Goal: Task Accomplishment & Management: Manage account settings

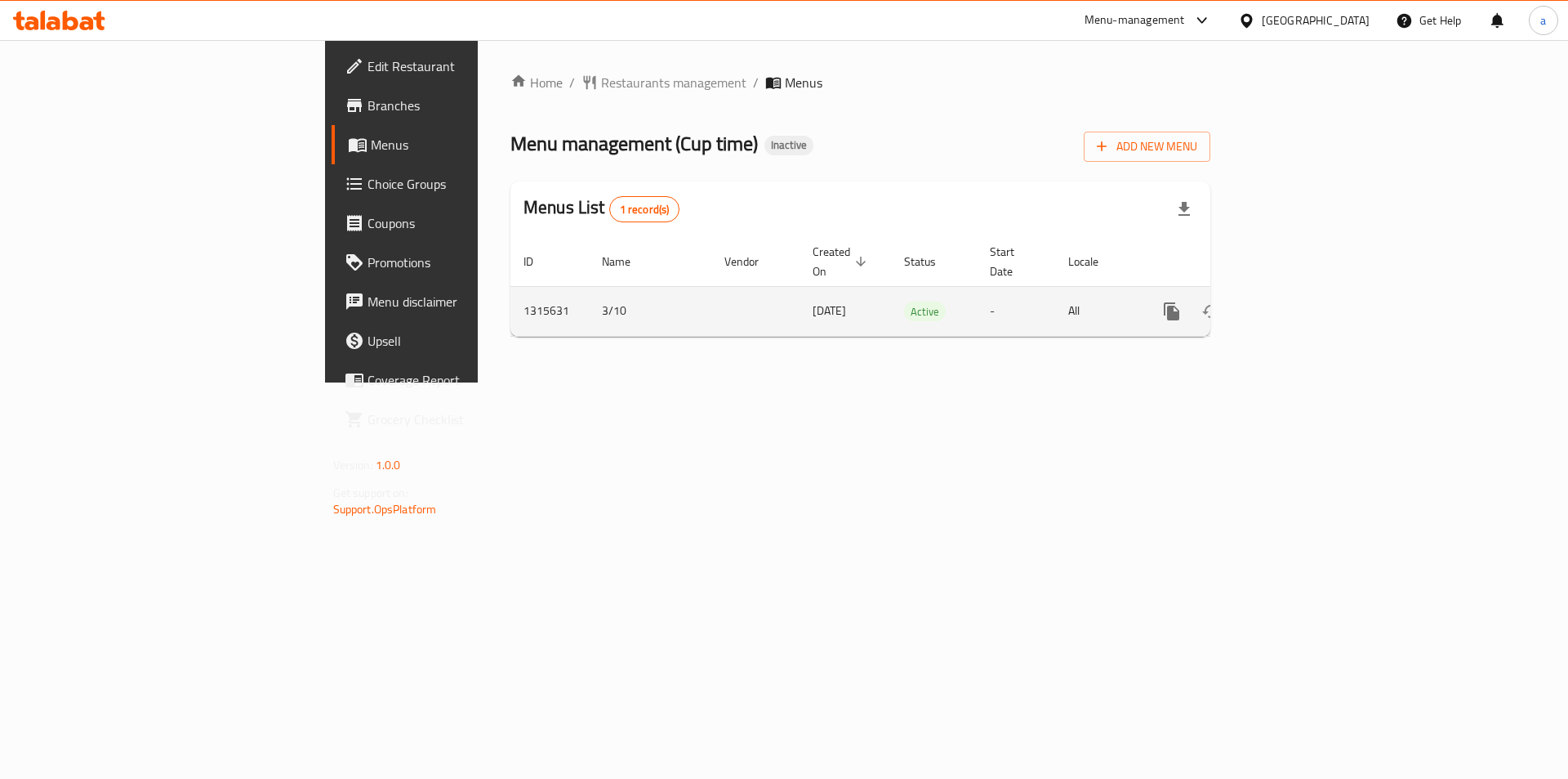
click at [1310, 297] on link "enhanced table" at bounding box center [1289, 312] width 39 height 39
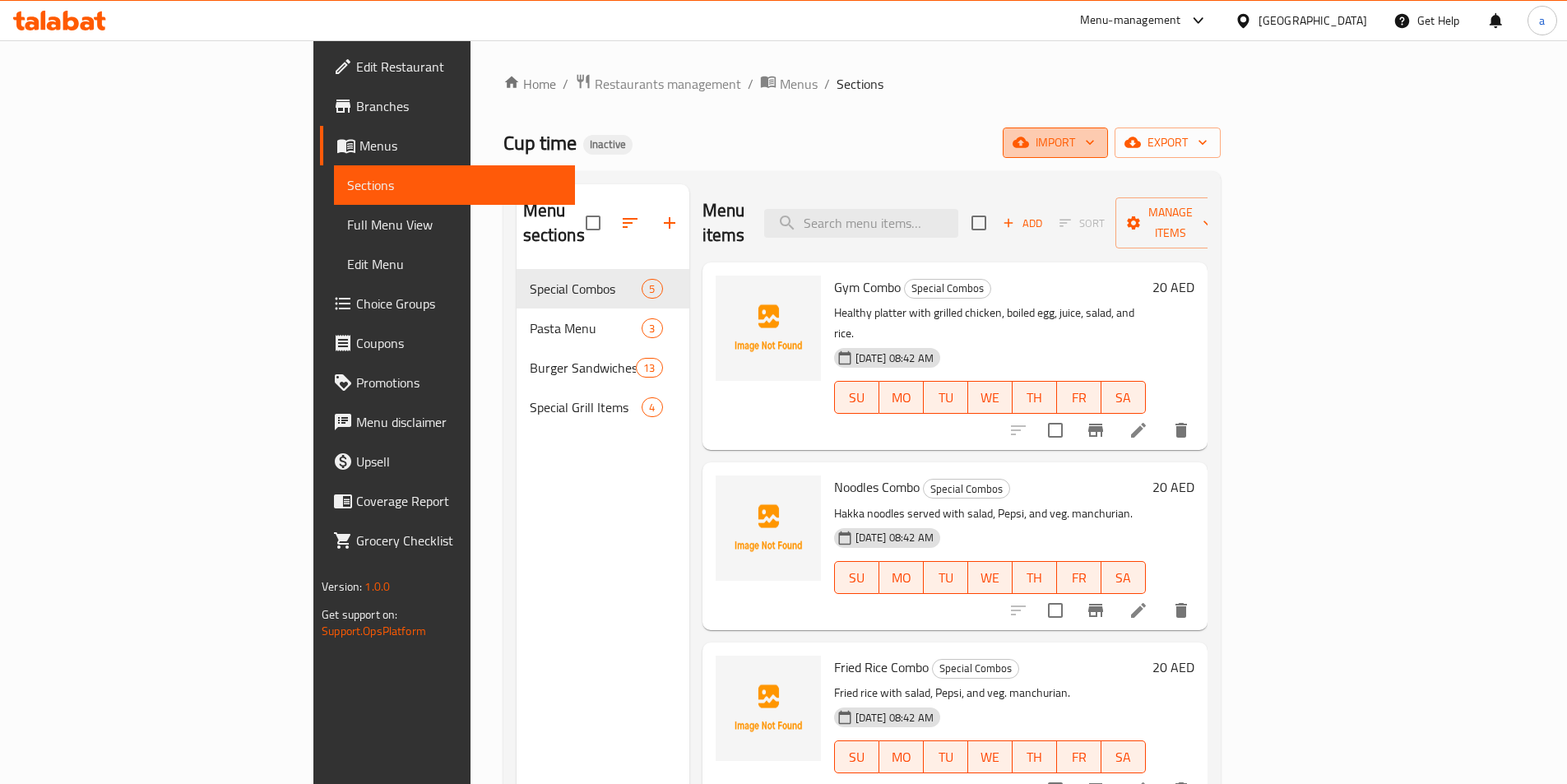
click at [1095, 143] on span "import" at bounding box center [1055, 143] width 79 height 20
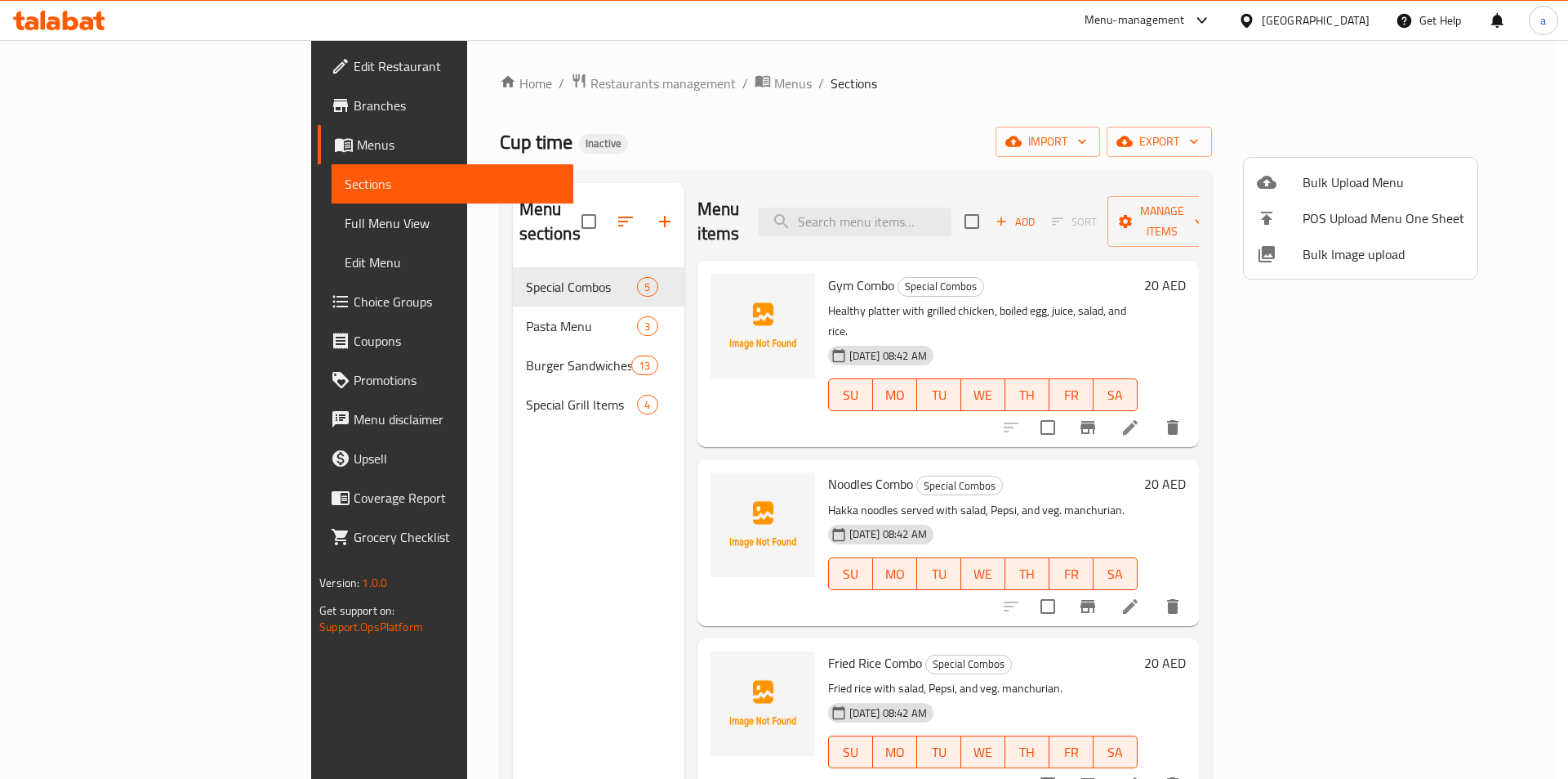
click at [1205, 112] on div at bounding box center [784, 390] width 1568 height 779
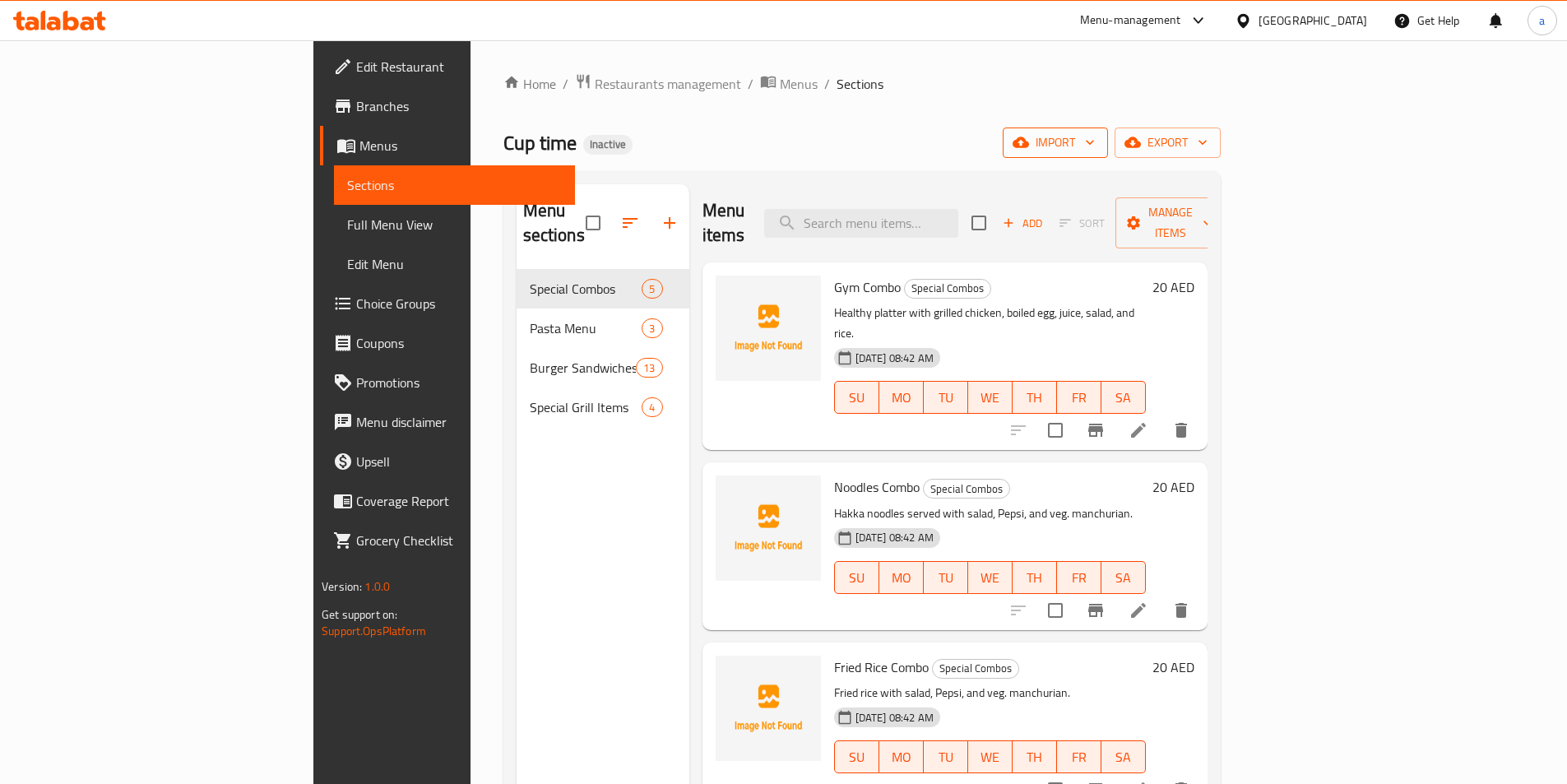
click at [1095, 137] on span "import" at bounding box center [1055, 143] width 79 height 20
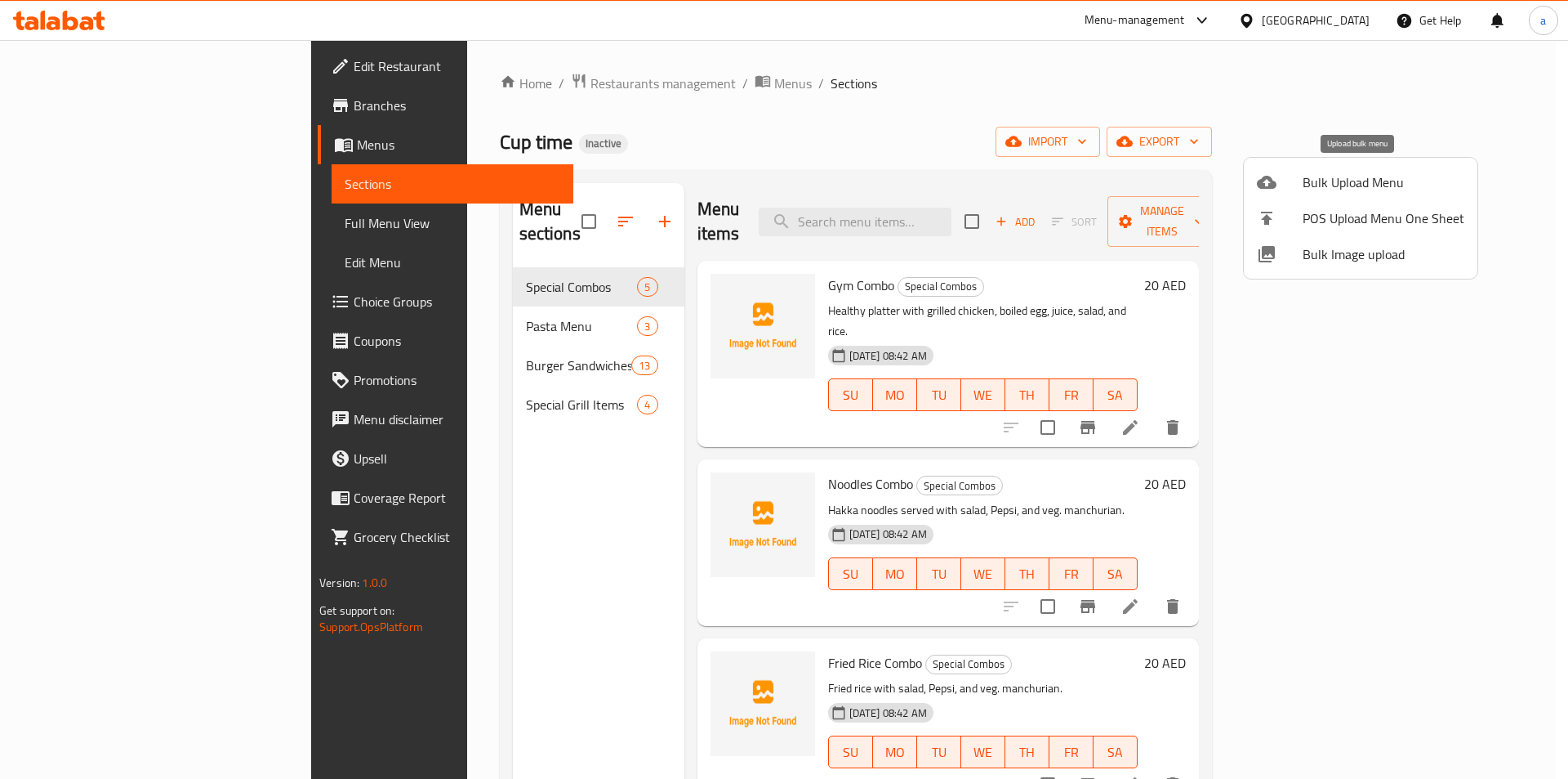
click at [1332, 176] on span "Bulk Upload Menu" at bounding box center [1383, 182] width 162 height 19
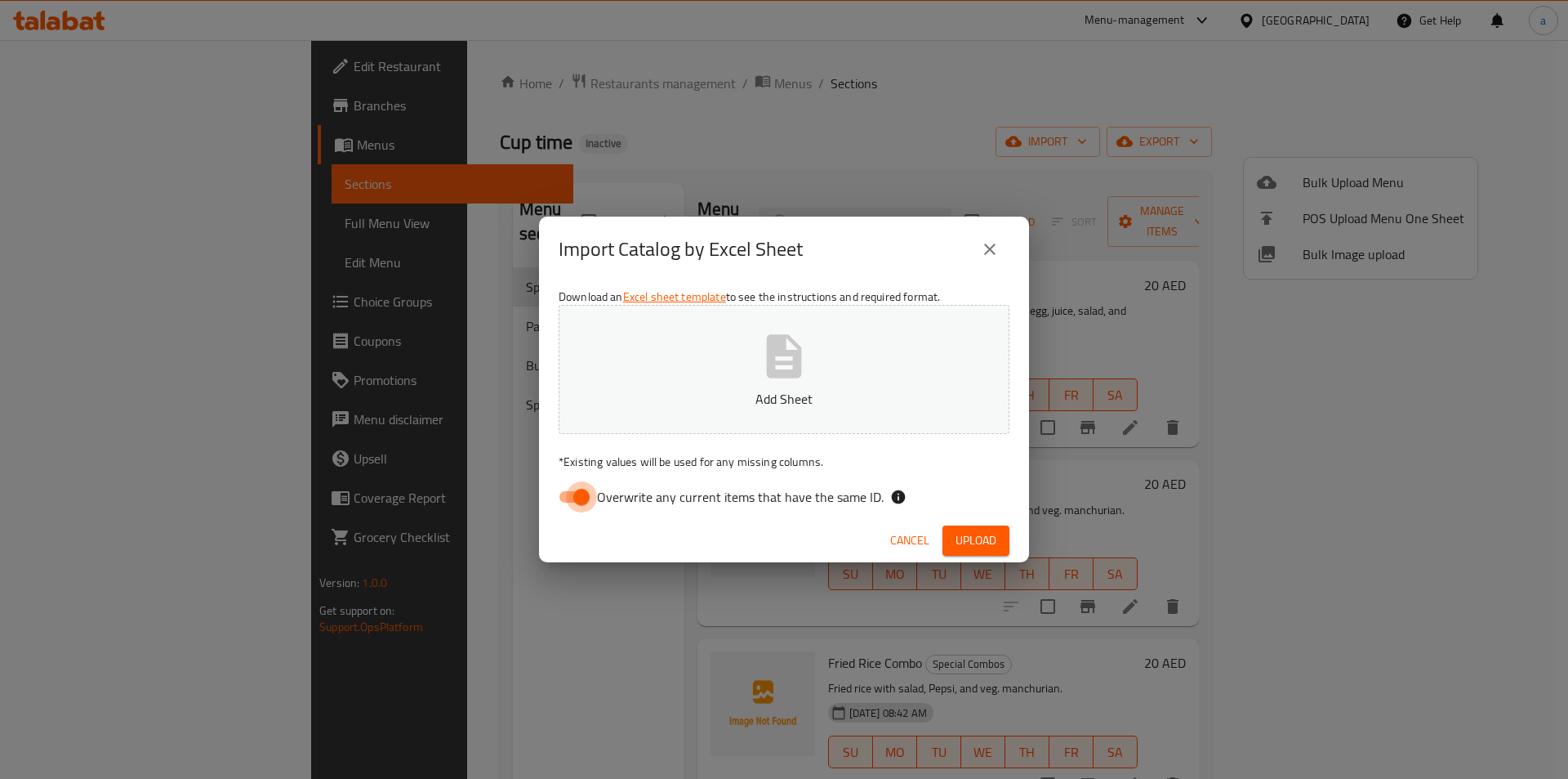
click at [567, 500] on input "Overwrite any current items that have the same ID." at bounding box center [581, 497] width 93 height 31
checkbox input "false"
click at [703, 396] on p "Add Sheet" at bounding box center [784, 398] width 400 height 19
click at [988, 534] on span "Upload" at bounding box center [976, 540] width 41 height 20
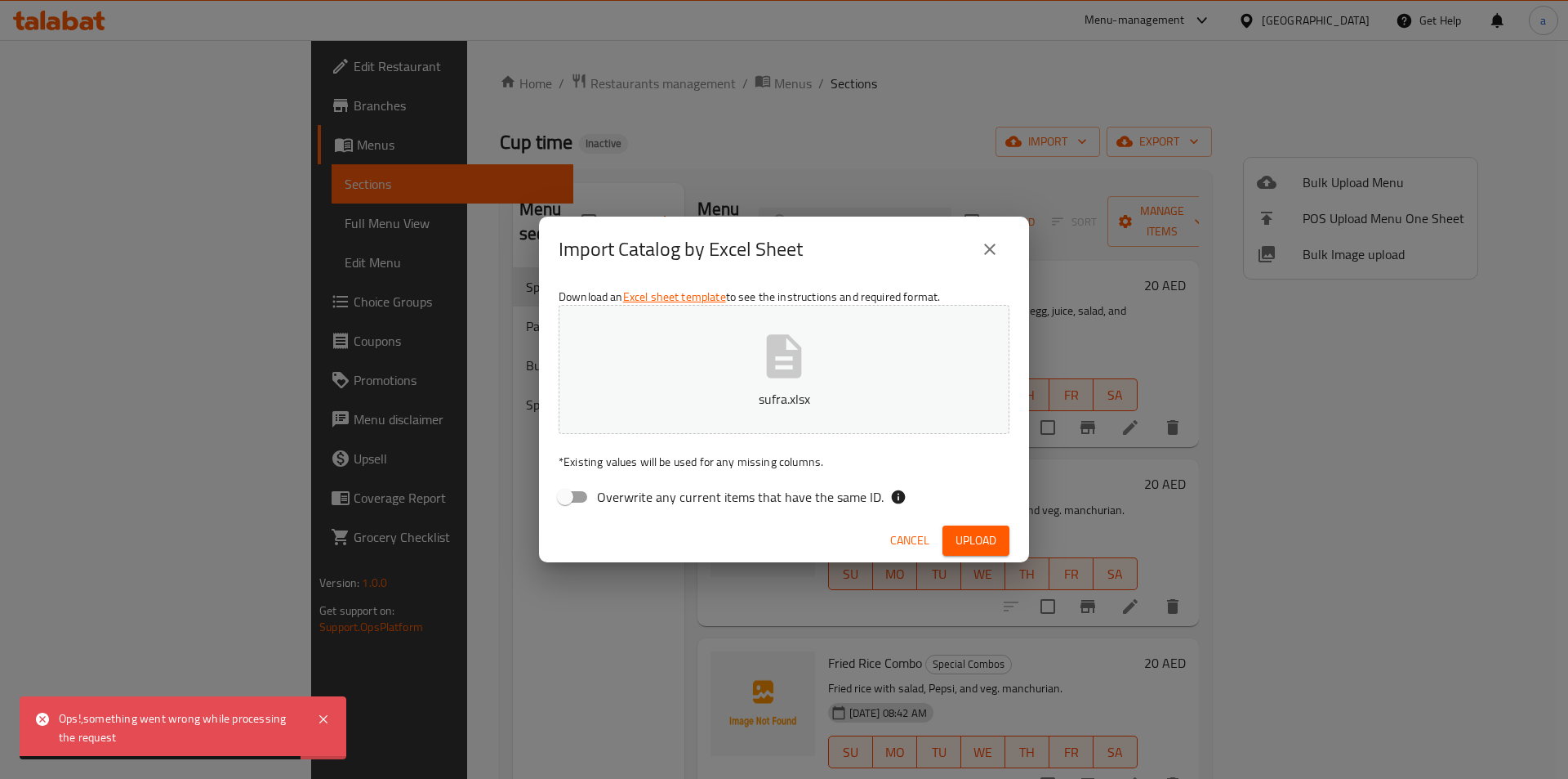
click at [993, 250] on icon "close" at bounding box center [990, 249] width 19 height 19
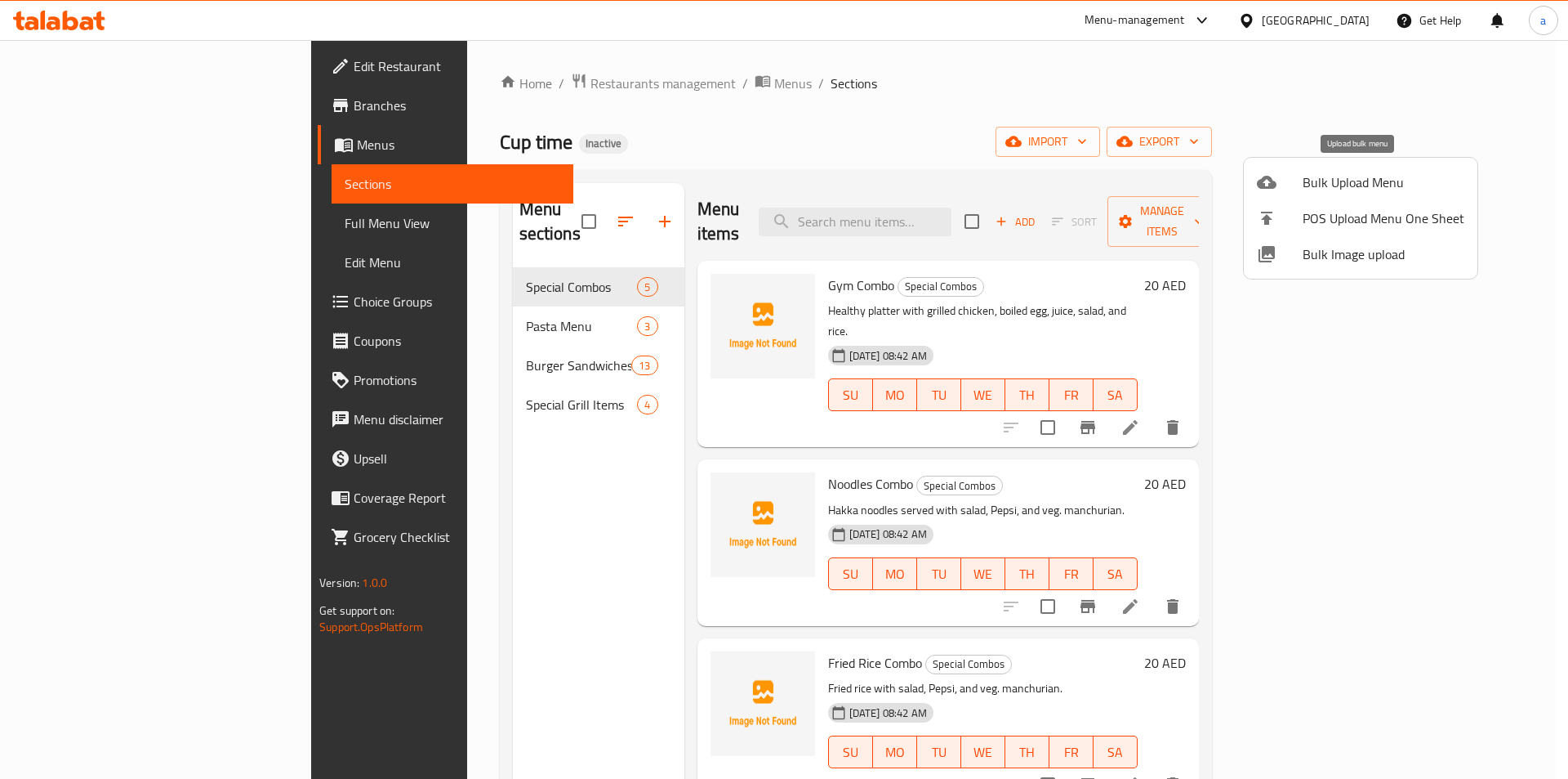
click at [1290, 182] on div at bounding box center [1280, 182] width 46 height 19
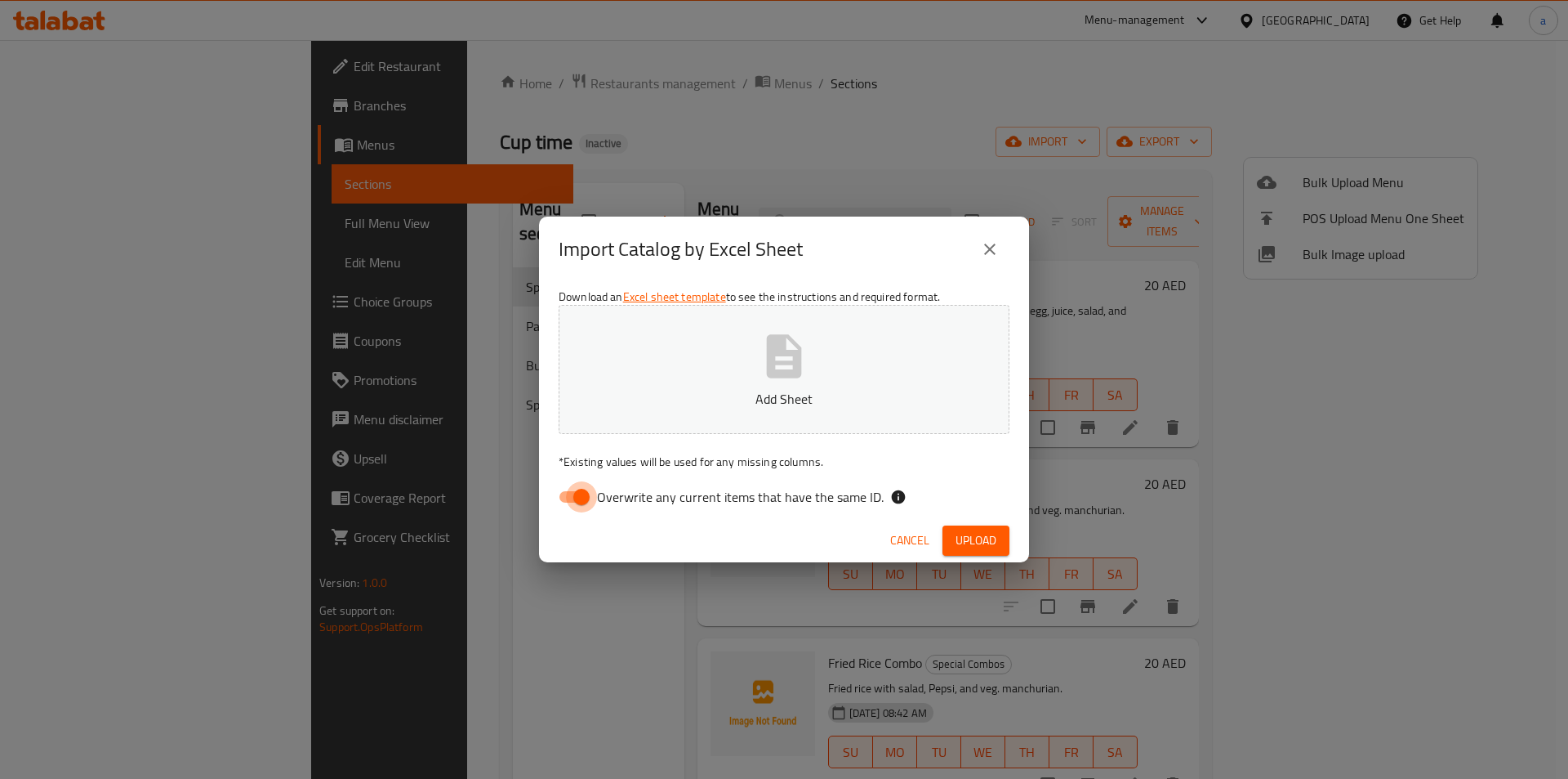
click at [581, 492] on input "Overwrite any current items that have the same ID." at bounding box center [581, 497] width 93 height 31
checkbox input "false"
click at [627, 413] on button "Add Sheet" at bounding box center [784, 369] width 451 height 129
click at [649, 402] on p "das.png" at bounding box center [784, 398] width 400 height 19
click at [985, 532] on span "Upload" at bounding box center [976, 540] width 41 height 20
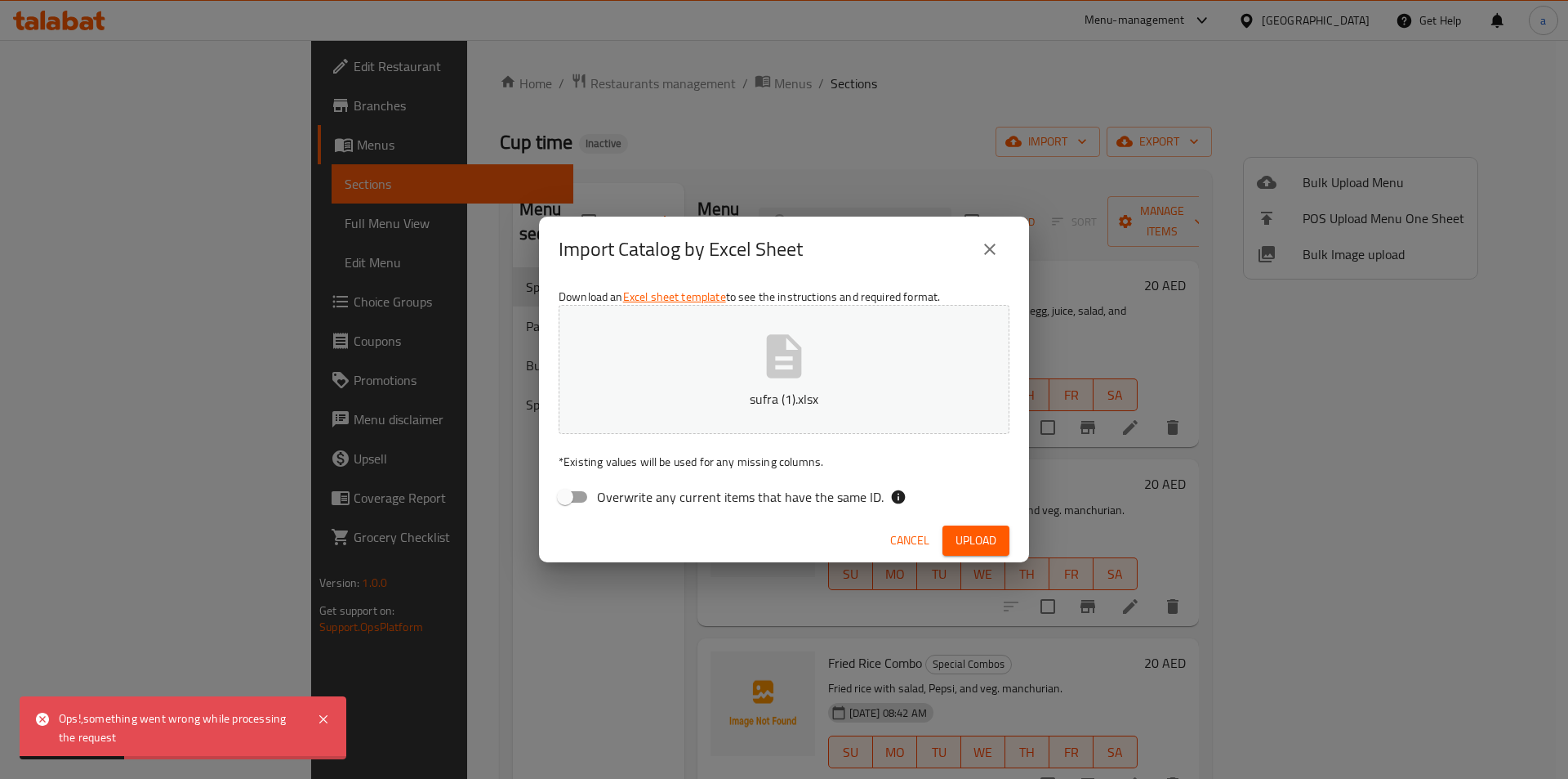
click at [988, 255] on icon "close" at bounding box center [990, 249] width 19 height 19
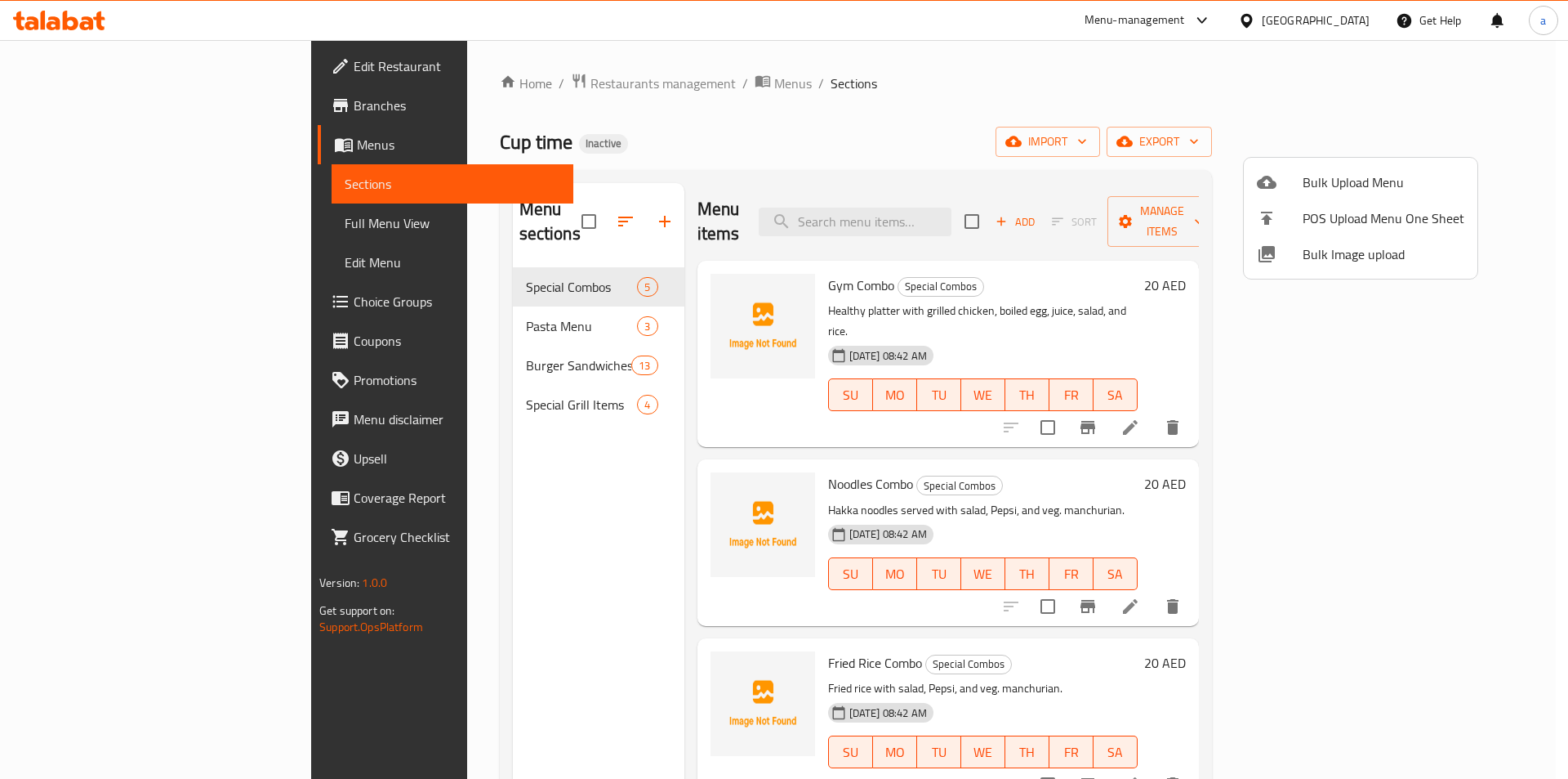
drag, startPoint x: 985, startPoint y: 79, endPoint x: 1163, endPoint y: 125, distance: 183.8
click at [985, 79] on div at bounding box center [784, 390] width 1568 height 779
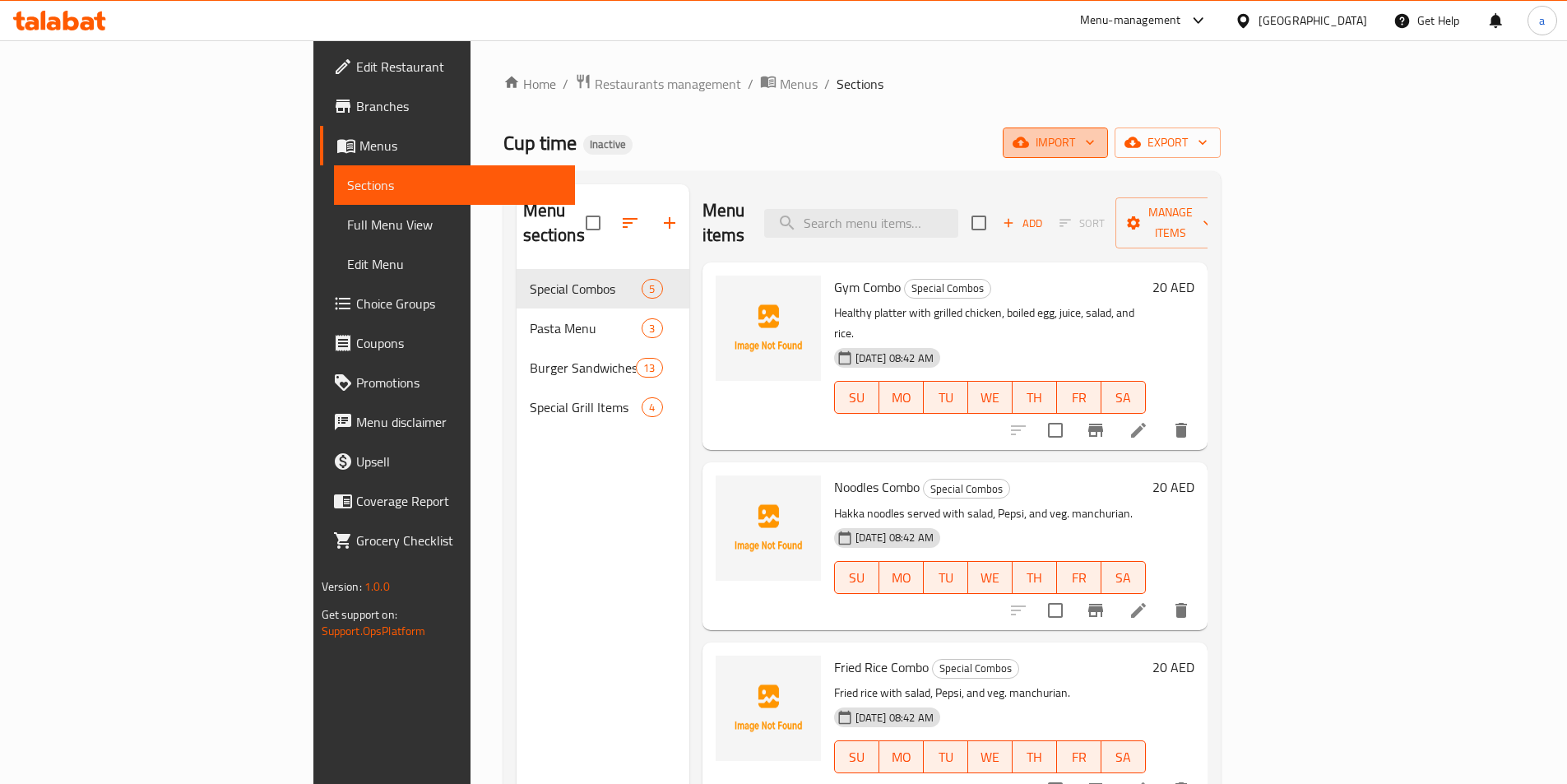
click at [1095, 142] on span "import" at bounding box center [1055, 143] width 79 height 20
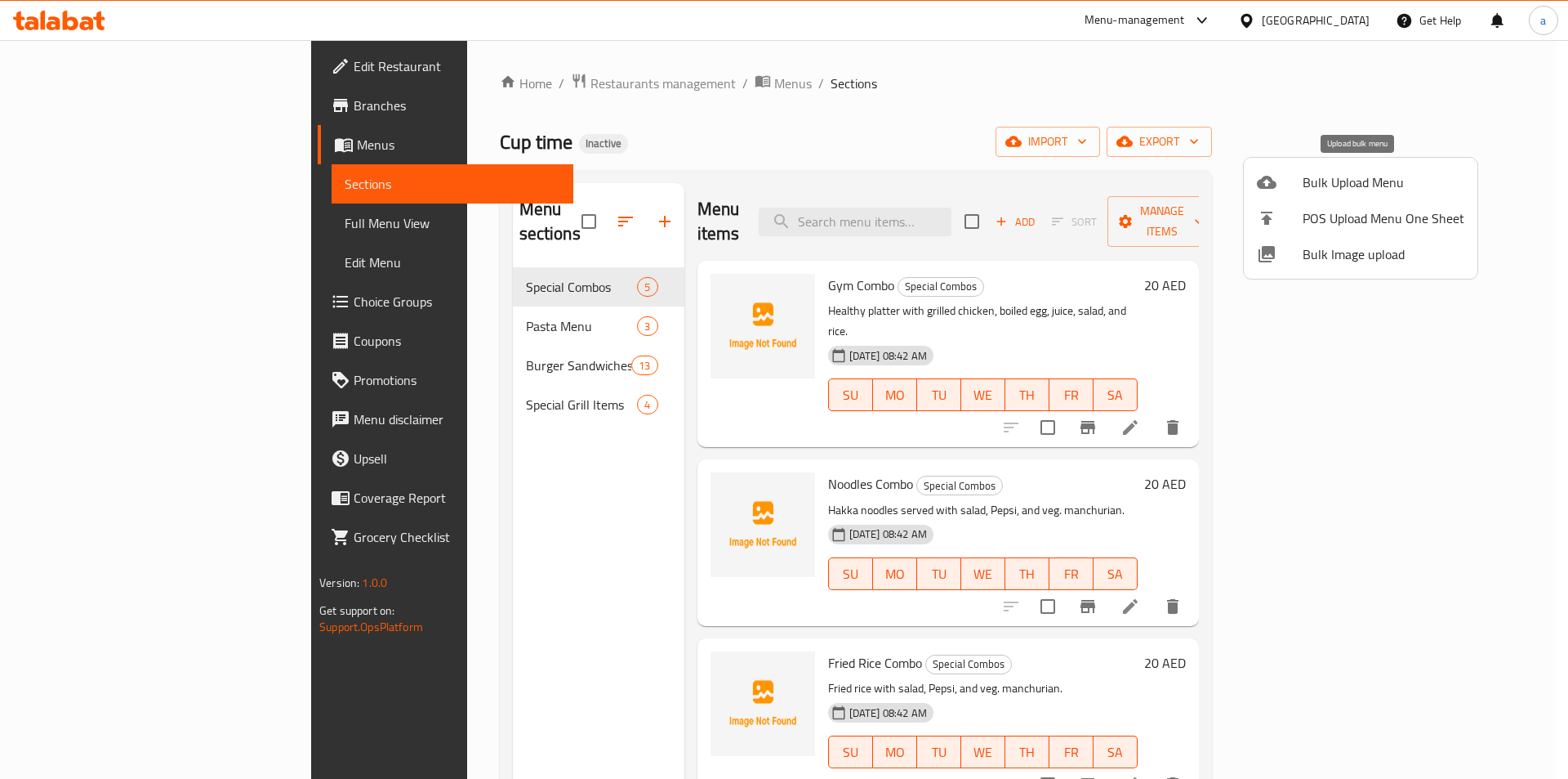
click at [1349, 165] on li "Bulk Upload Menu" at bounding box center [1361, 182] width 234 height 36
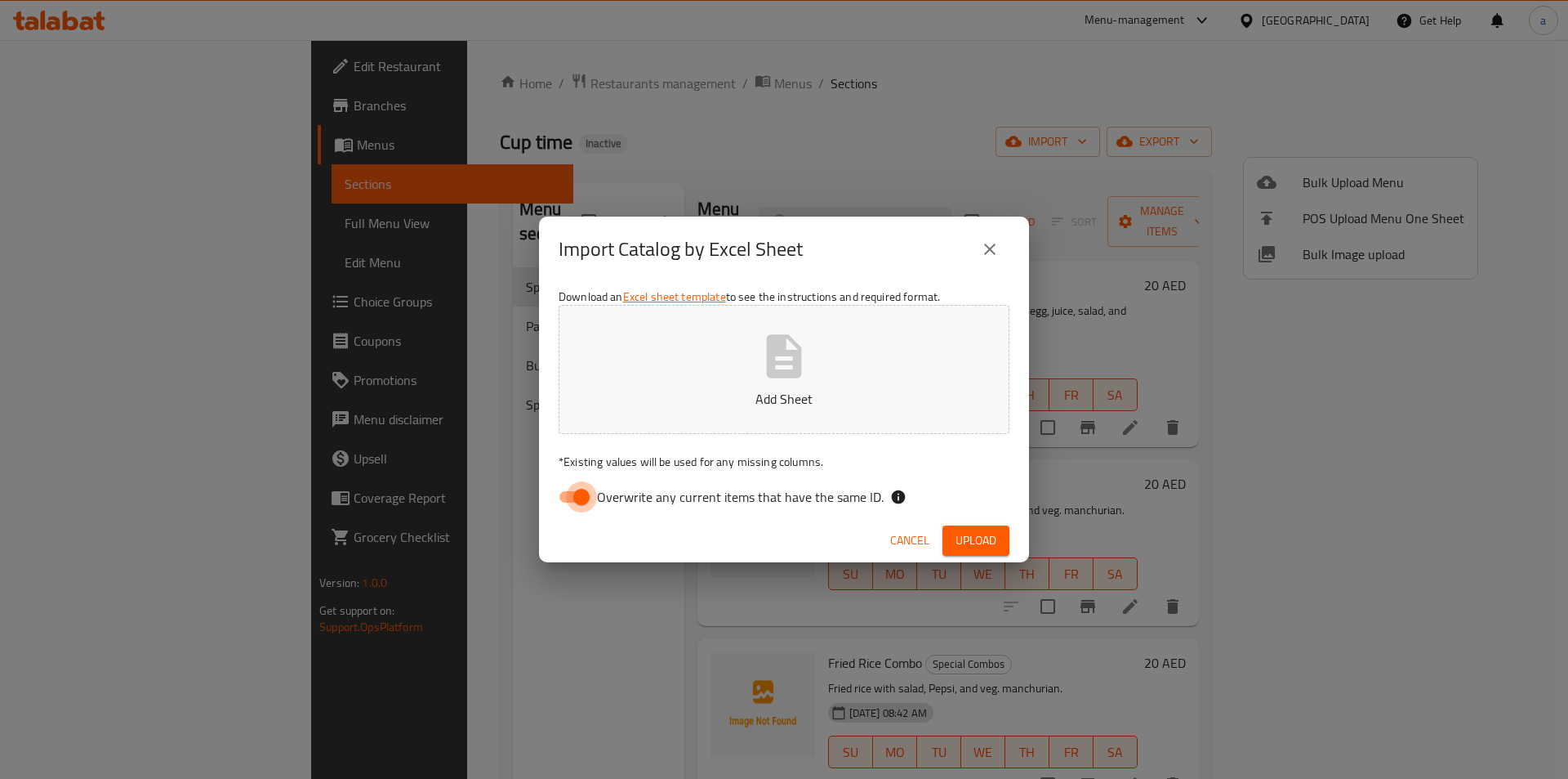
click at [565, 494] on input "Overwrite any current items that have the same ID." at bounding box center [581, 497] width 93 height 31
checkbox input "false"
click at [698, 344] on button "Add Sheet" at bounding box center [784, 369] width 451 height 129
click at [984, 542] on span "Upload" at bounding box center [976, 540] width 41 height 20
click at [717, 361] on button "Untitled spreadsheet.xlsx" at bounding box center [784, 369] width 451 height 129
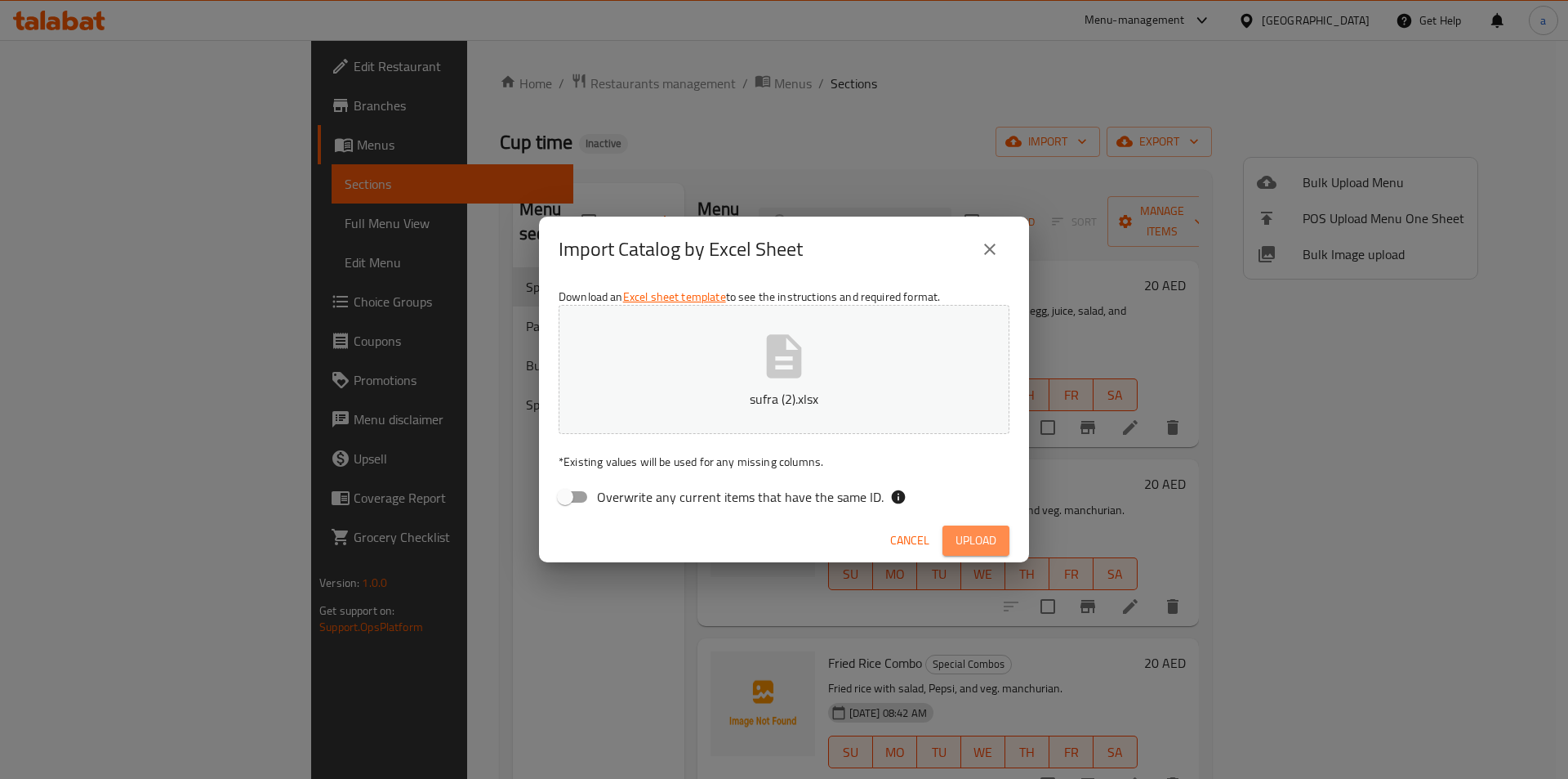
click at [970, 540] on span "Upload" at bounding box center [976, 540] width 41 height 20
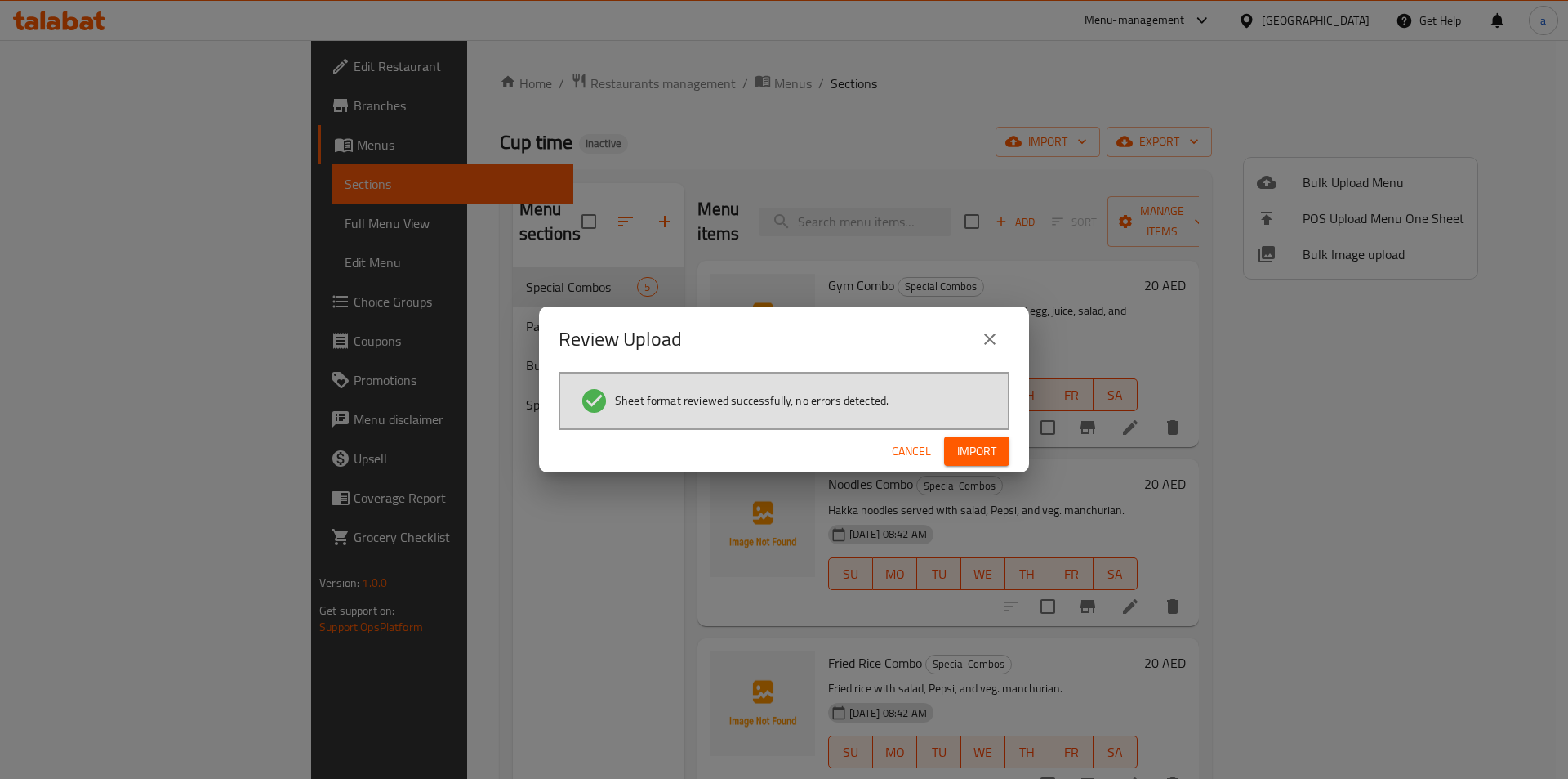
click at [988, 457] on span "Import" at bounding box center [977, 451] width 39 height 20
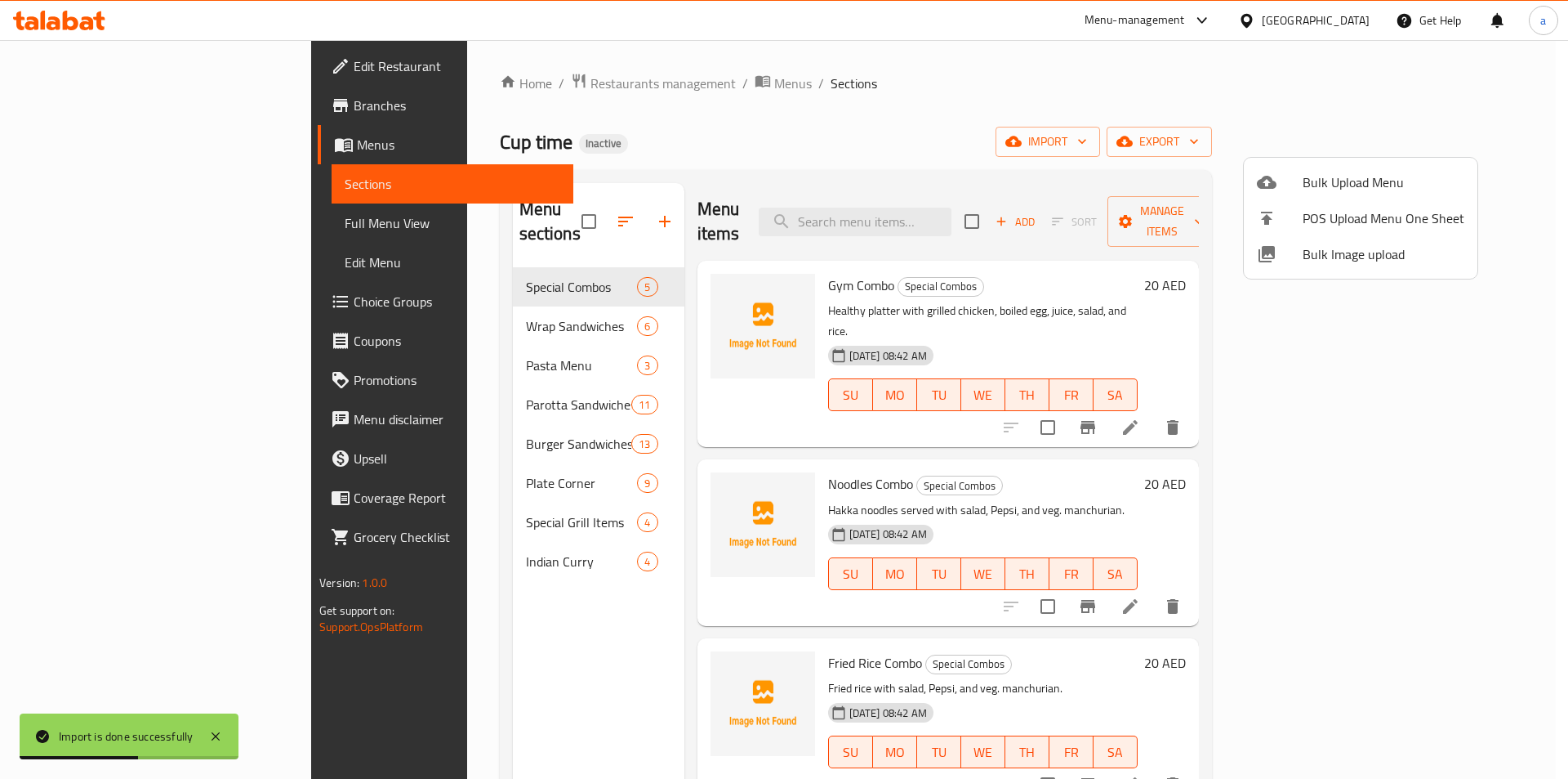
click at [156, 226] on div at bounding box center [784, 390] width 1568 height 779
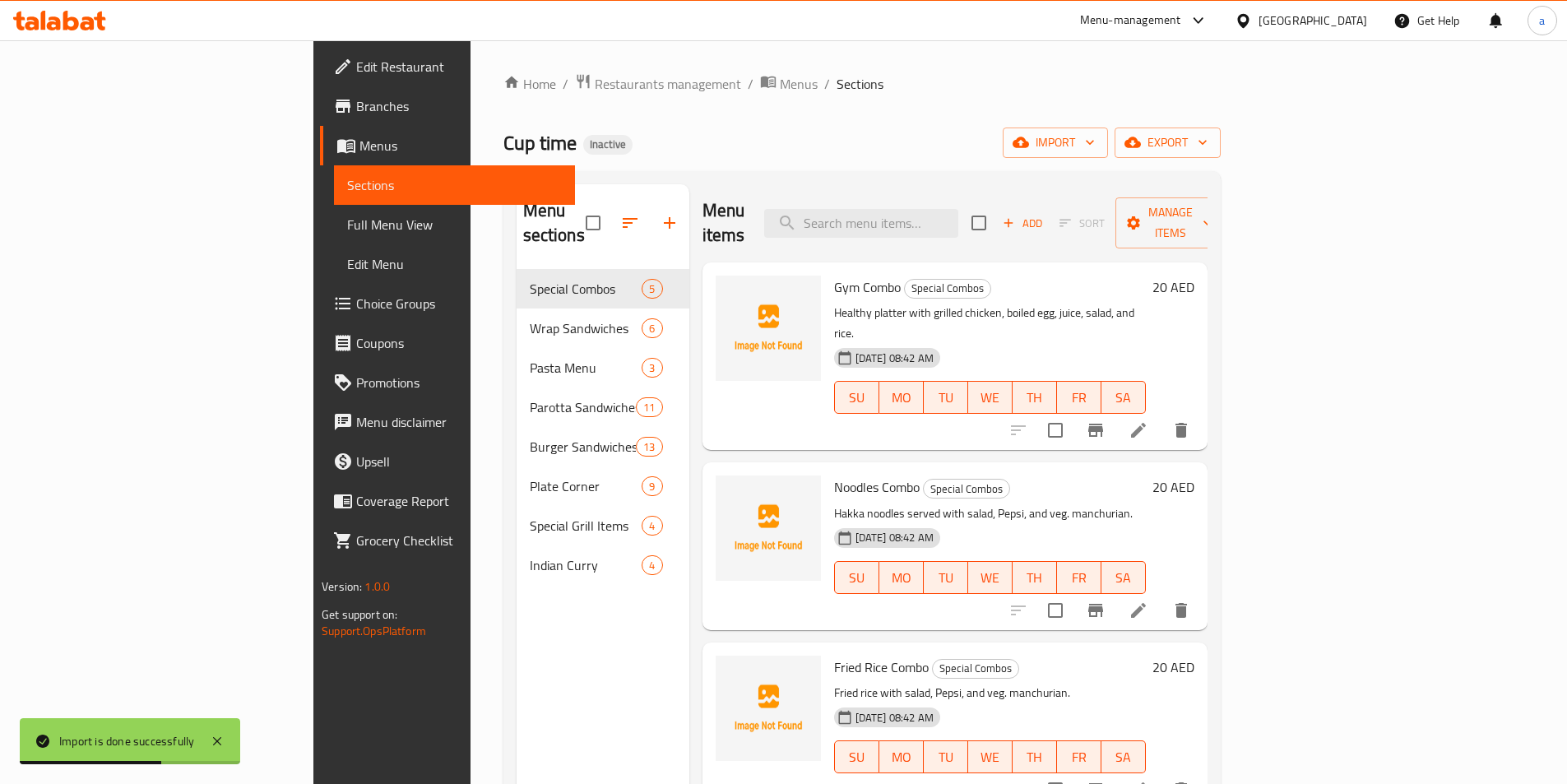
click at [348, 227] on span "Full Menu View" at bounding box center [455, 225] width 215 height 20
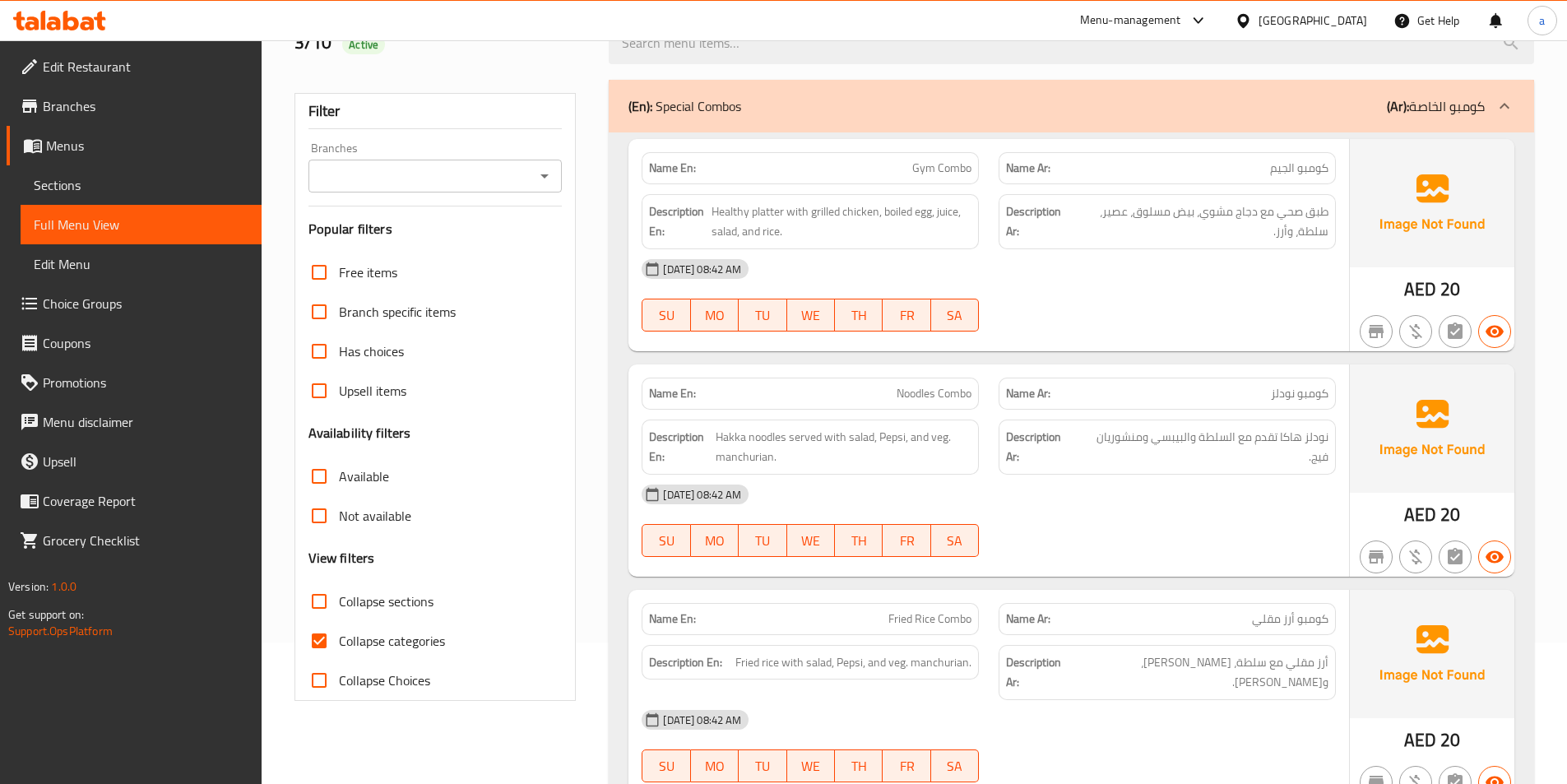
scroll to position [329, 0]
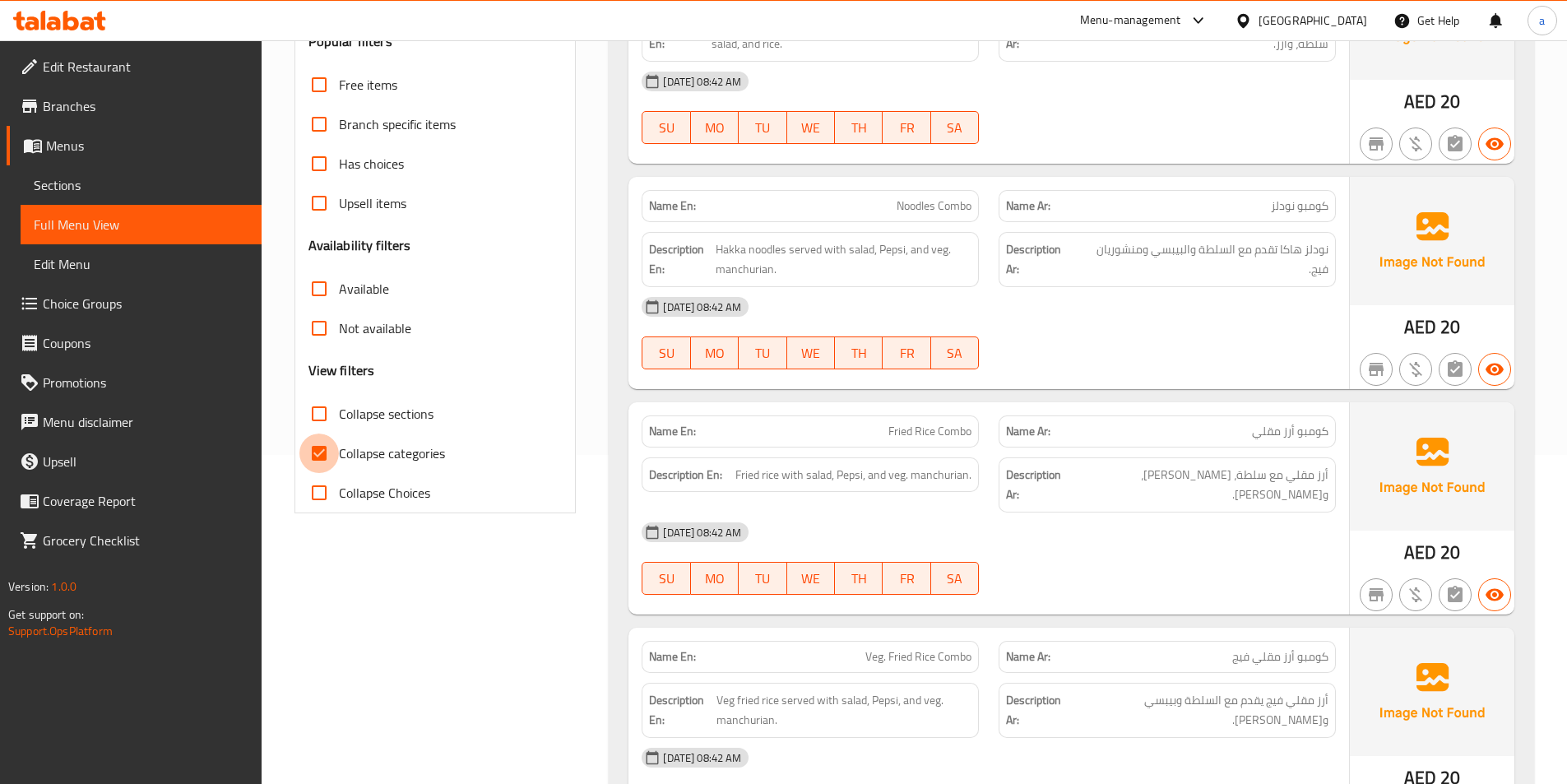
click at [305, 448] on input "Collapse categories" at bounding box center [319, 453] width 39 height 39
checkbox input "false"
click at [337, 410] on input "Collapse sections" at bounding box center [319, 413] width 39 height 39
checkbox input "true"
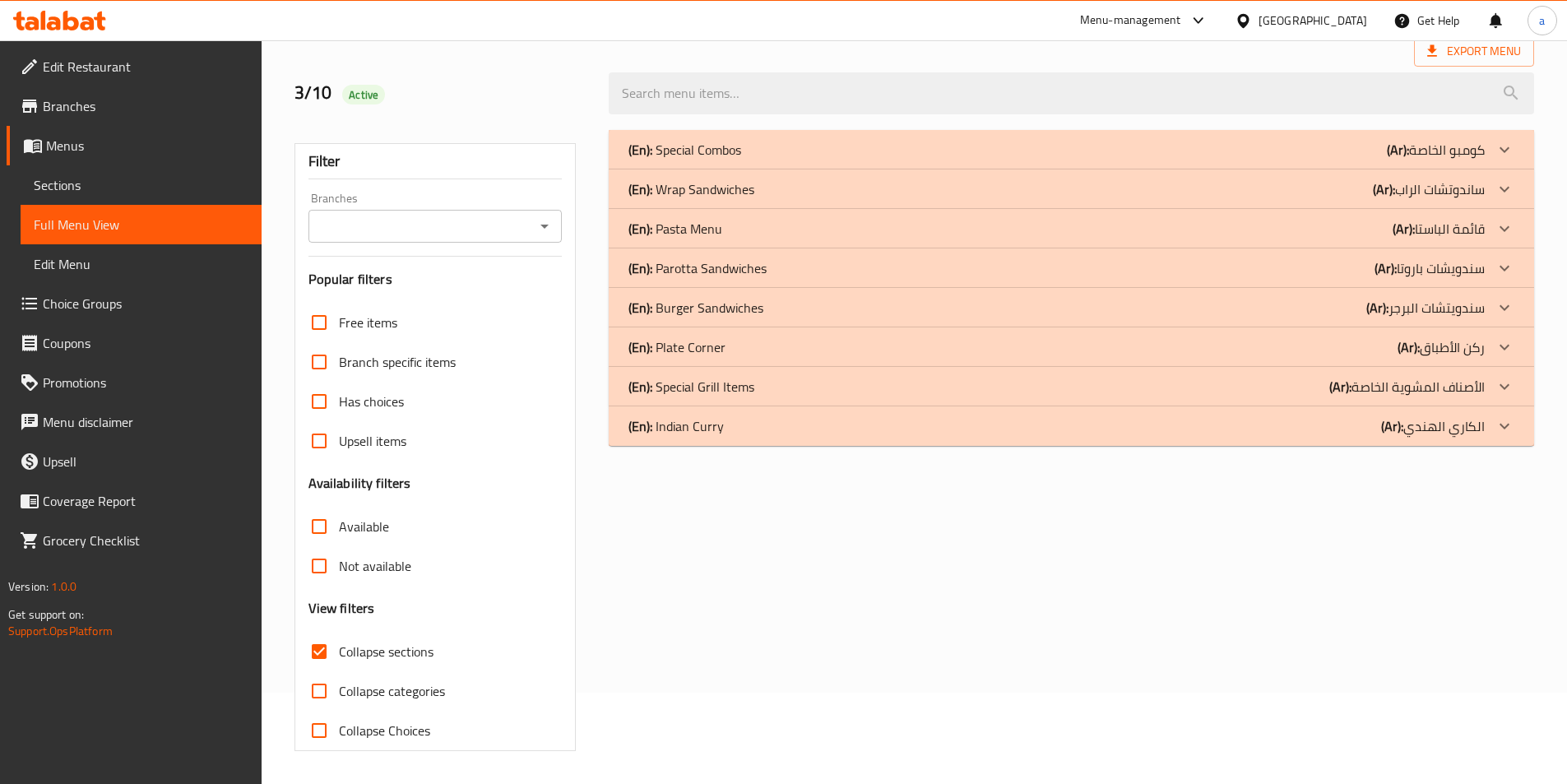
scroll to position [91, 0]
click at [719, 182] on p "(En): Wrap Sandwiches" at bounding box center [691, 189] width 126 height 20
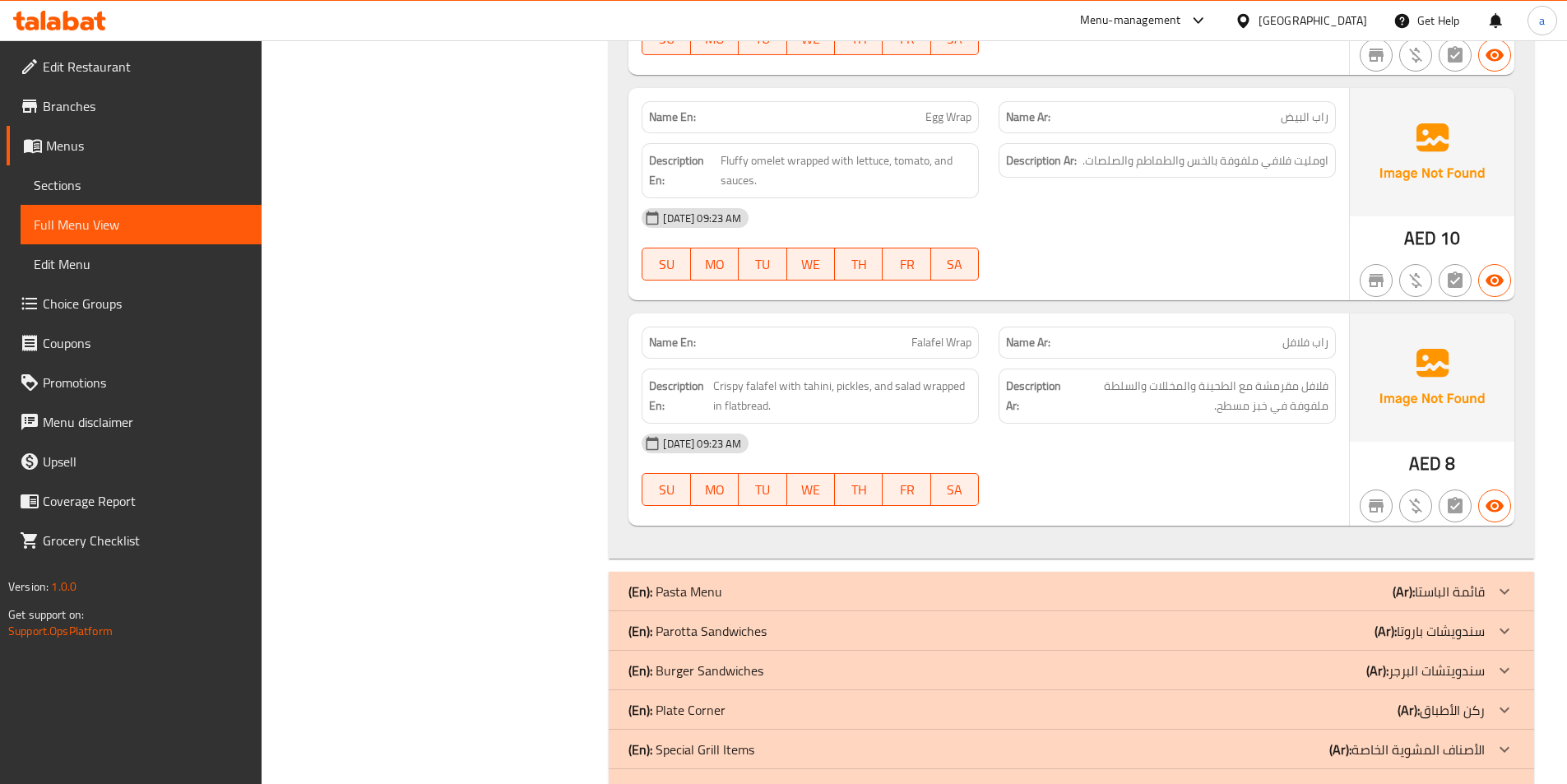
scroll to position [1204, 0]
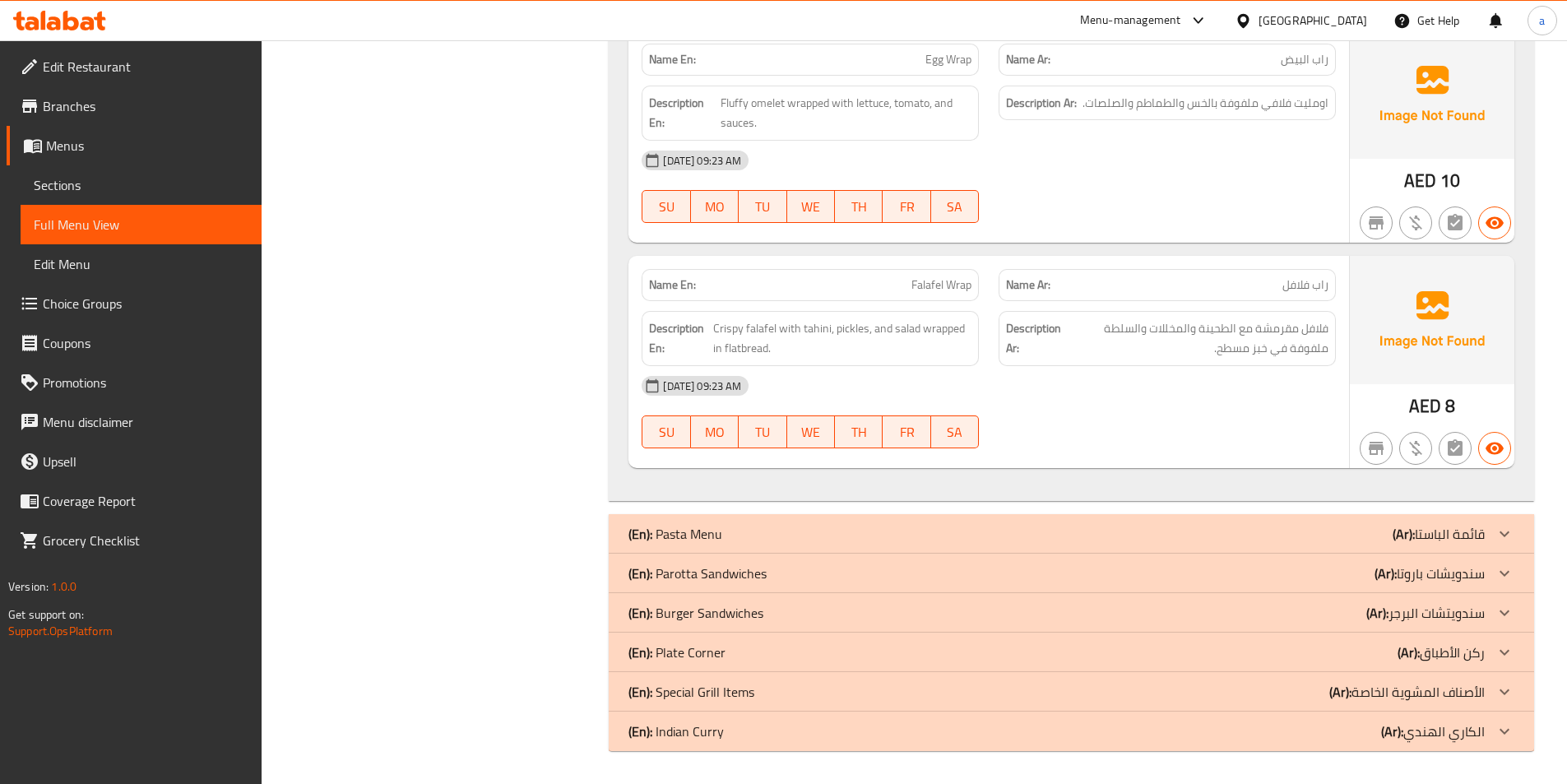
click at [778, 568] on div "(En): Parotta Sandwiches (Ar): سندويشات باروتا" at bounding box center [1056, 573] width 857 height 20
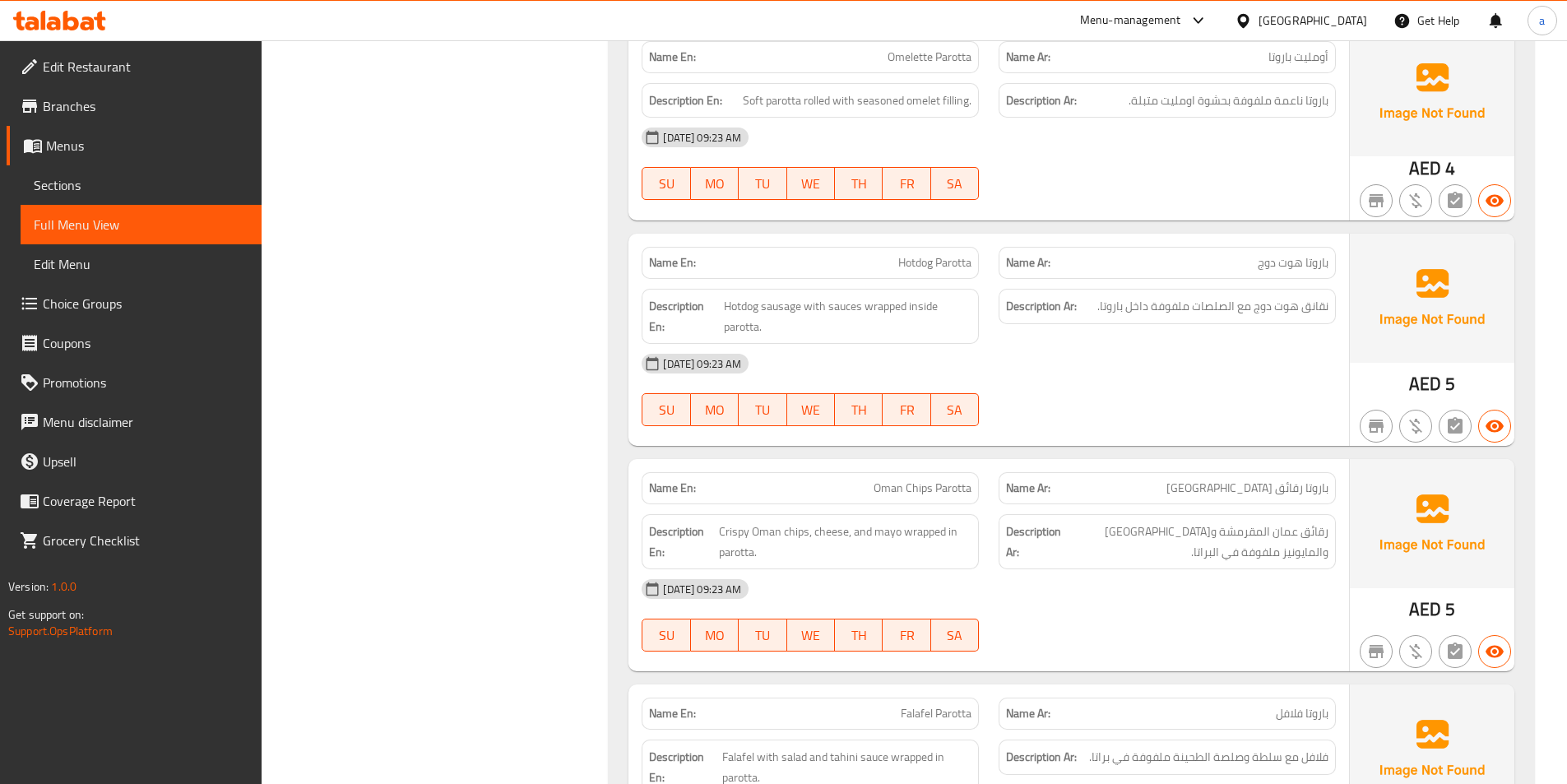
scroll to position [3671, 0]
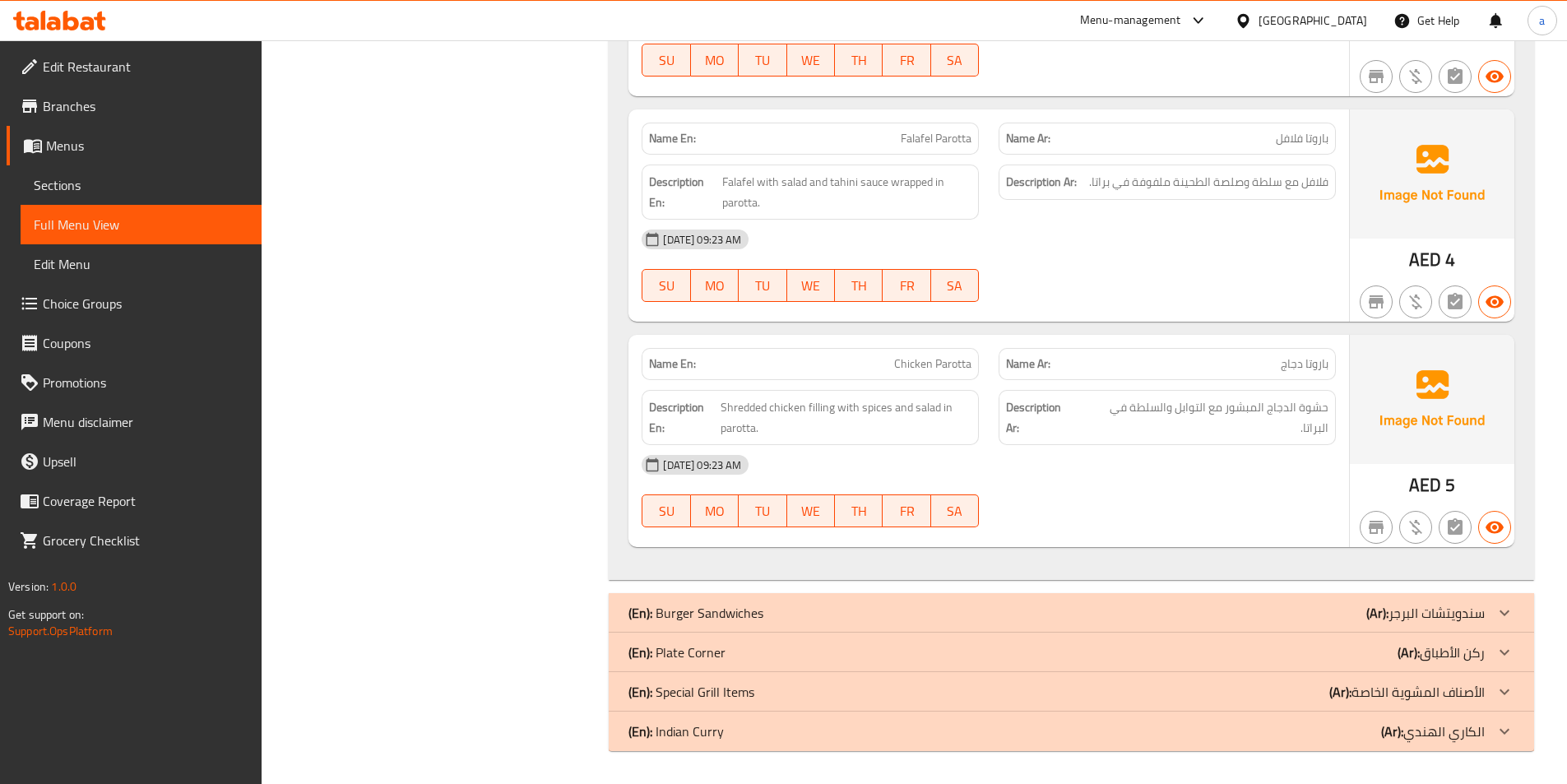
click at [884, 663] on div "(En): Plate Corner (Ar): ركن الأطباق" at bounding box center [1071, 652] width 925 height 39
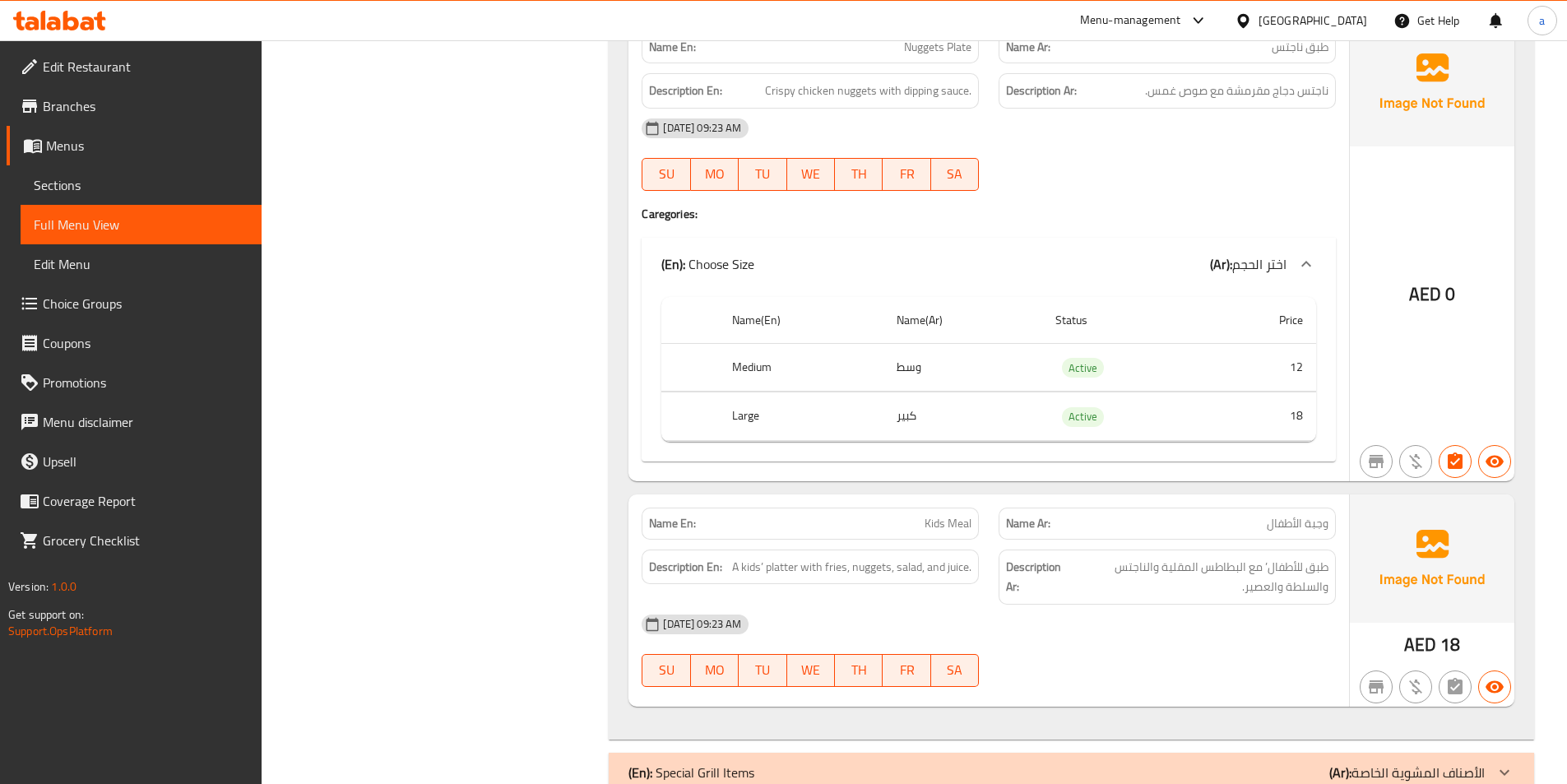
scroll to position [7037, 0]
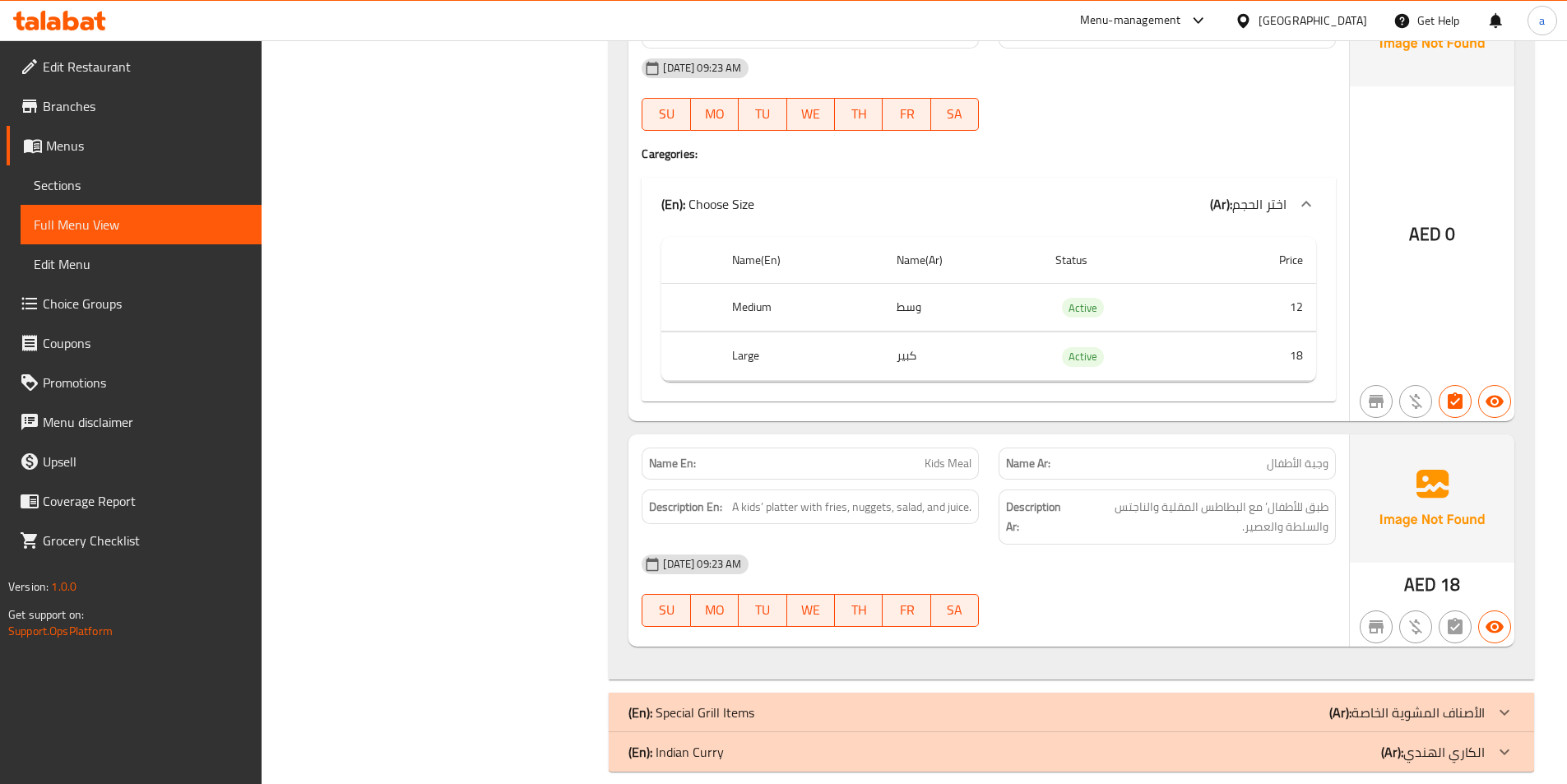
click at [1194, 742] on div "(En): Indian Curry (Ar): الكاري ال[DEMOGRAPHIC_DATA]" at bounding box center [1056, 752] width 857 height 20
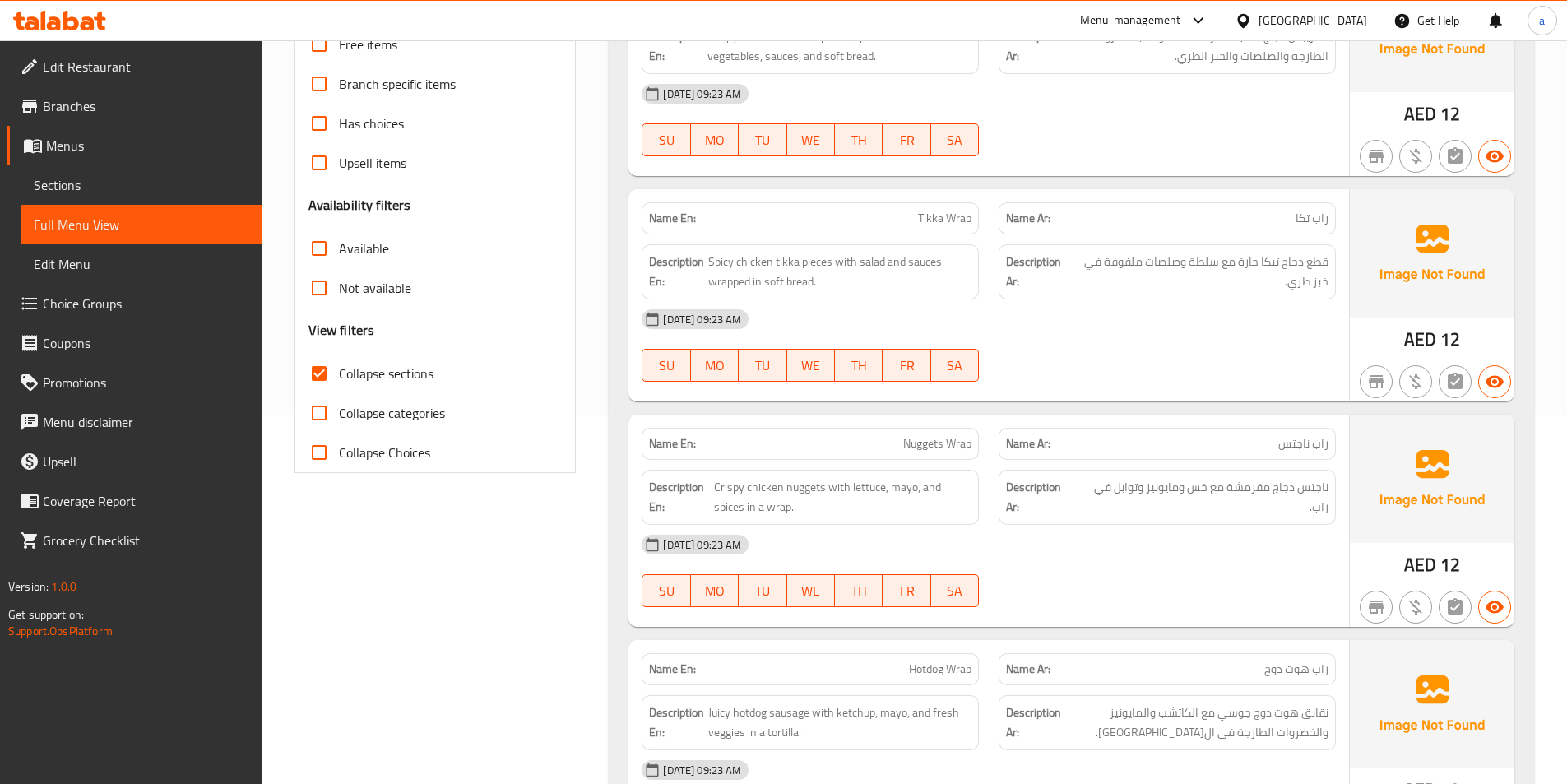
scroll to position [412, 0]
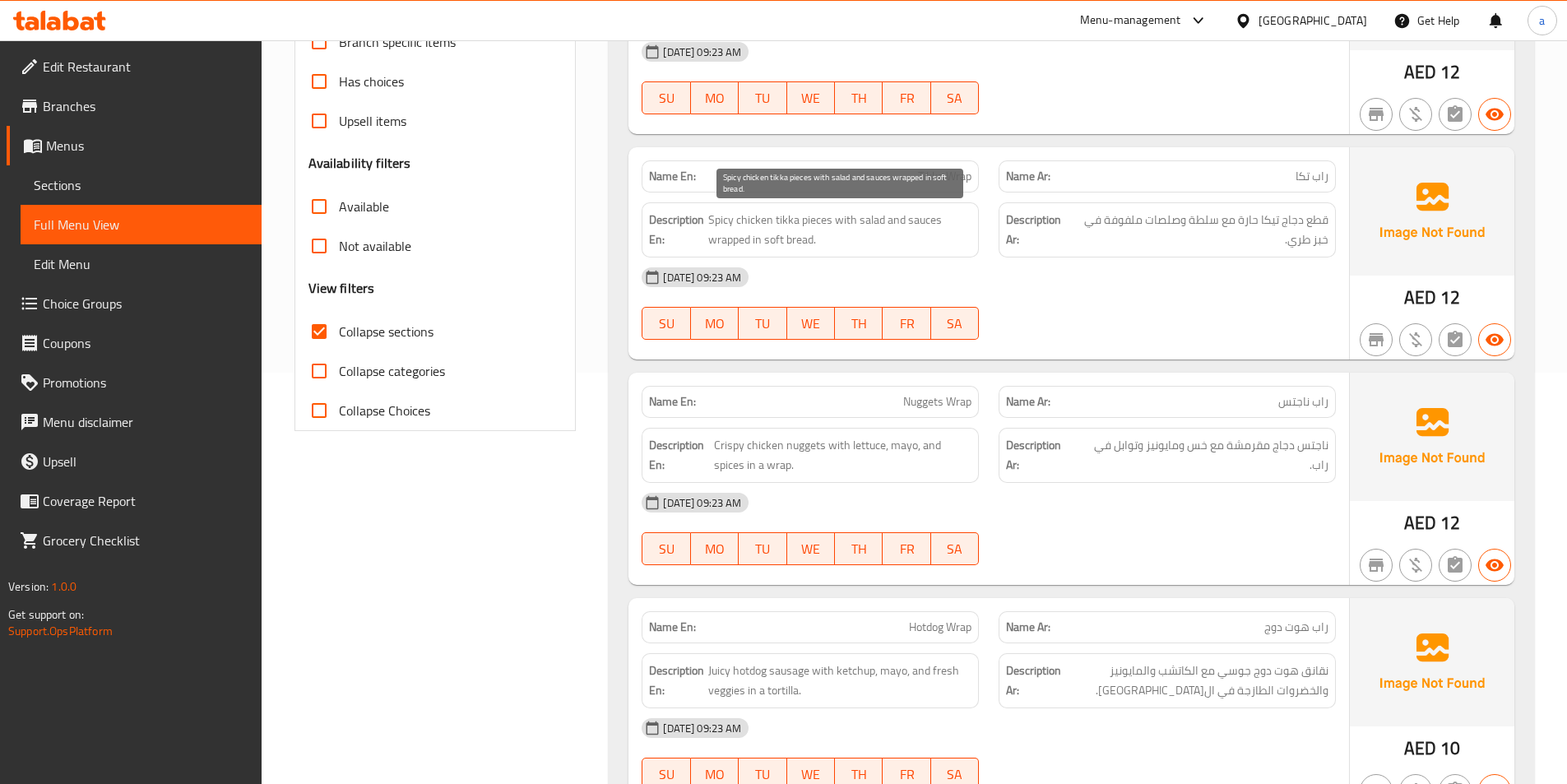
click at [778, 223] on span "Spicy chicken tikka pieces with salad and sauces wrapped in soft bread." at bounding box center [840, 229] width 263 height 40
copy span "tikka"
click at [967, 185] on span "Tikka Wrap" at bounding box center [945, 176] width 53 height 17
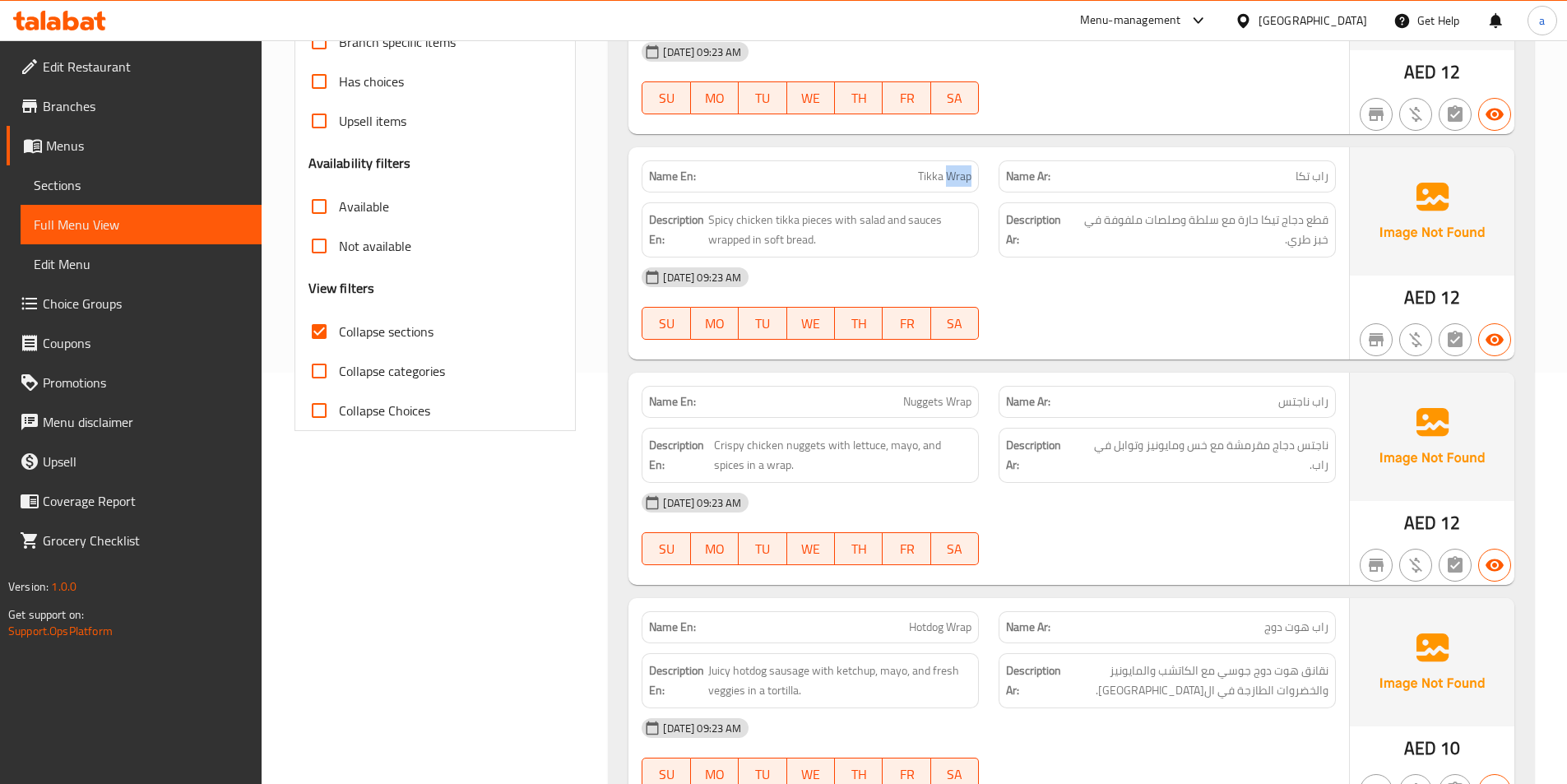
click at [967, 185] on span "Tikka Wrap" at bounding box center [945, 176] width 53 height 17
copy span "Tikka Wrap"
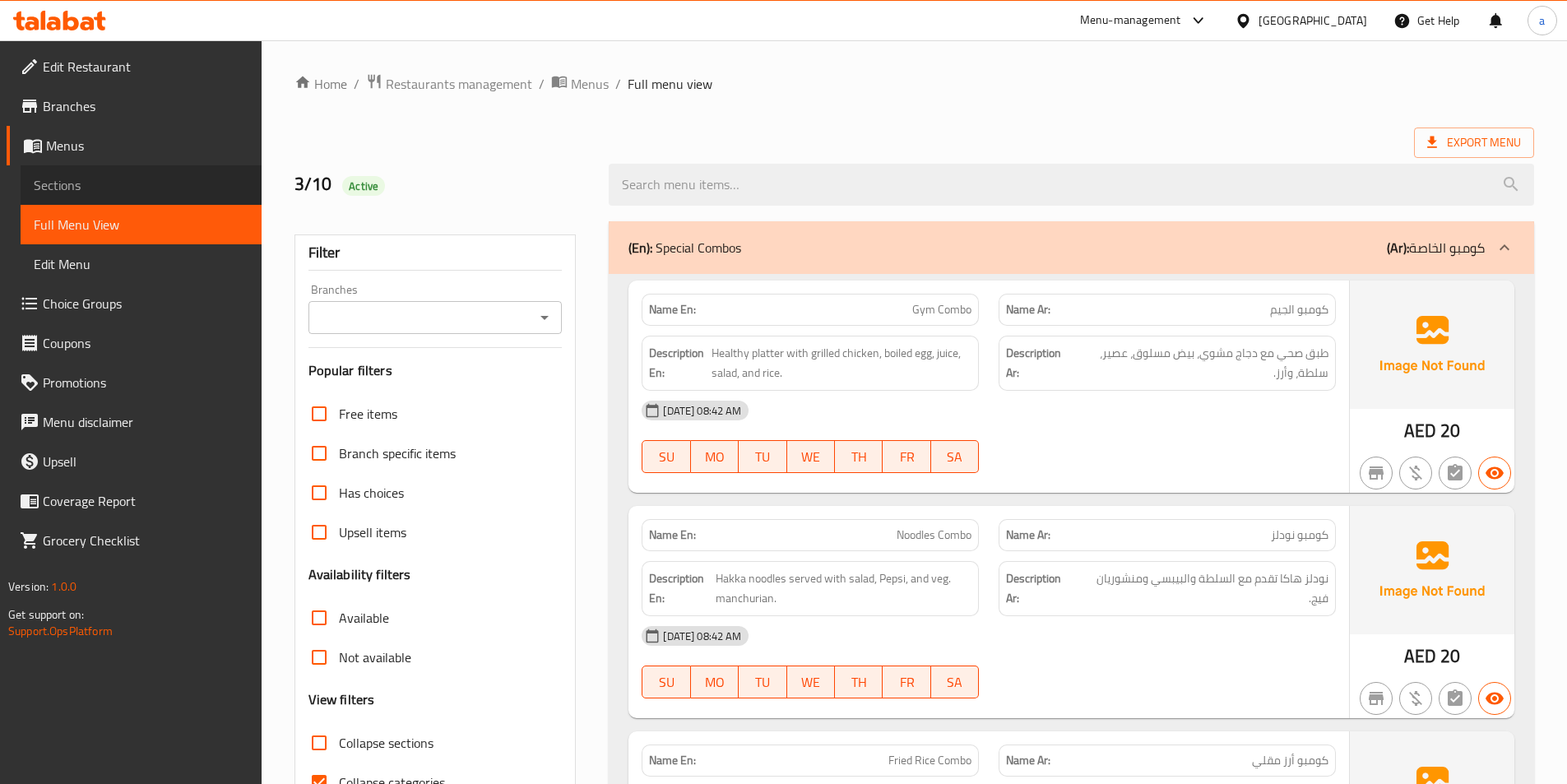
click at [140, 183] on span "Sections" at bounding box center [141, 185] width 215 height 20
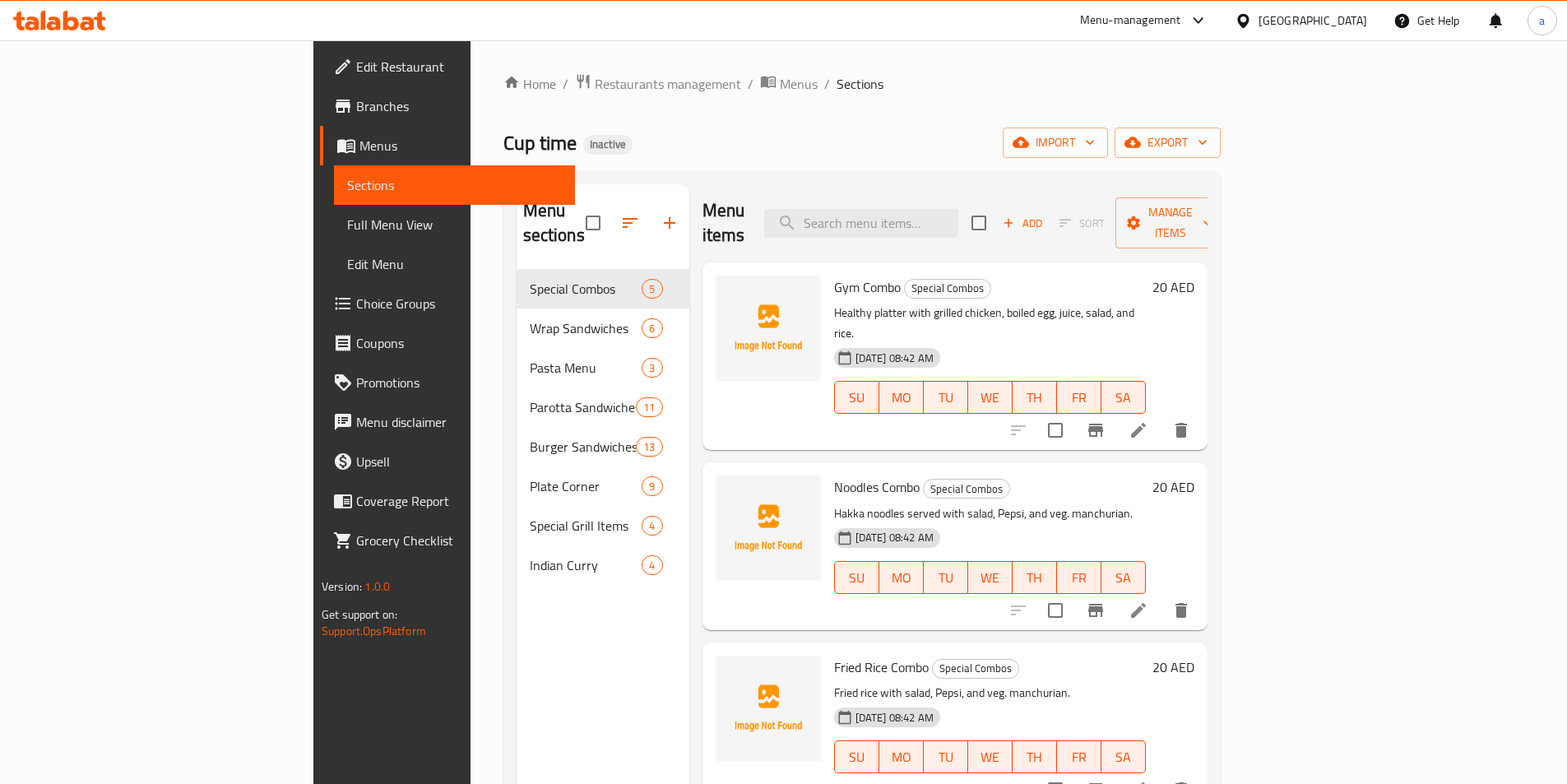
click at [1213, 102] on div "Home / Restaurants management / Menus / Sections Cup time Inactive import expor…" at bounding box center [862, 527] width 718 height 908
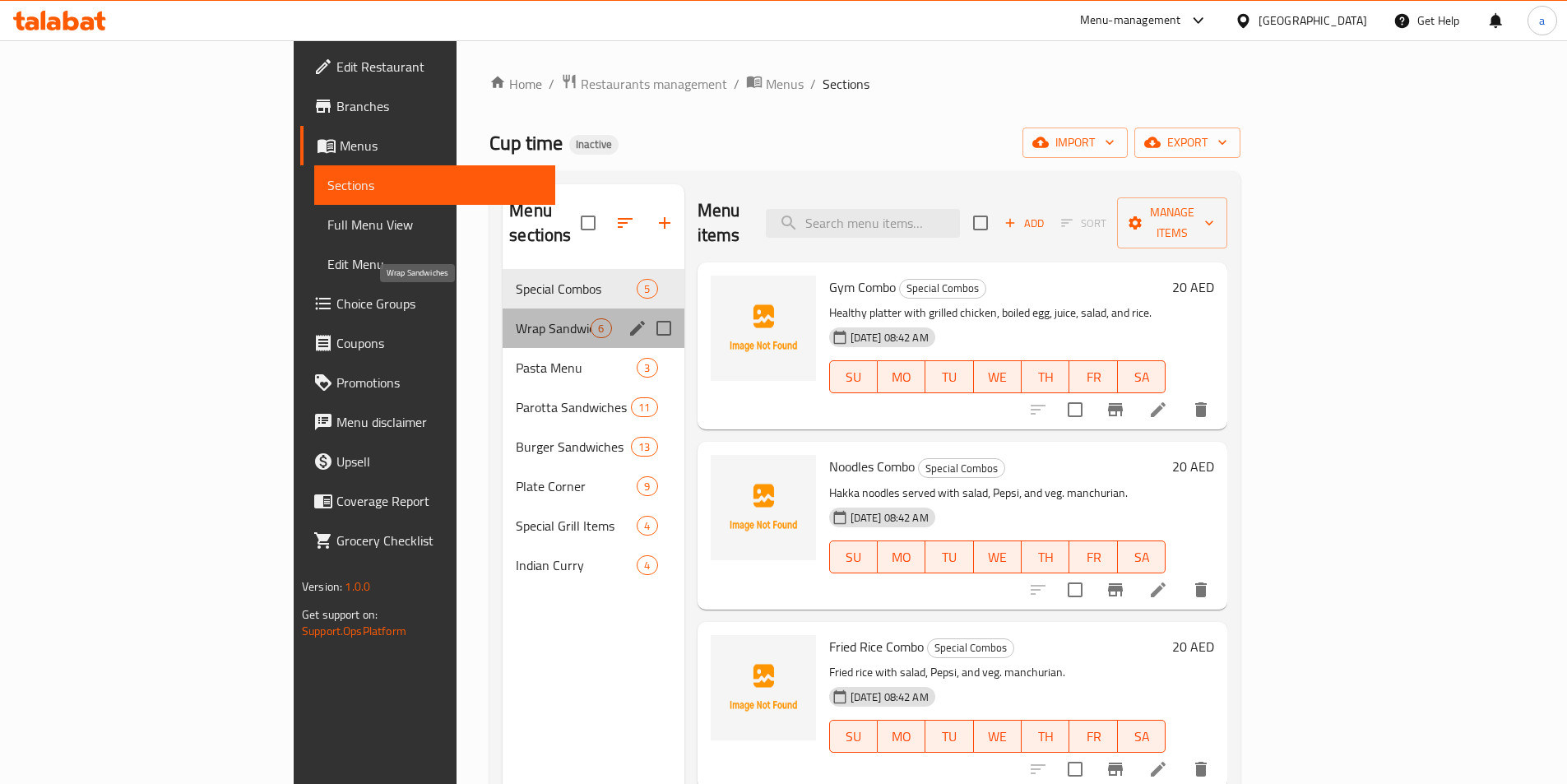
click at [516, 318] on span "Wrap Sandwiches" at bounding box center [554, 328] width 75 height 20
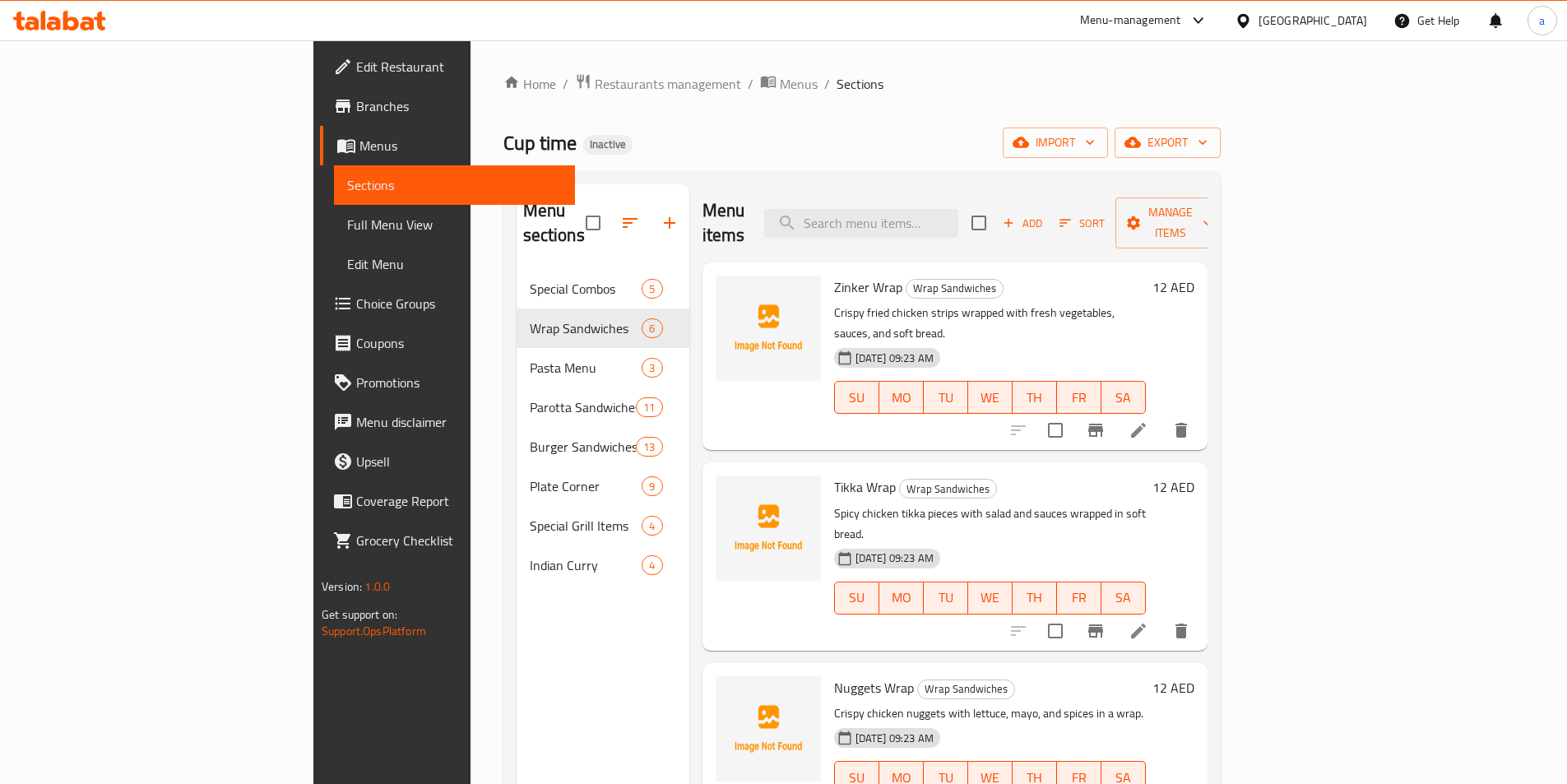
click at [1205, 102] on div "Home / Restaurants management / Menus / Sections Cup time Inactive import expor…" at bounding box center [862, 527] width 718 height 908
click at [1149, 621] on icon at bounding box center [1138, 631] width 20 height 20
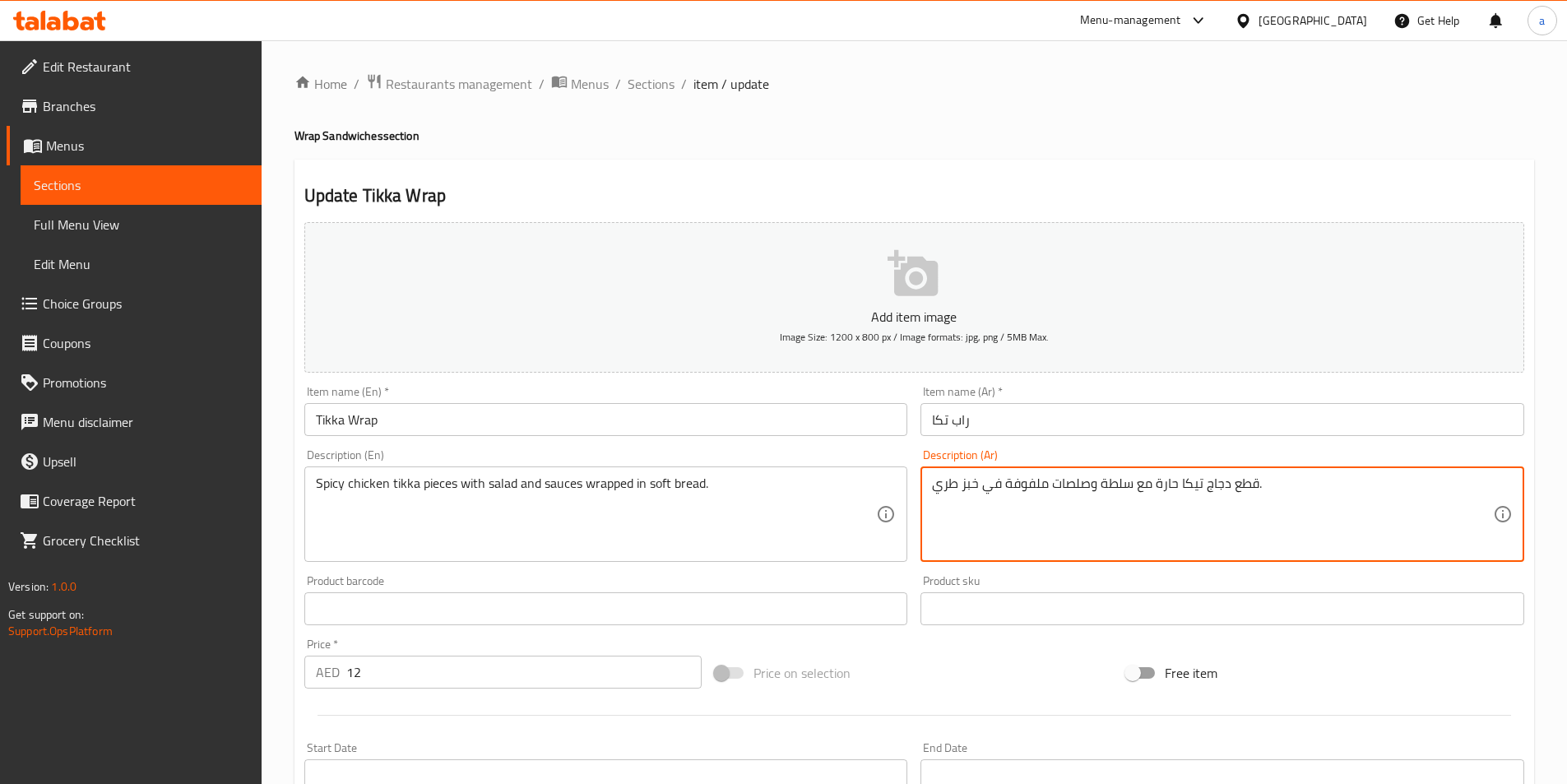
click at [1186, 486] on textarea "قطع دجاج تيكا حارة مع سلطة وصلصات ملفوفة في خبز طري." at bounding box center [1213, 515] width 562 height 78
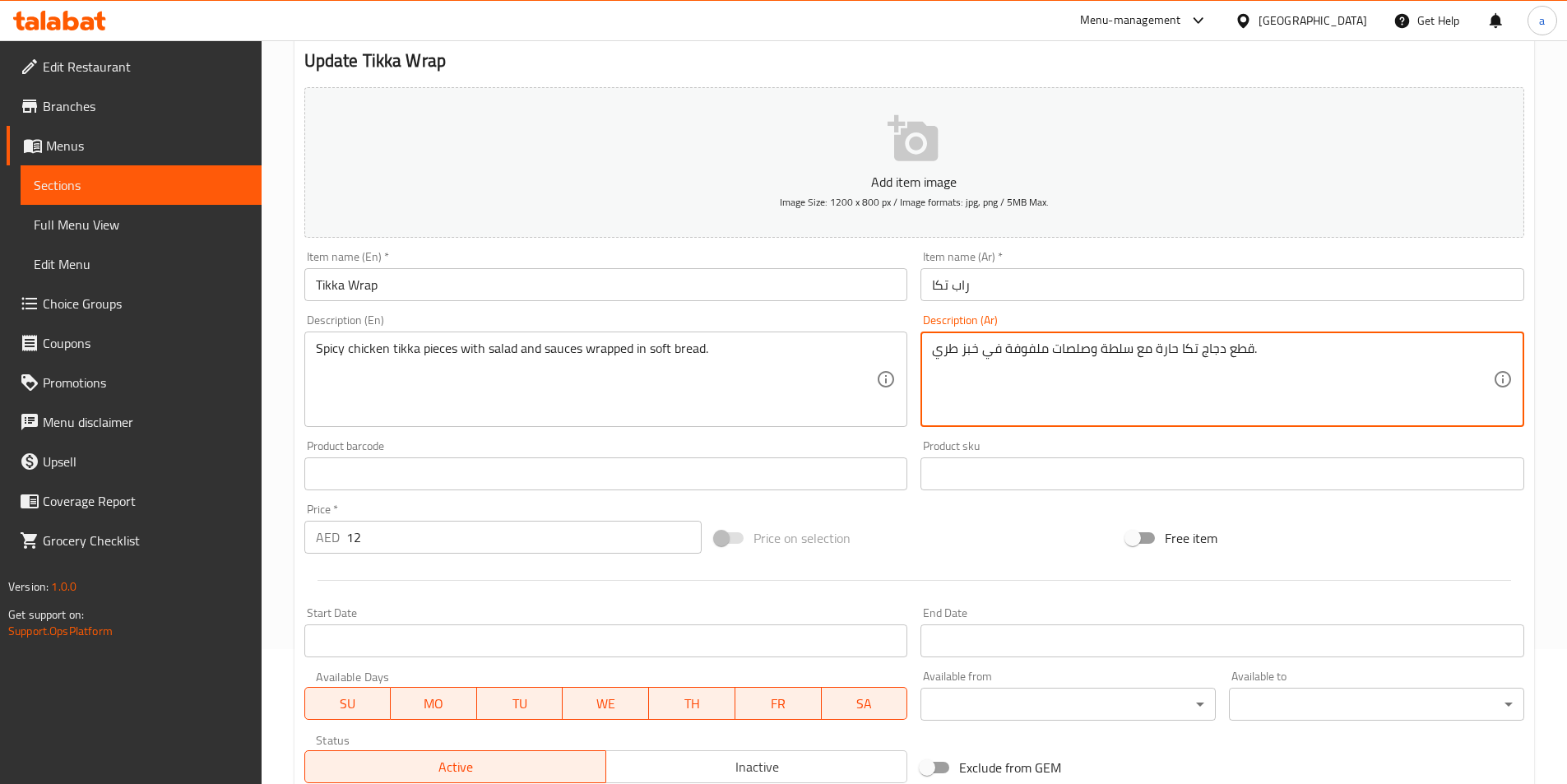
scroll to position [379, 0]
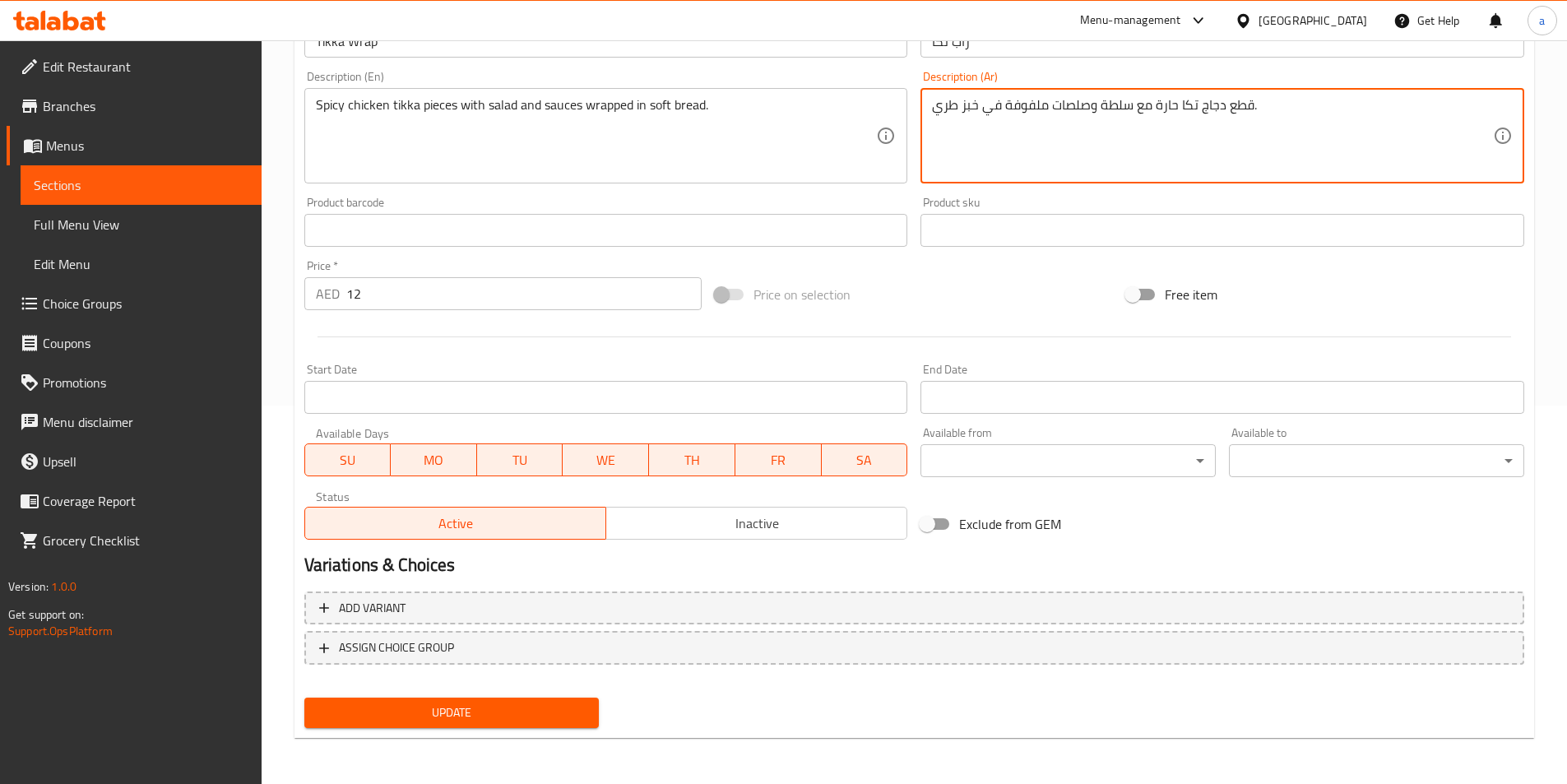
type textarea "قطع دجاج تكا حارة مع سلطة وصلصات ملفوفة في خبز طري."
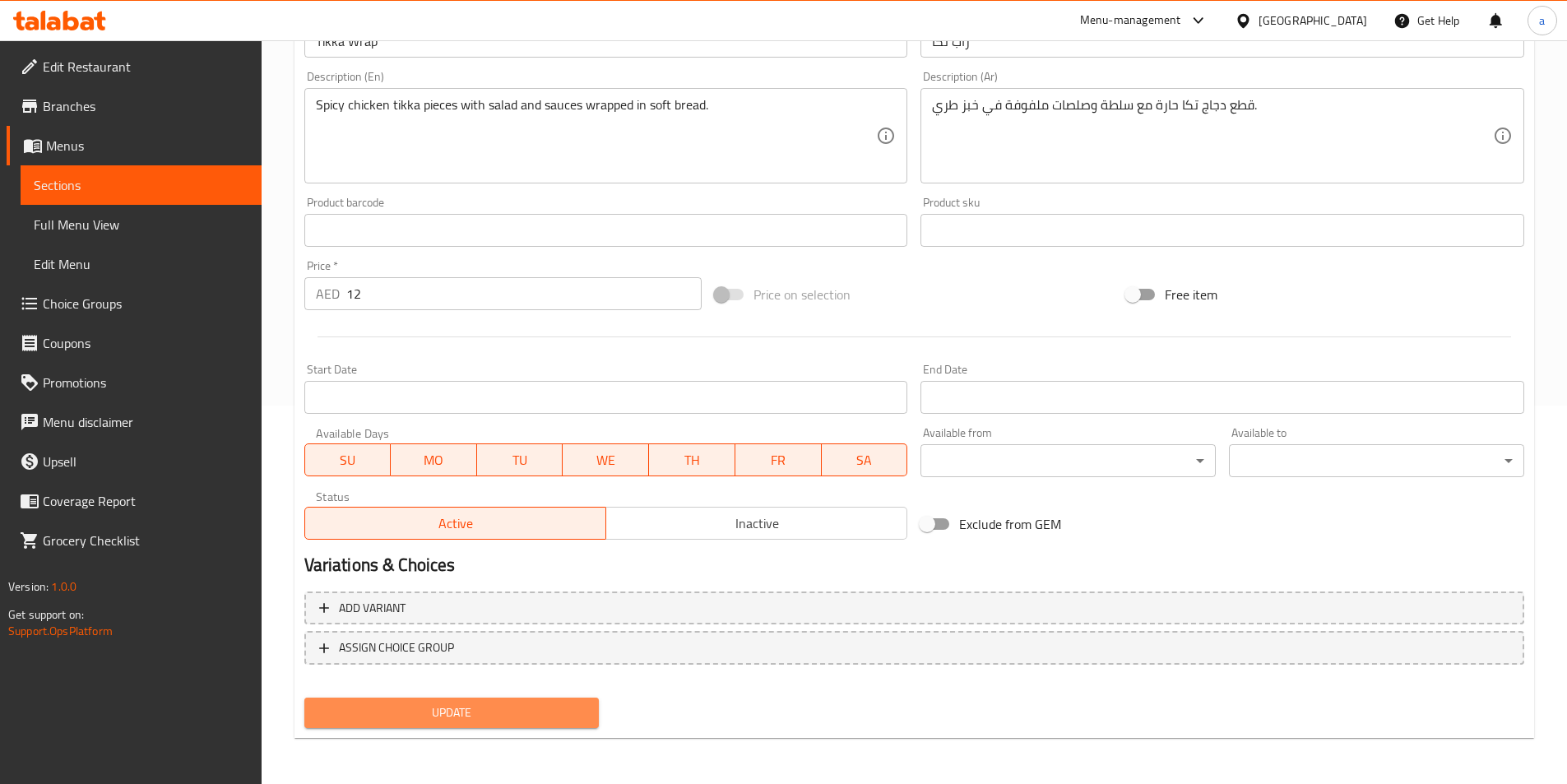
click at [598, 703] on button "Update" at bounding box center [452, 713] width 295 height 30
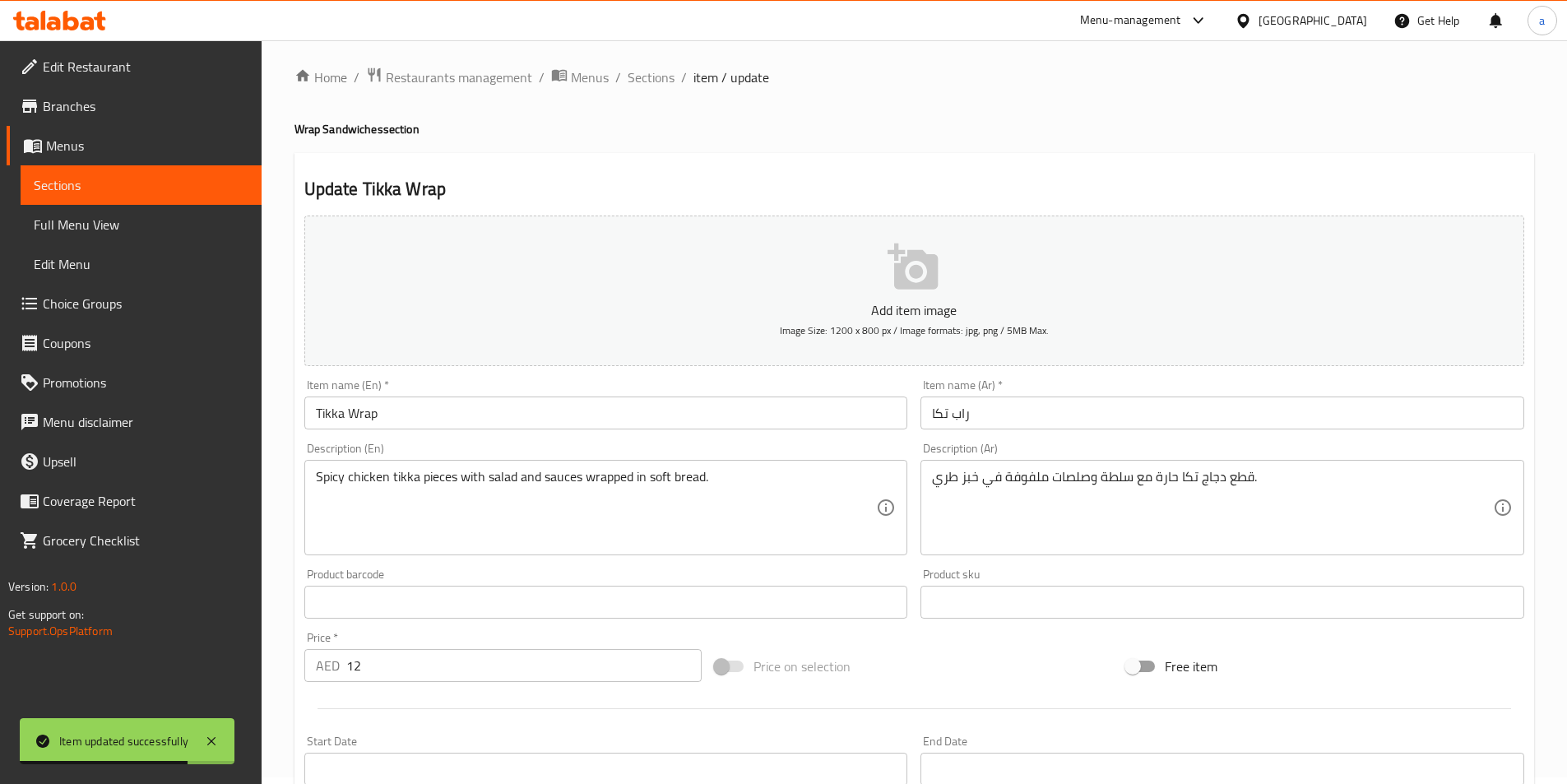
scroll to position [0, 0]
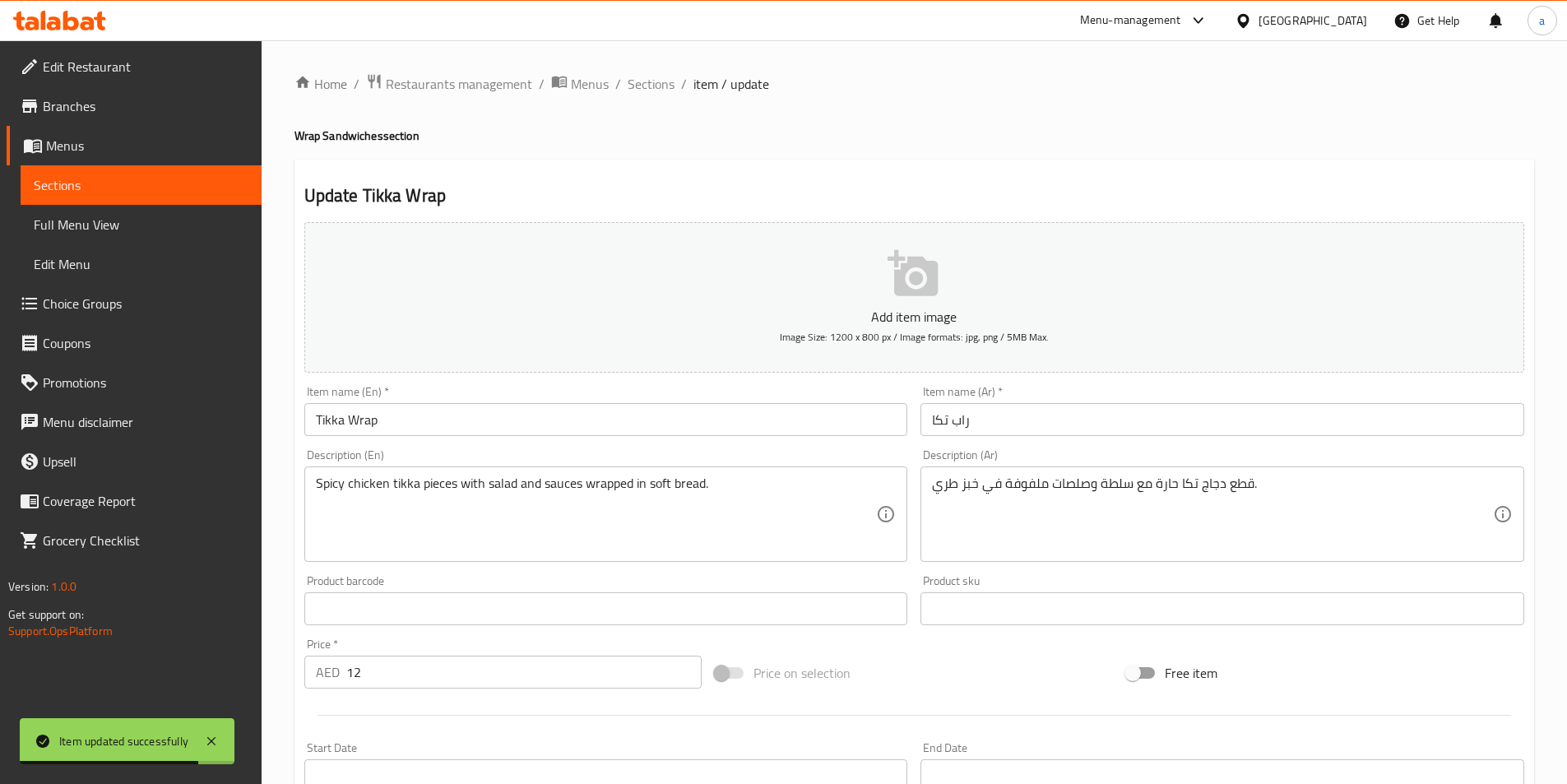
click at [226, 189] on span "Sections" at bounding box center [141, 185] width 215 height 20
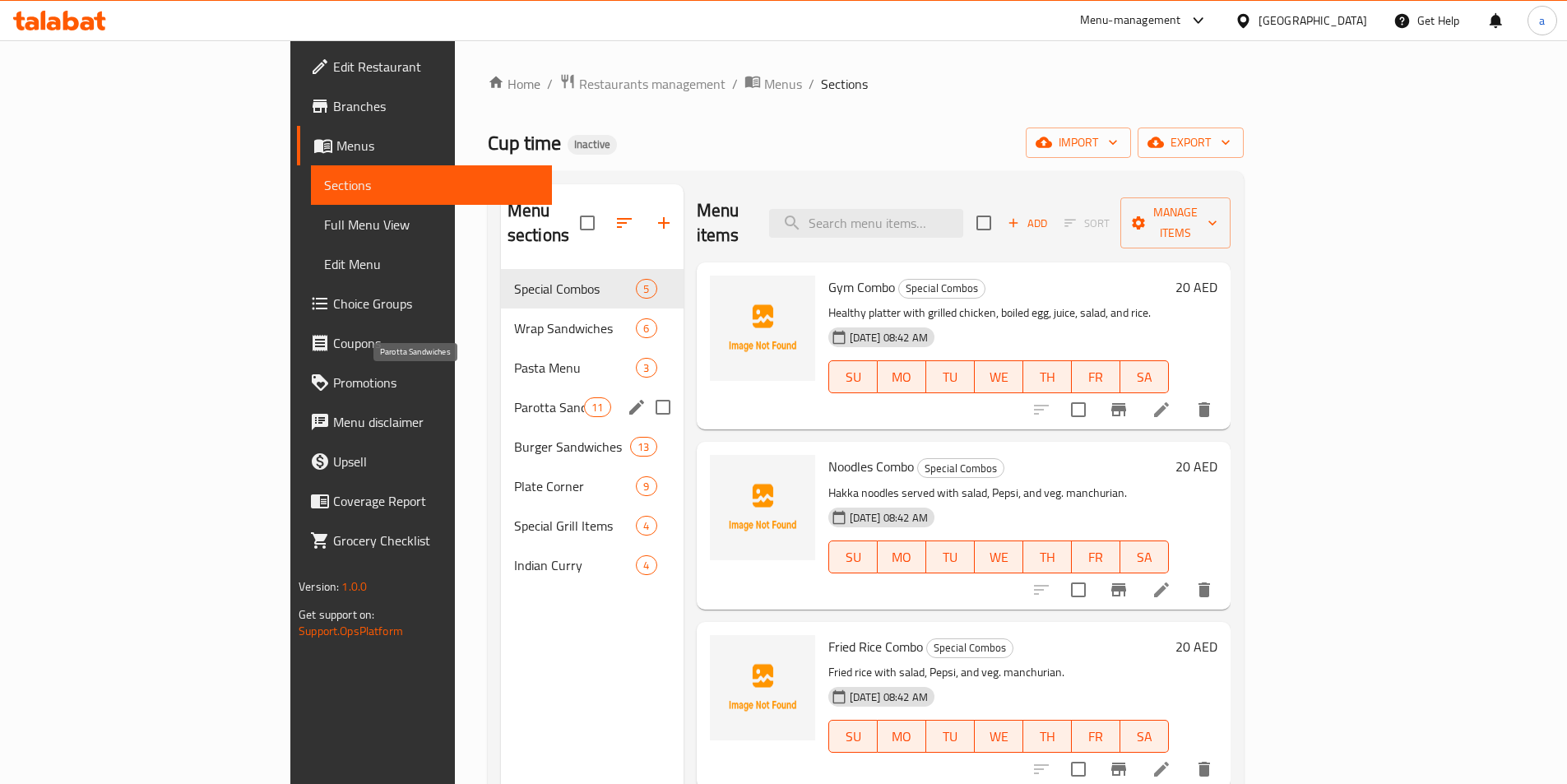
click at [514, 397] on span "Parotta Sandwiches" at bounding box center [549, 407] width 70 height 20
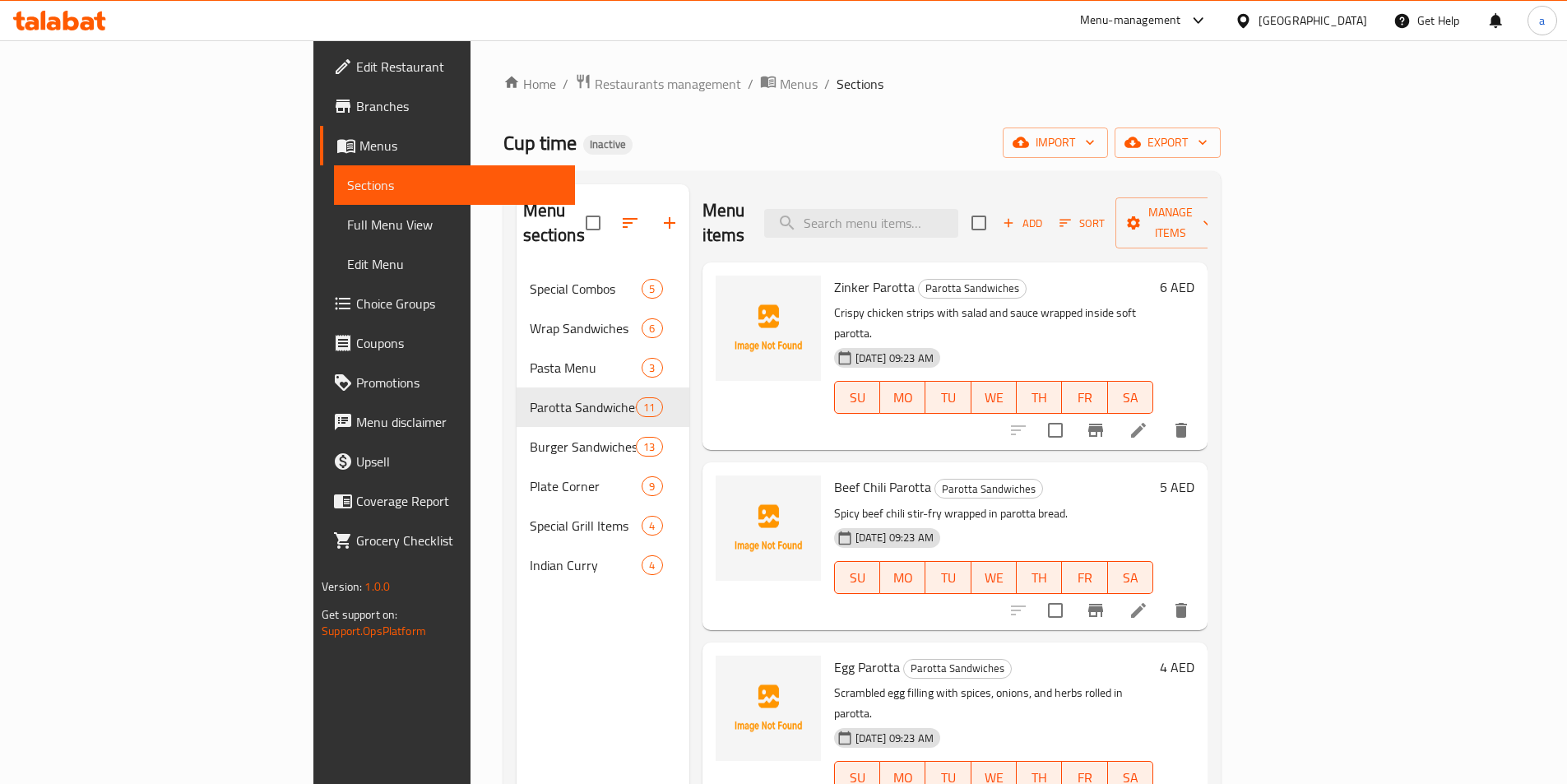
scroll to position [230, 0]
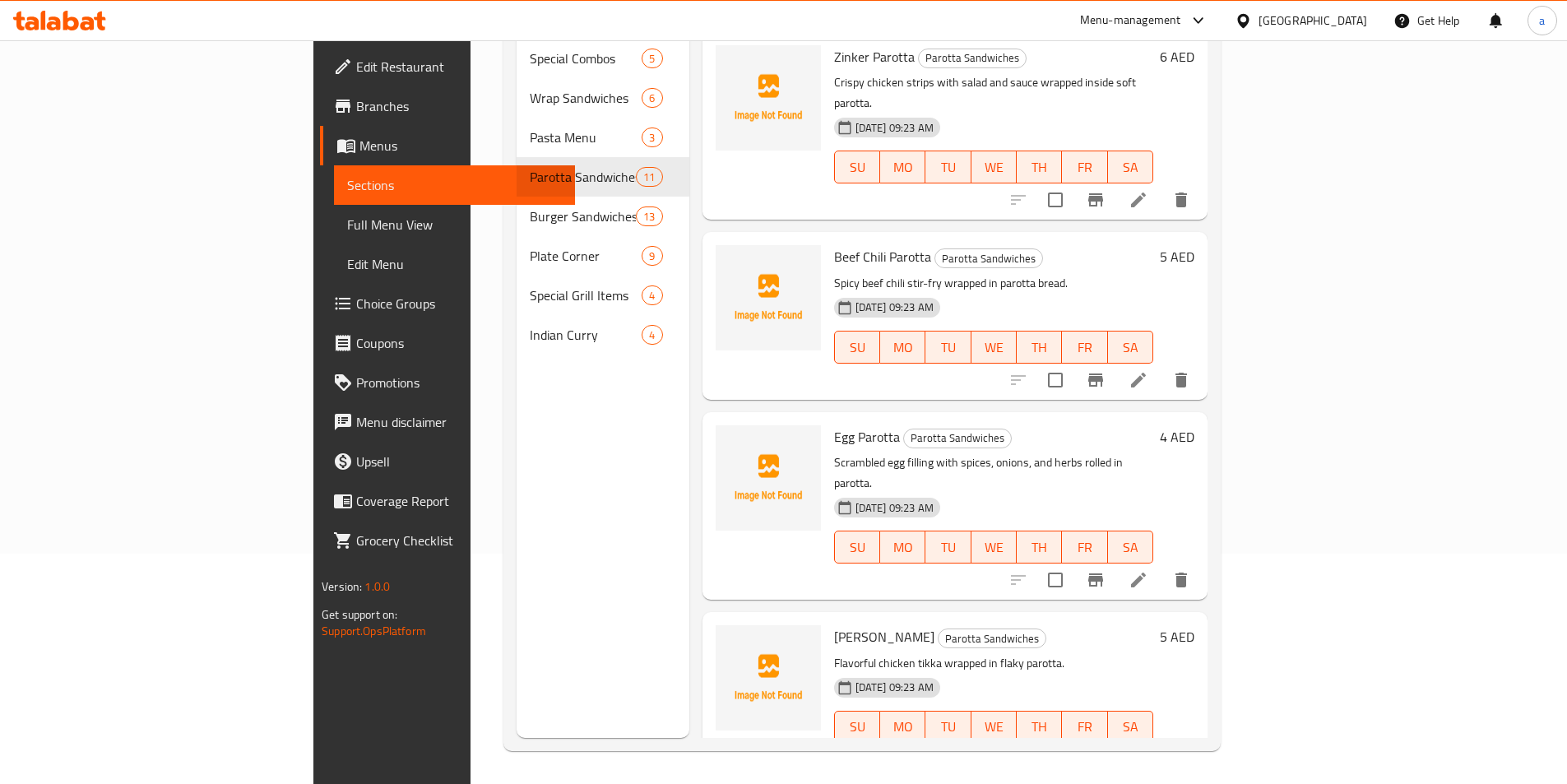
click at [1146, 753] on icon at bounding box center [1138, 760] width 15 height 15
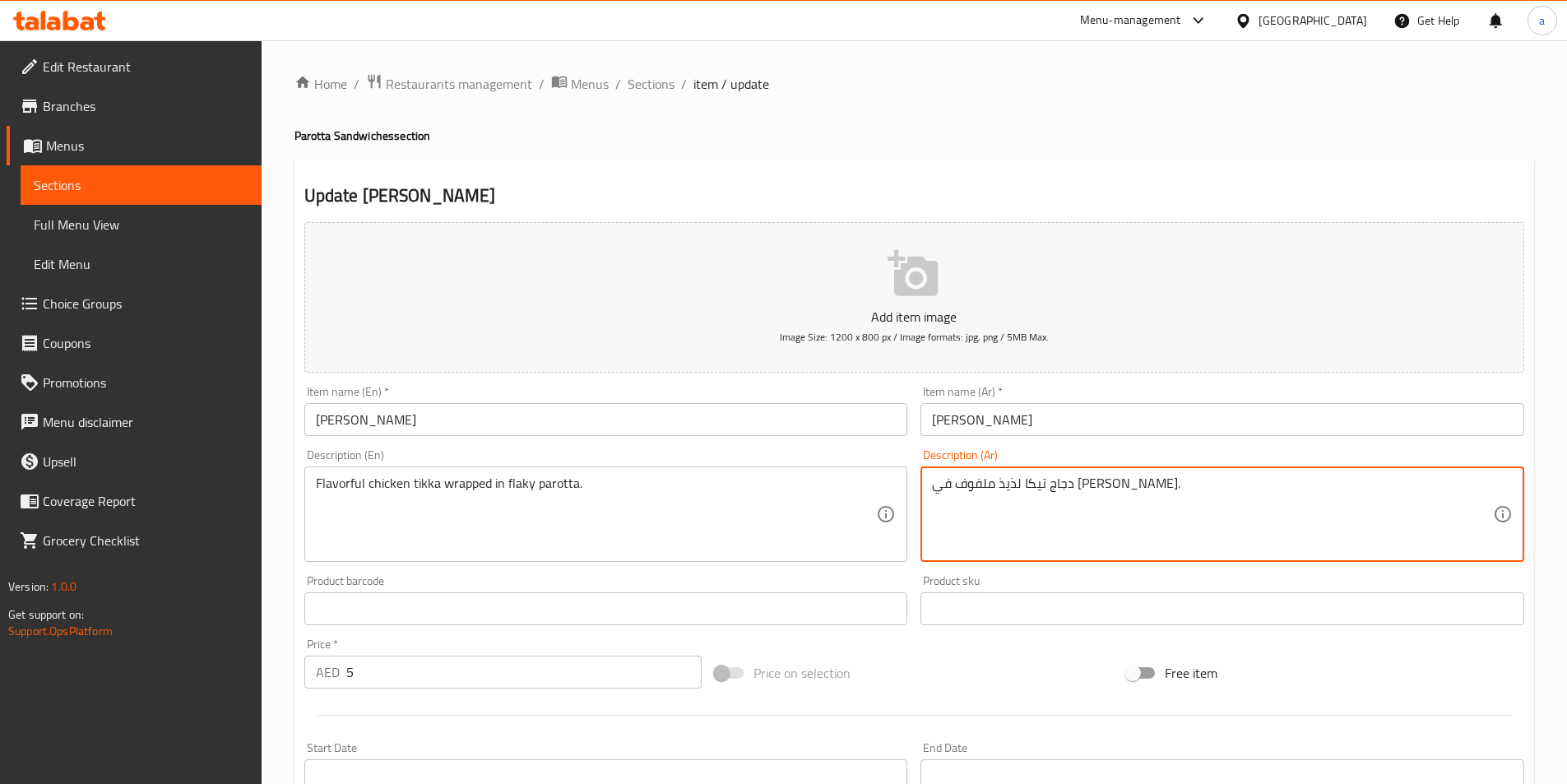
click at [1100, 487] on textarea "دجاج تيكا لذيذ ملفوف في [PERSON_NAME]." at bounding box center [1213, 515] width 562 height 78
type textarea "دجاج تكا لذيذ ملفوف في باروتا فلاكي."
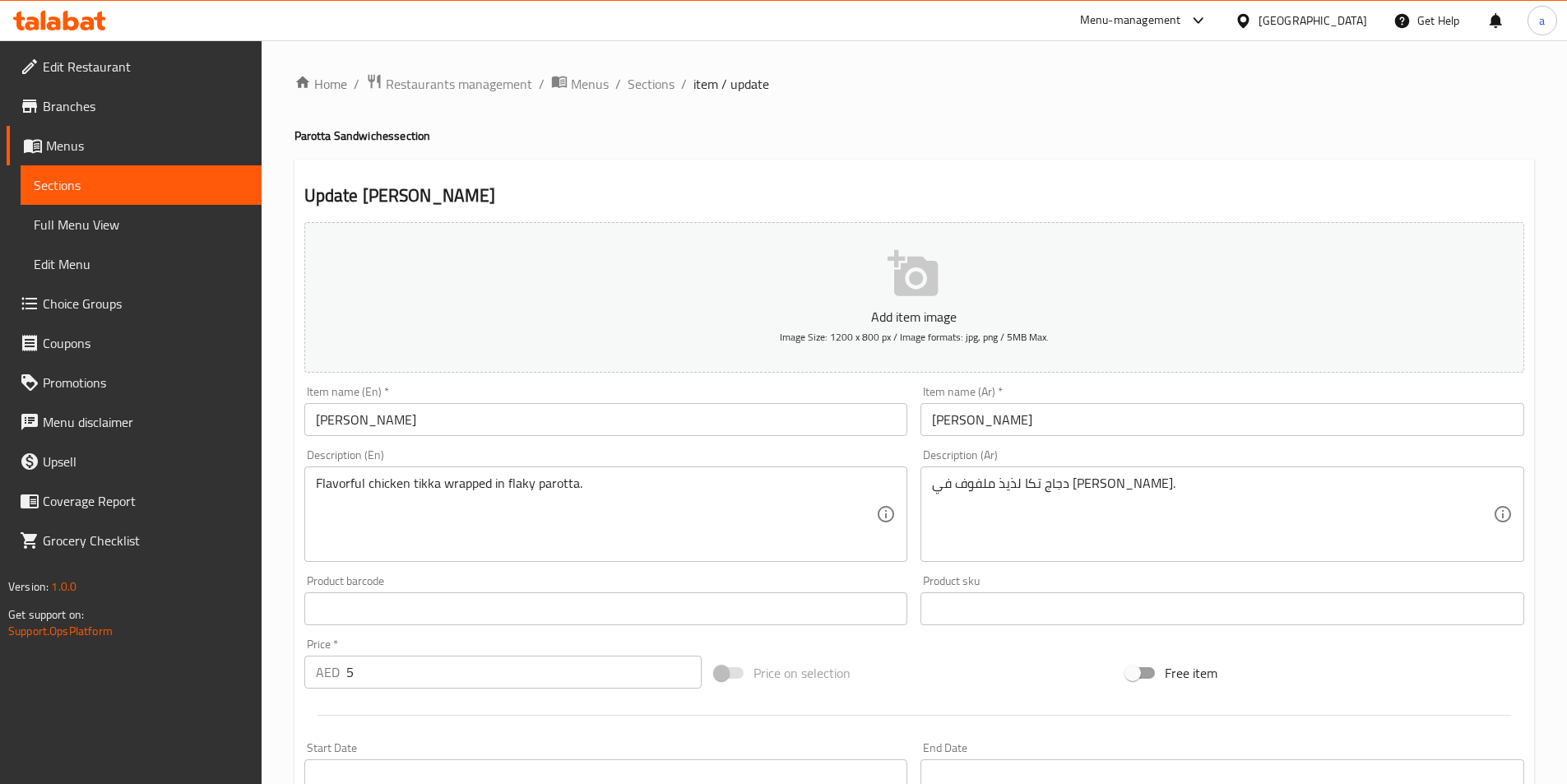
click at [890, 581] on div "Product barcode Product barcode" at bounding box center [607, 600] width 604 height 50
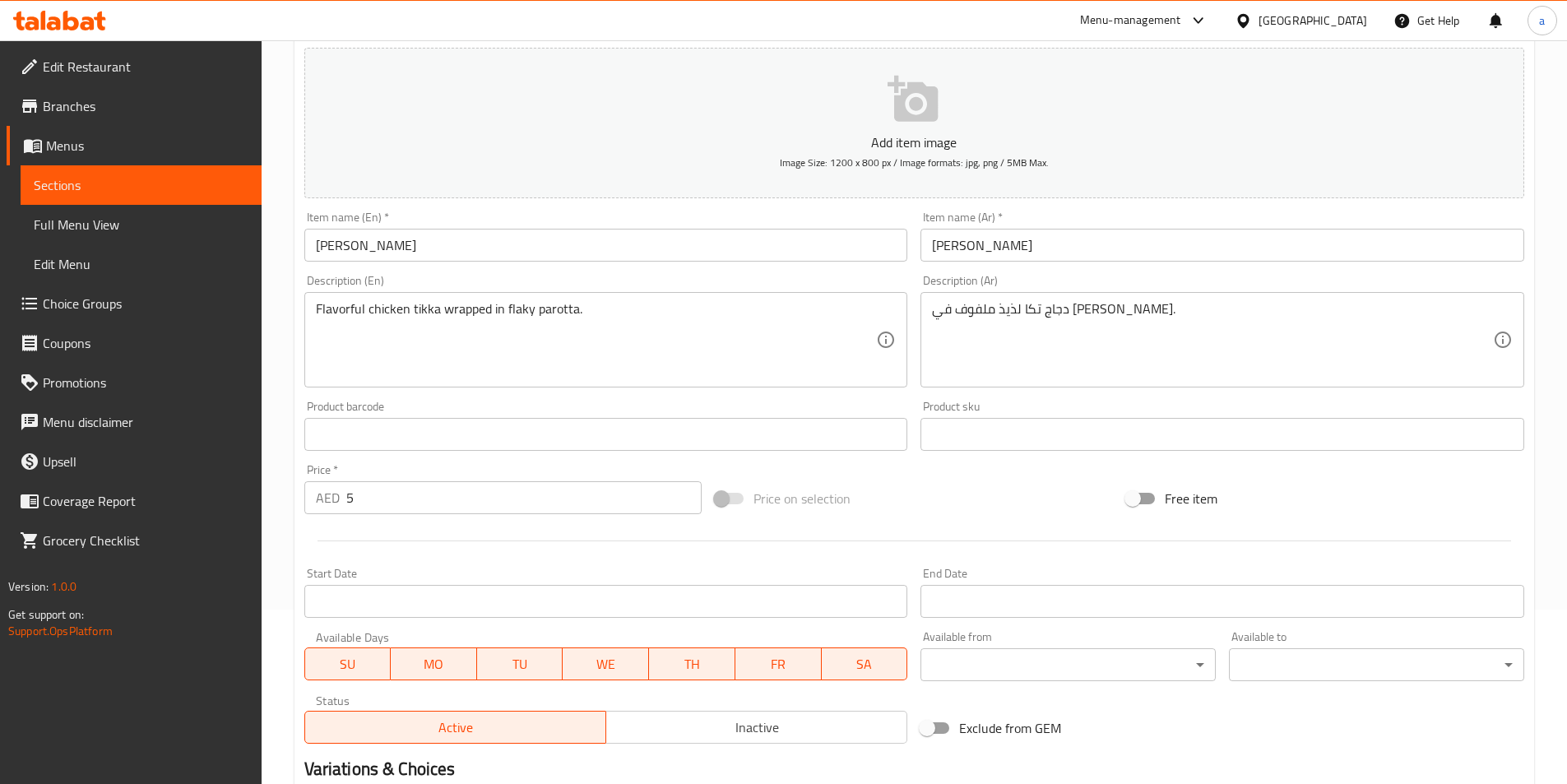
scroll to position [379, 0]
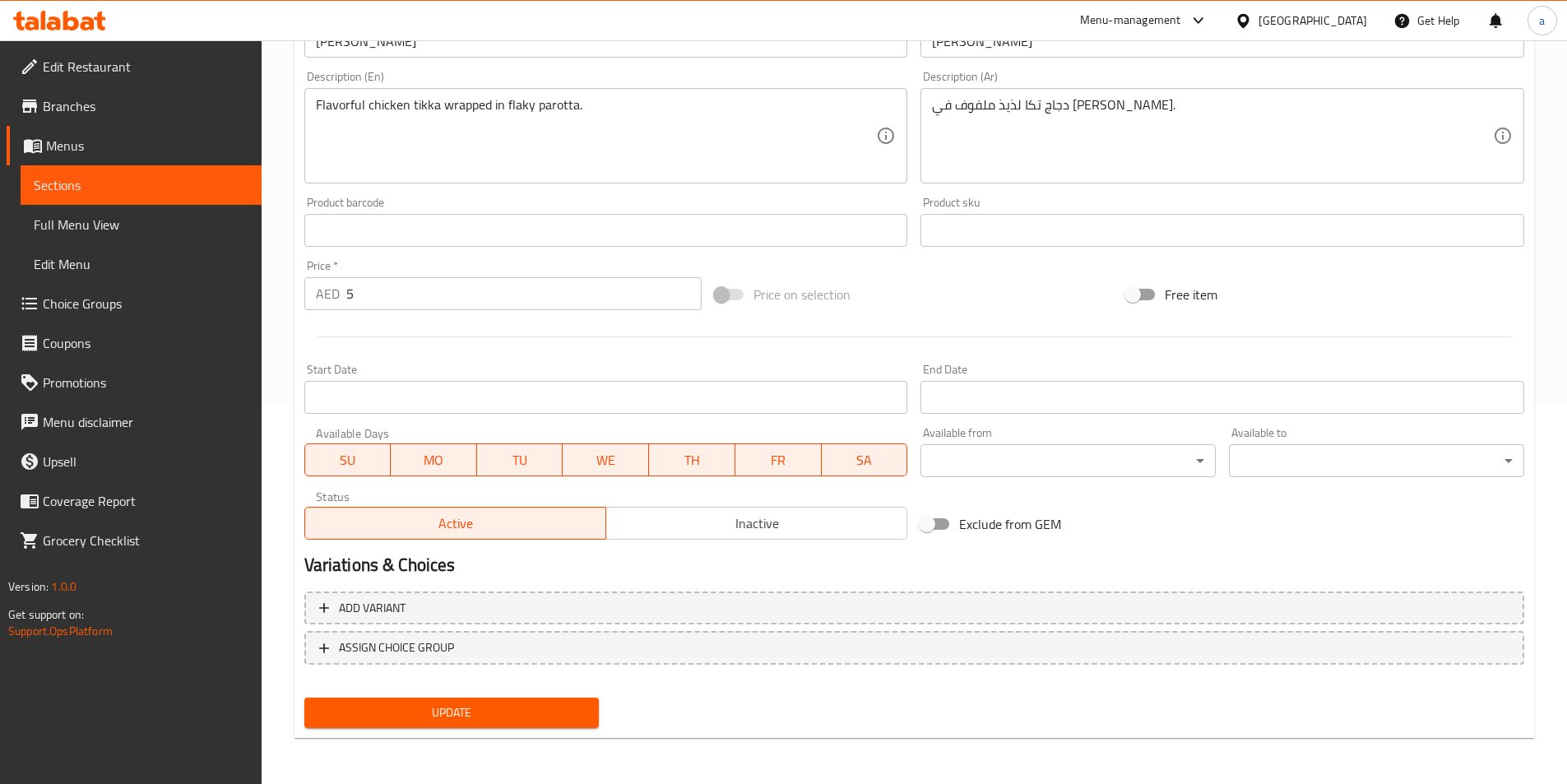
click at [578, 721] on span "Update" at bounding box center [452, 712] width 269 height 20
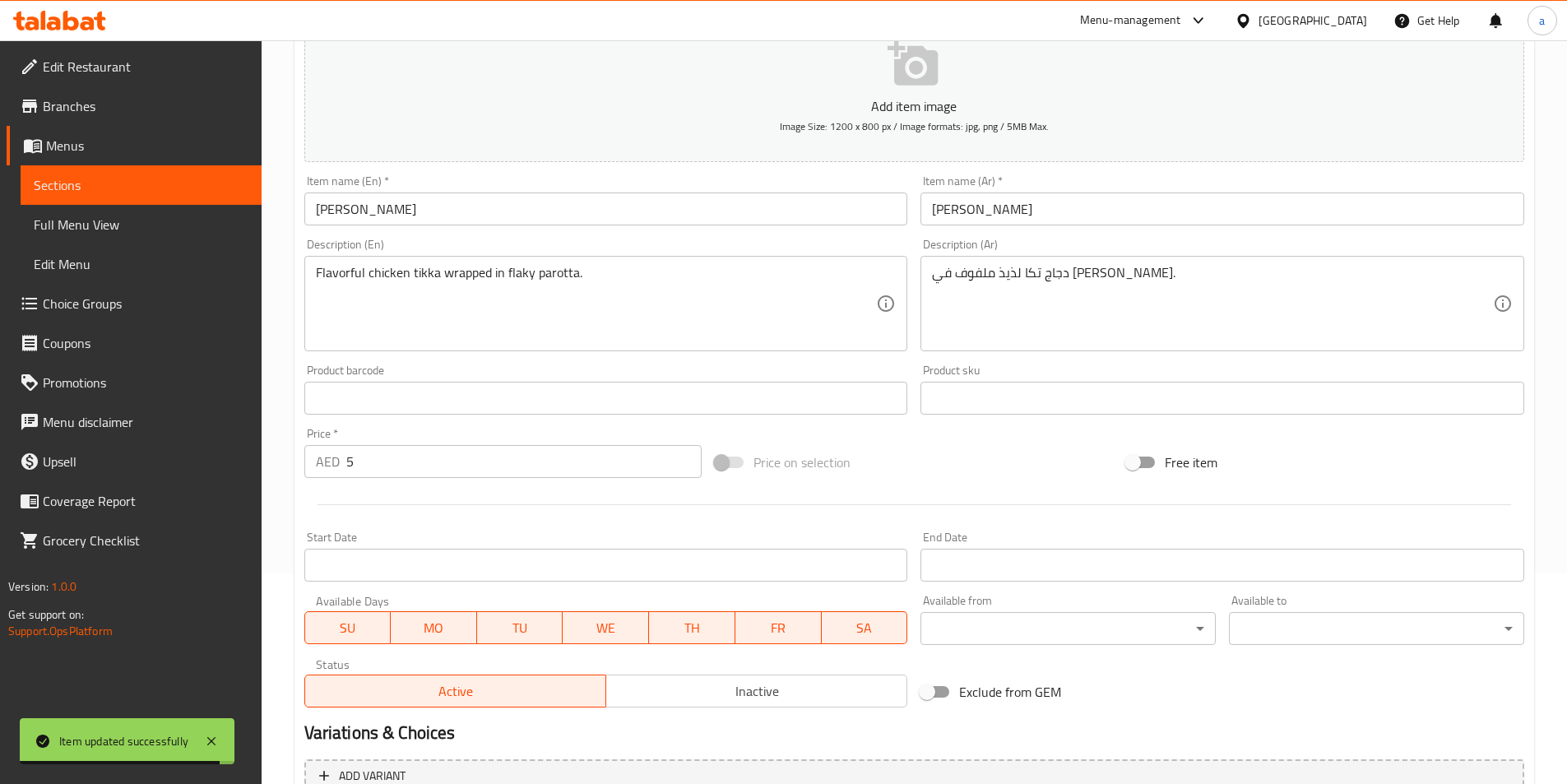
scroll to position [0, 0]
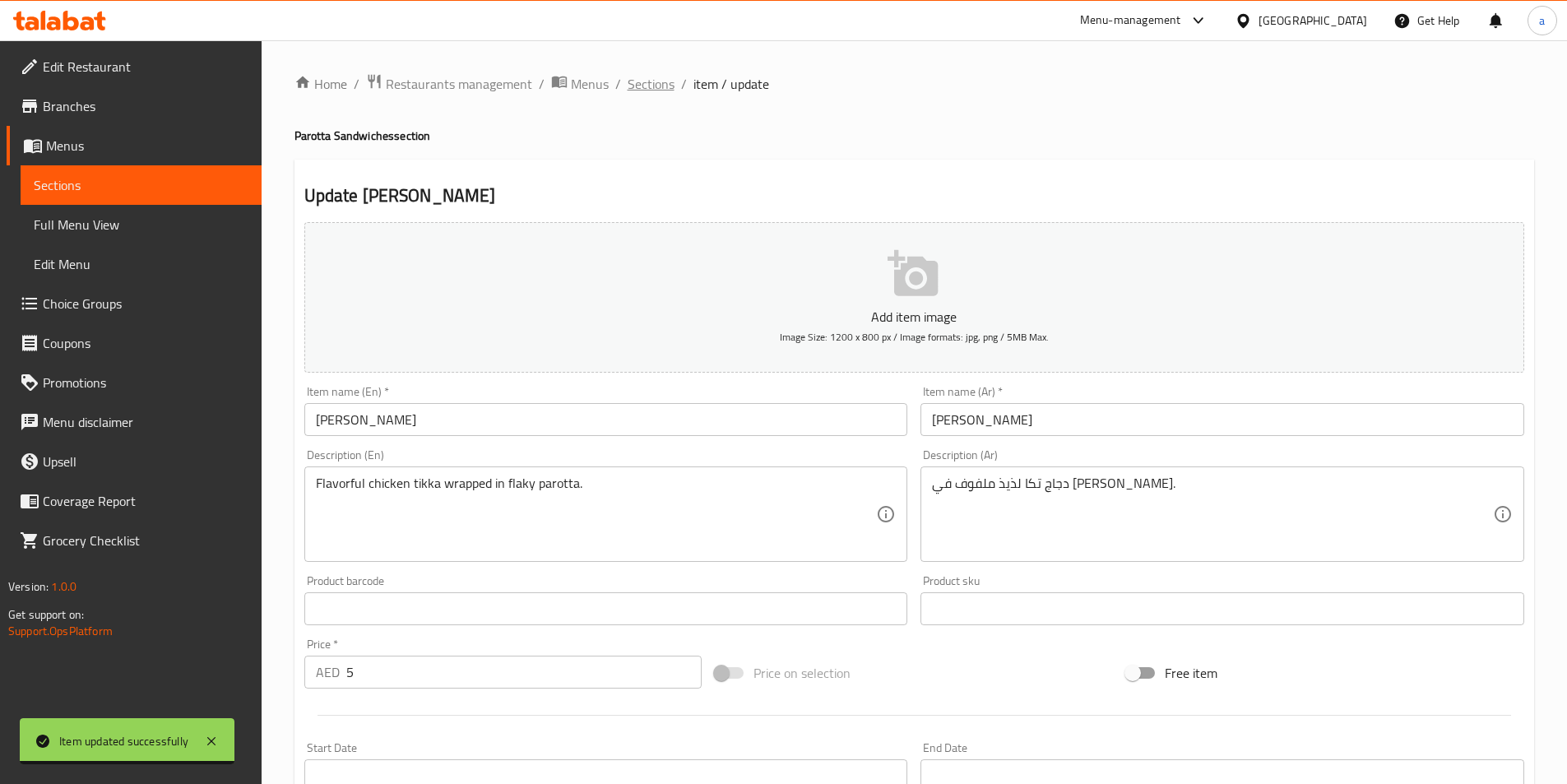
click at [657, 79] on span "Sections" at bounding box center [651, 84] width 47 height 20
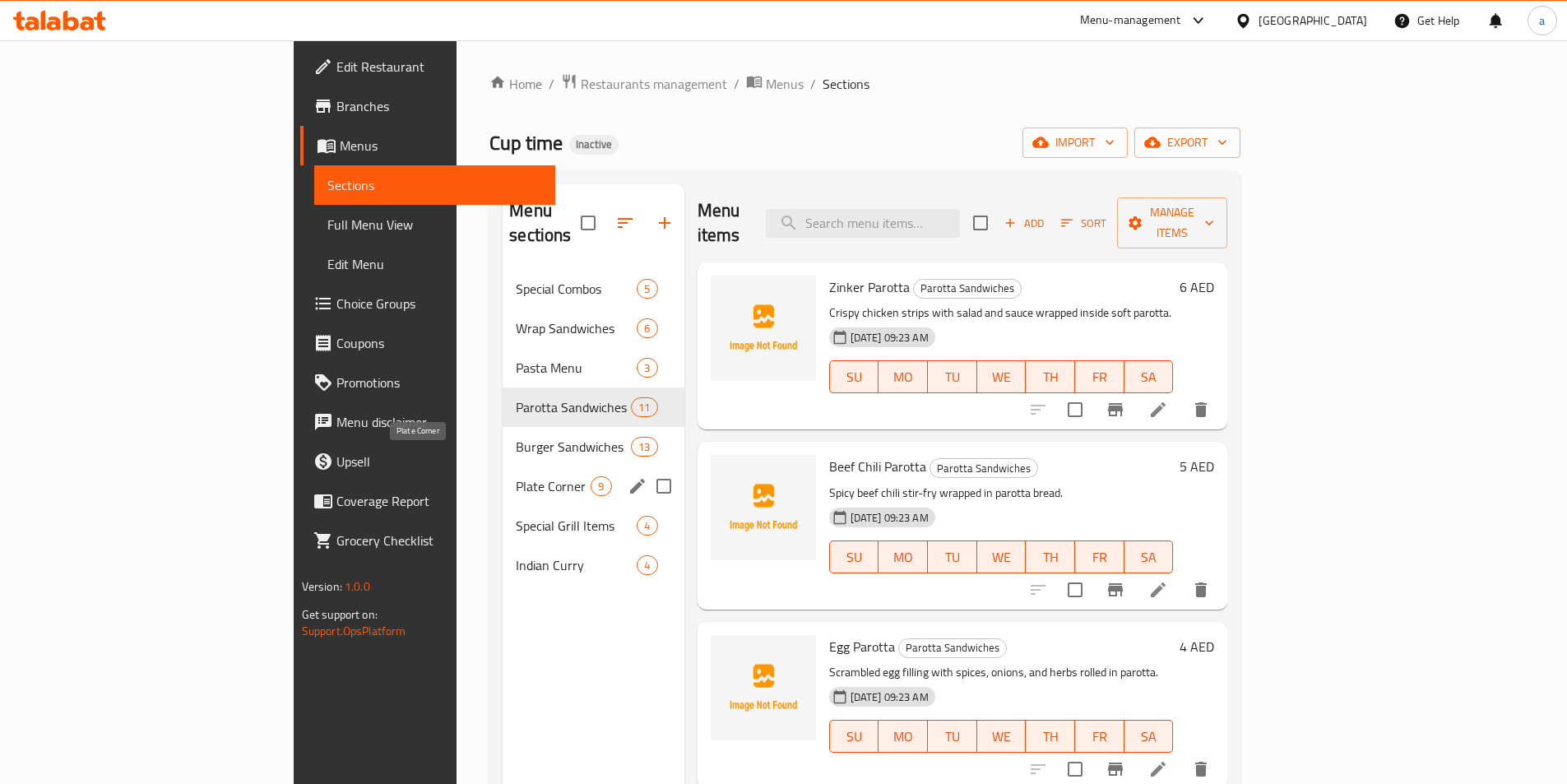
click at [516, 476] on span "Plate Corner" at bounding box center [554, 486] width 75 height 20
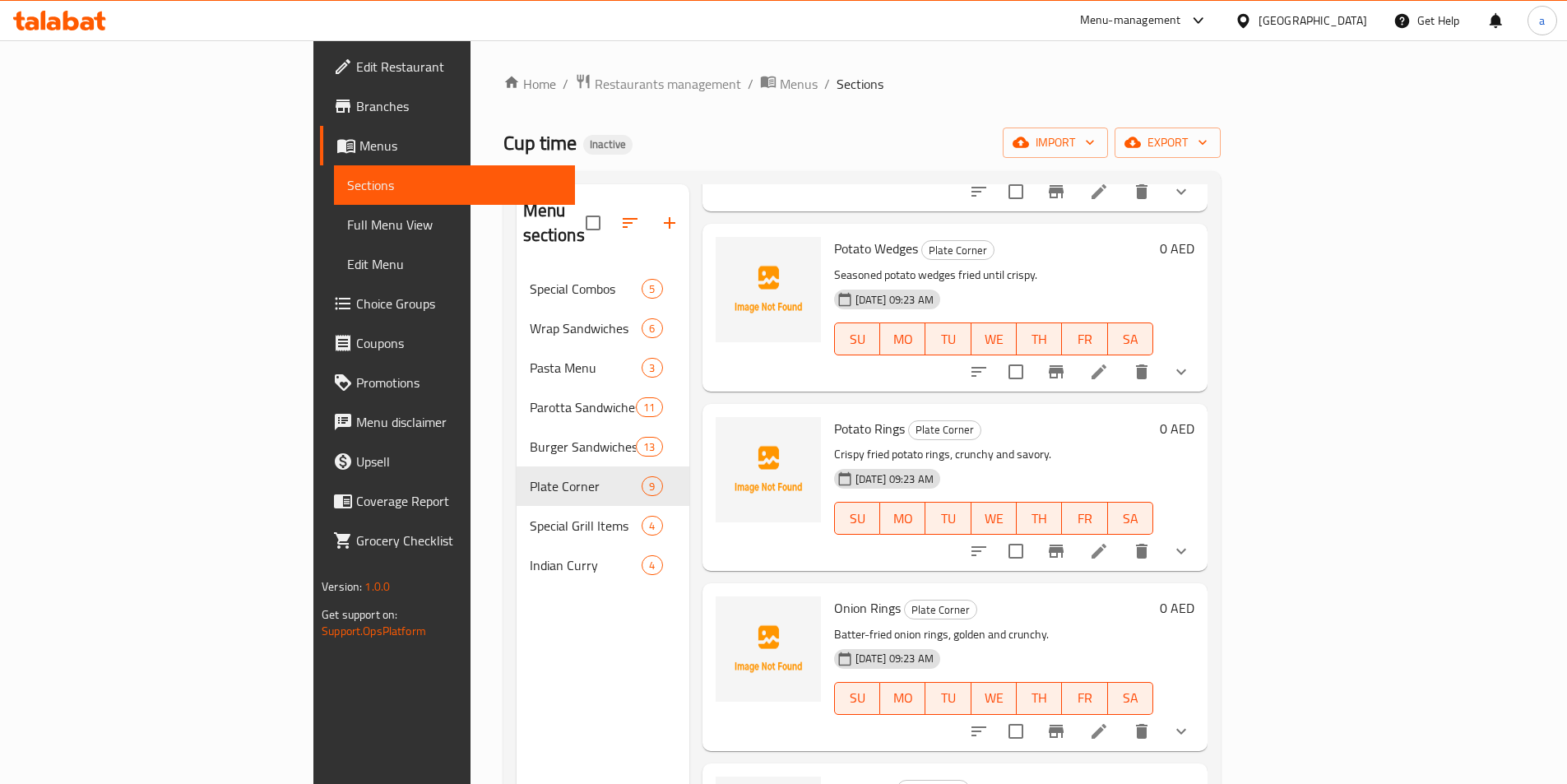
scroll to position [216, 0]
click at [1109, 543] on icon at bounding box center [1099, 552] width 20 height 20
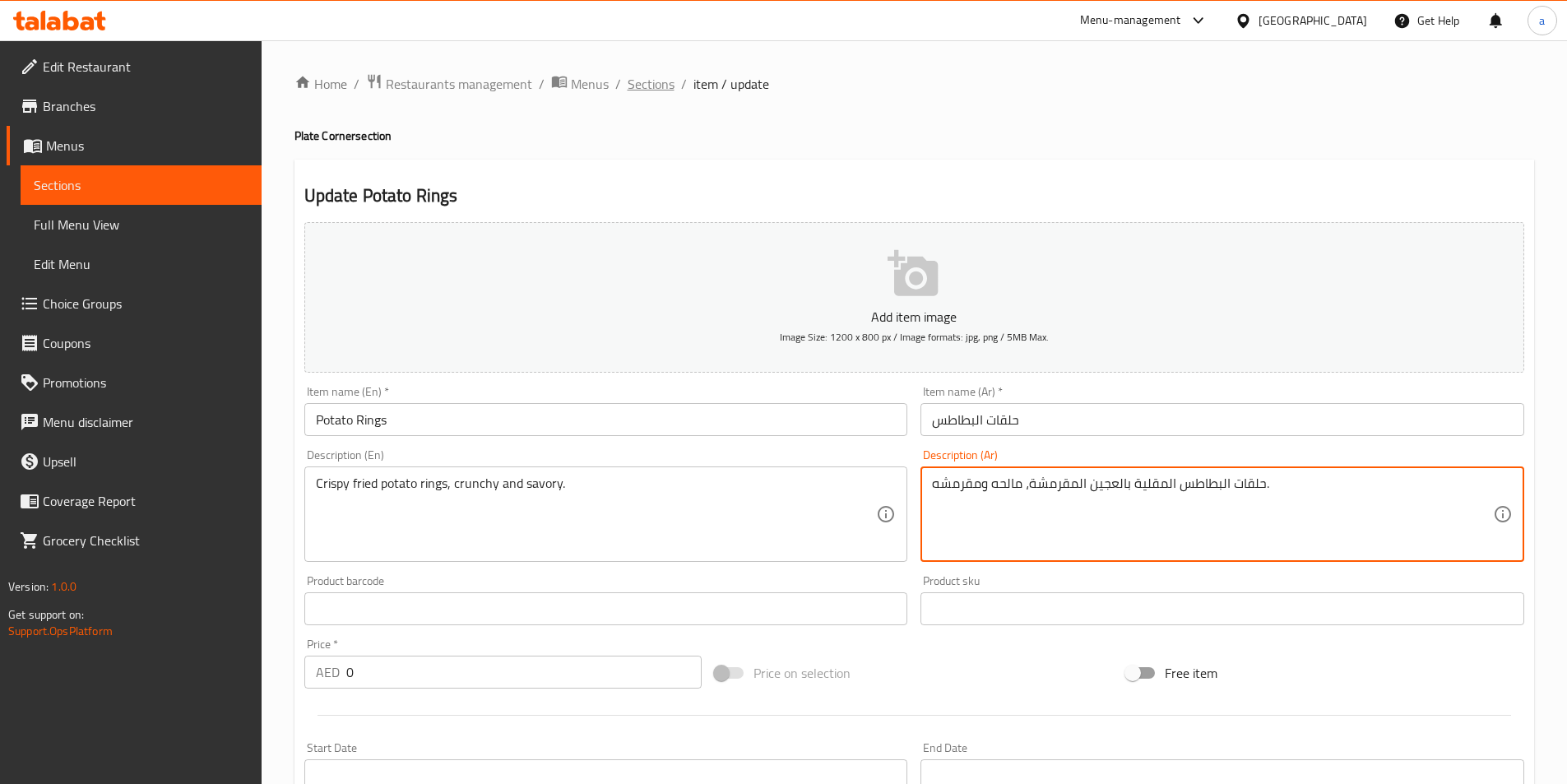
type textarea "حلقات البطاطس المقلية بالعجين المقرمشة، مالحه ومقرمشه."
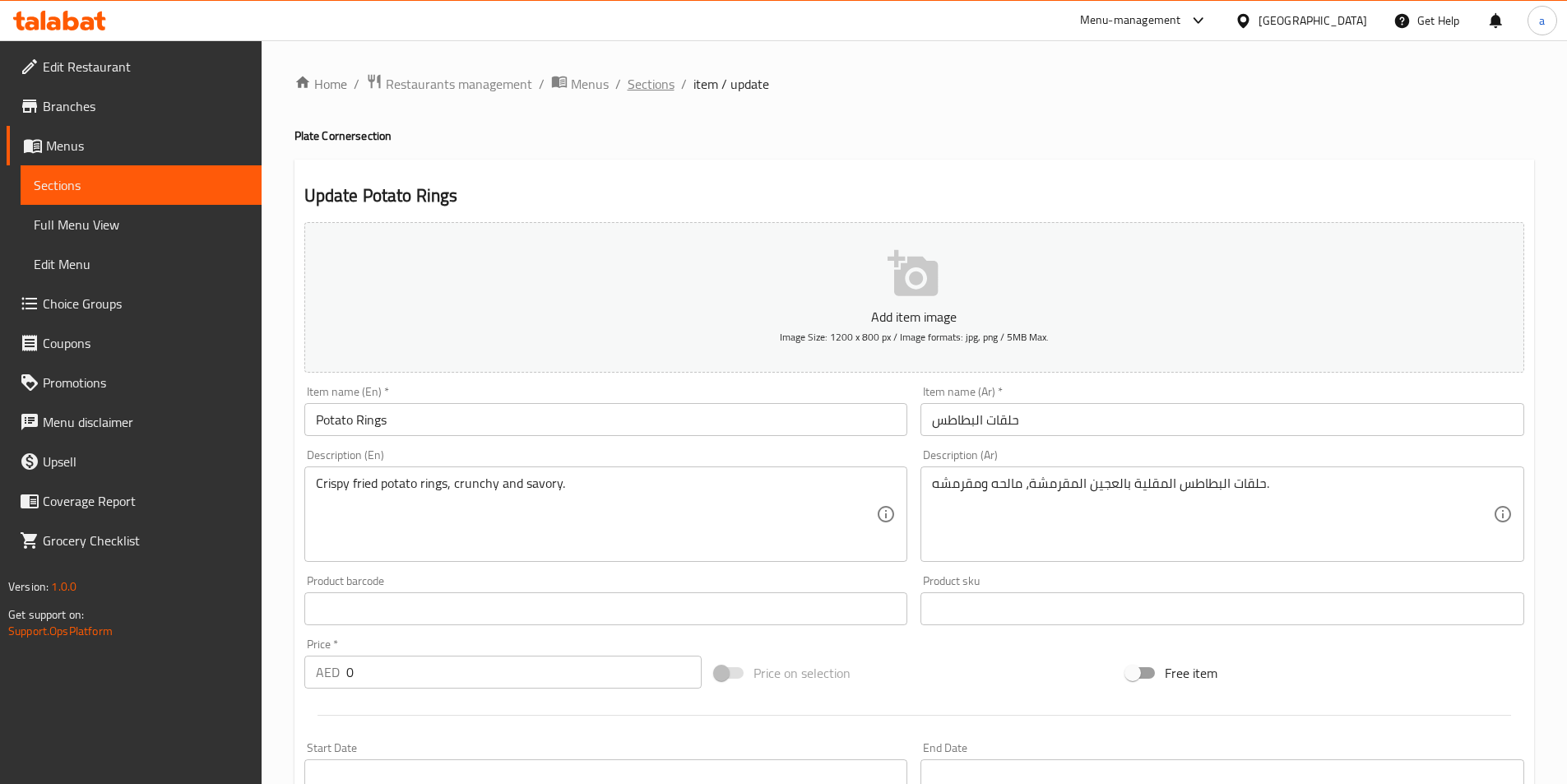
click at [652, 88] on span "Sections" at bounding box center [651, 84] width 47 height 20
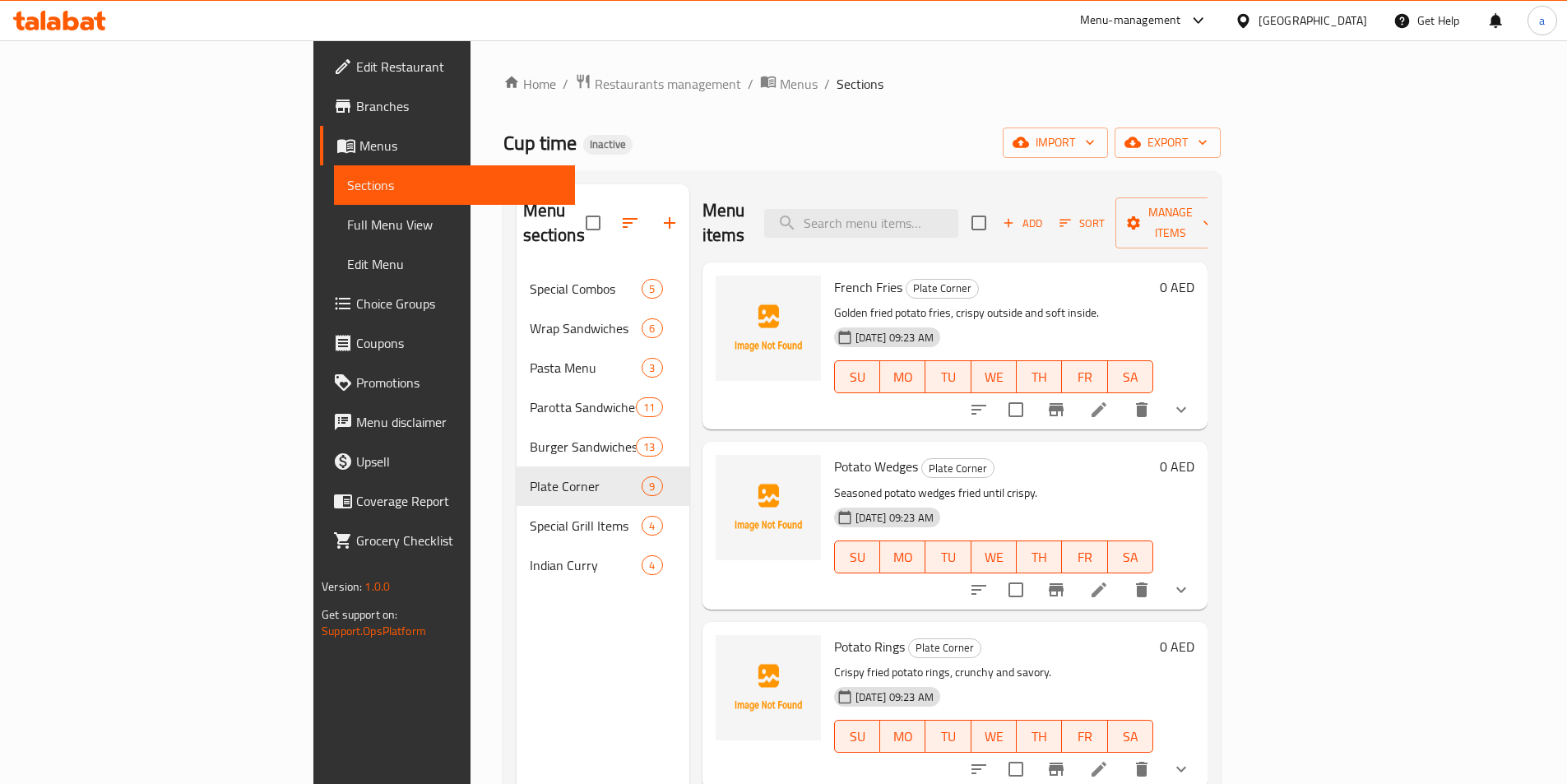
scroll to position [329, 0]
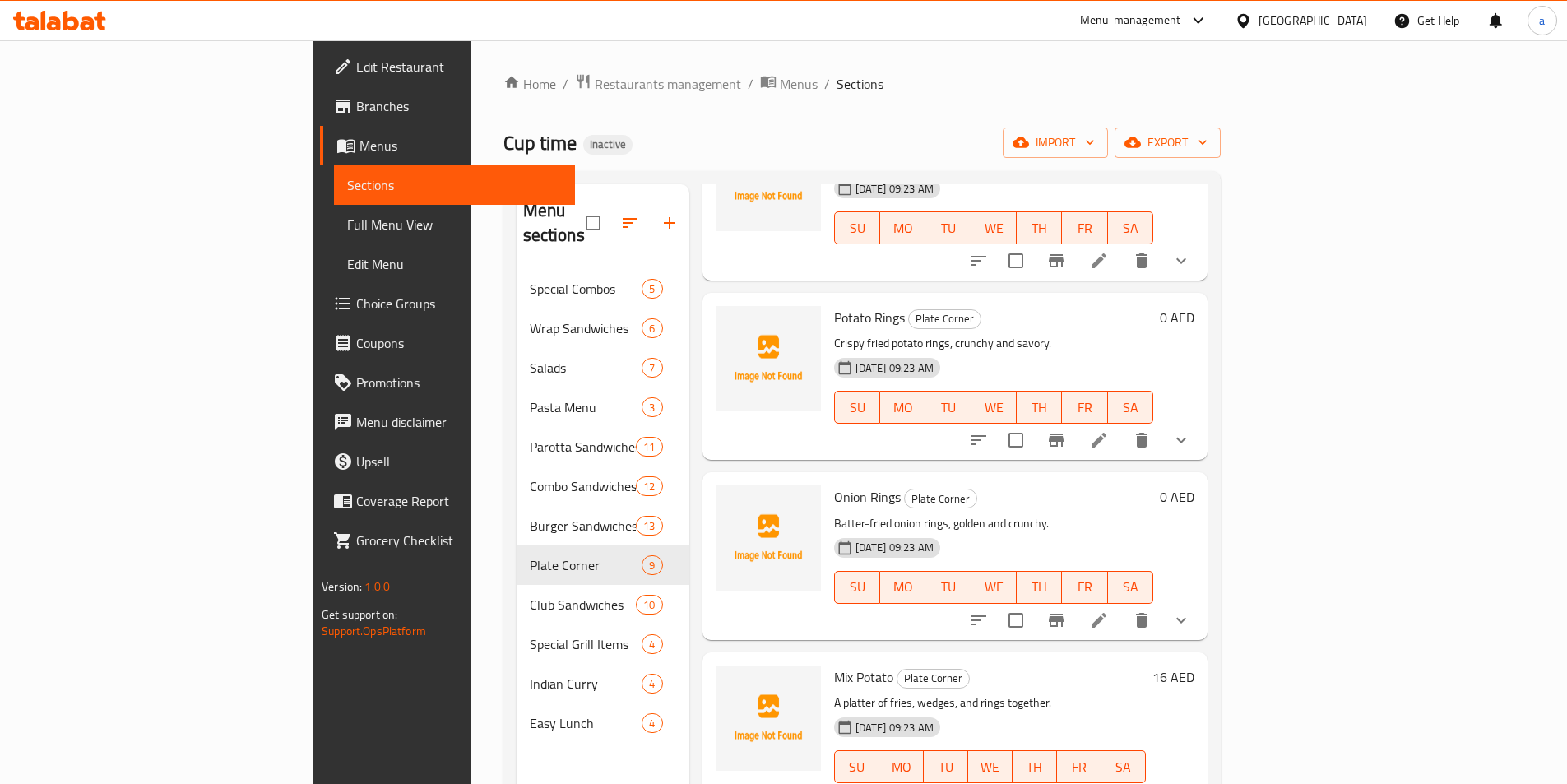
click at [1106, 613] on icon at bounding box center [1099, 620] width 15 height 15
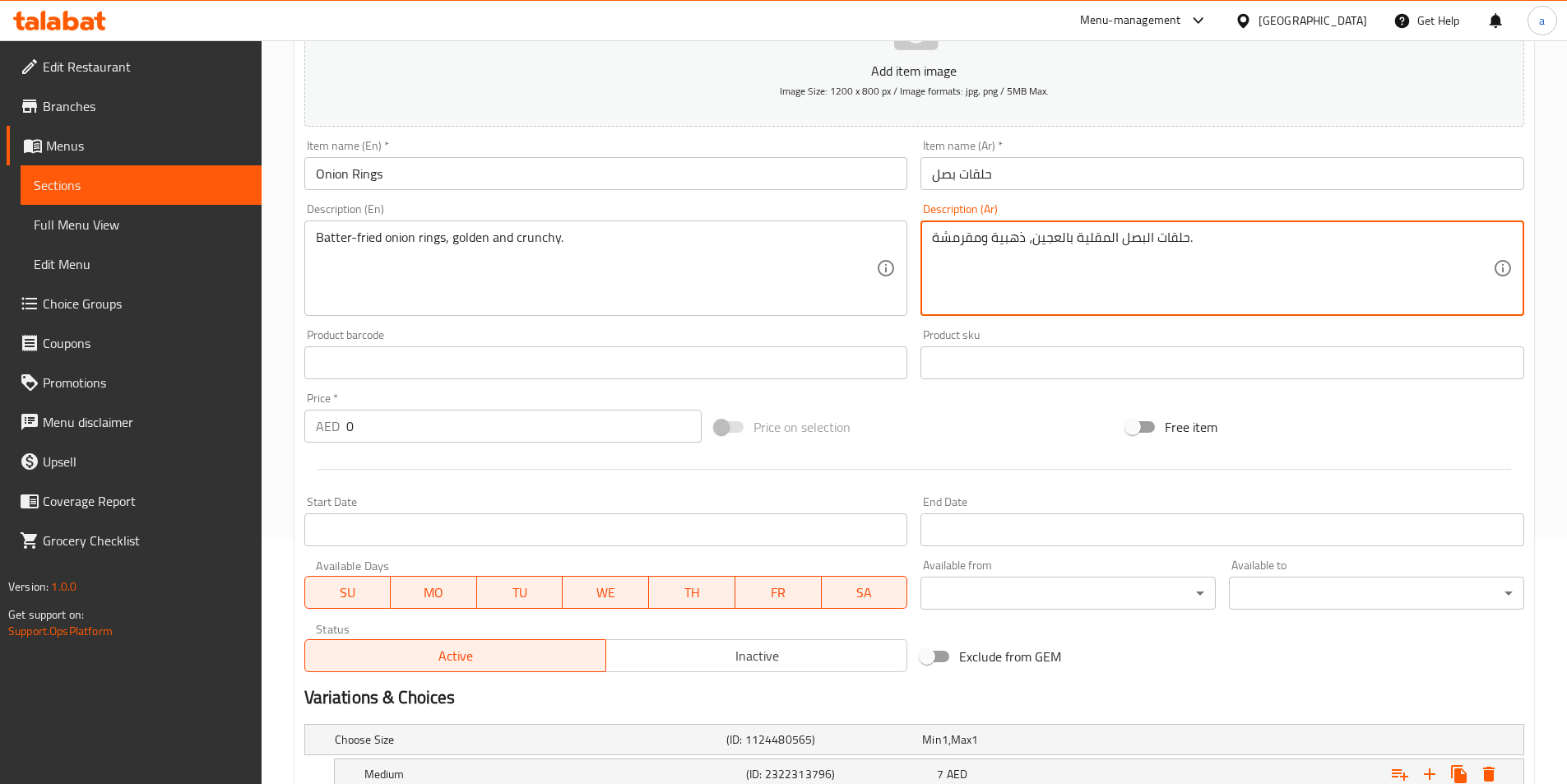
scroll to position [415, 0]
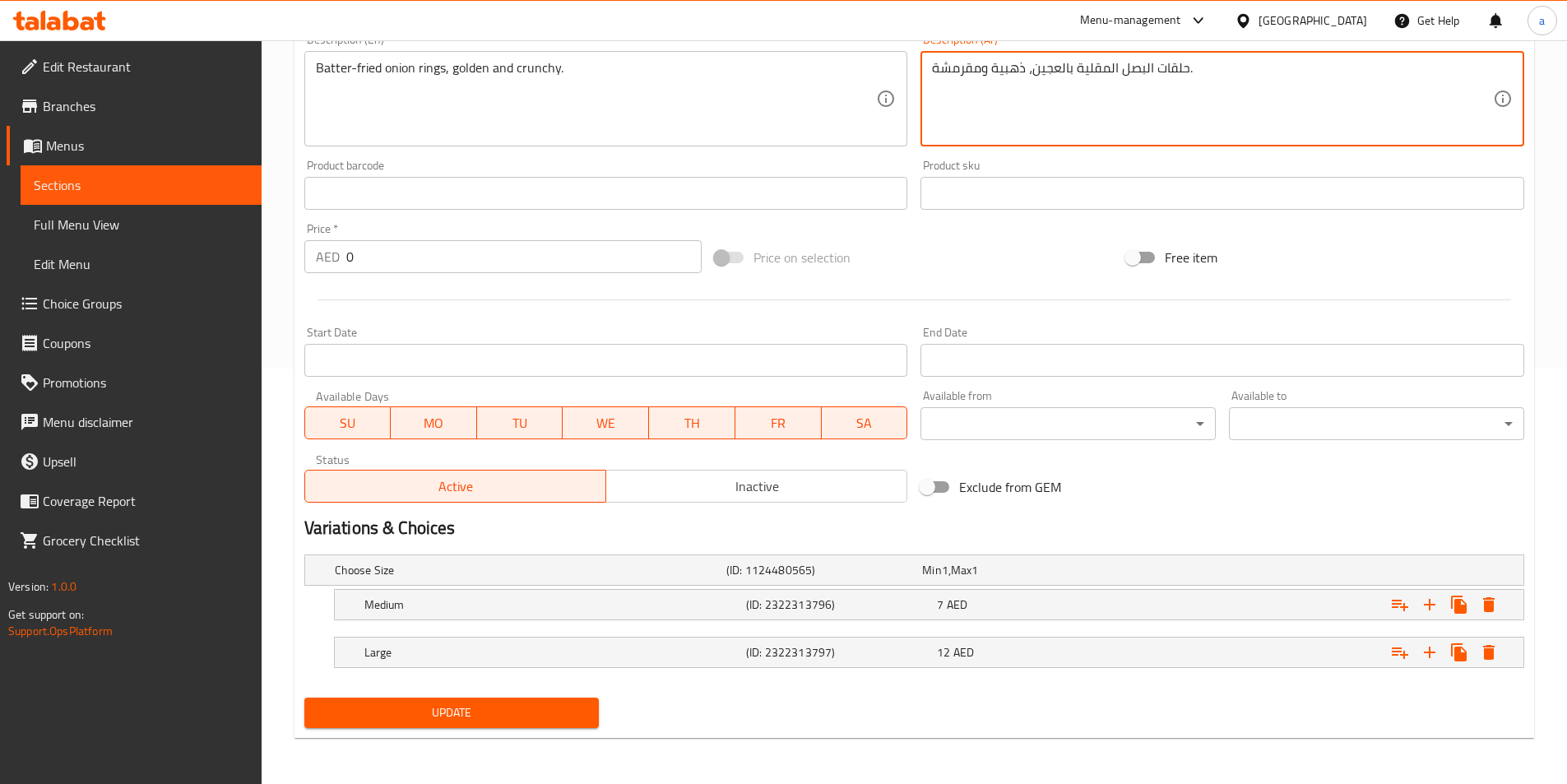
type textarea "حلقات البصل المقلية بالعجين، ذهبية ومقرمشة."
click at [479, 710] on span "Update" at bounding box center [452, 712] width 269 height 20
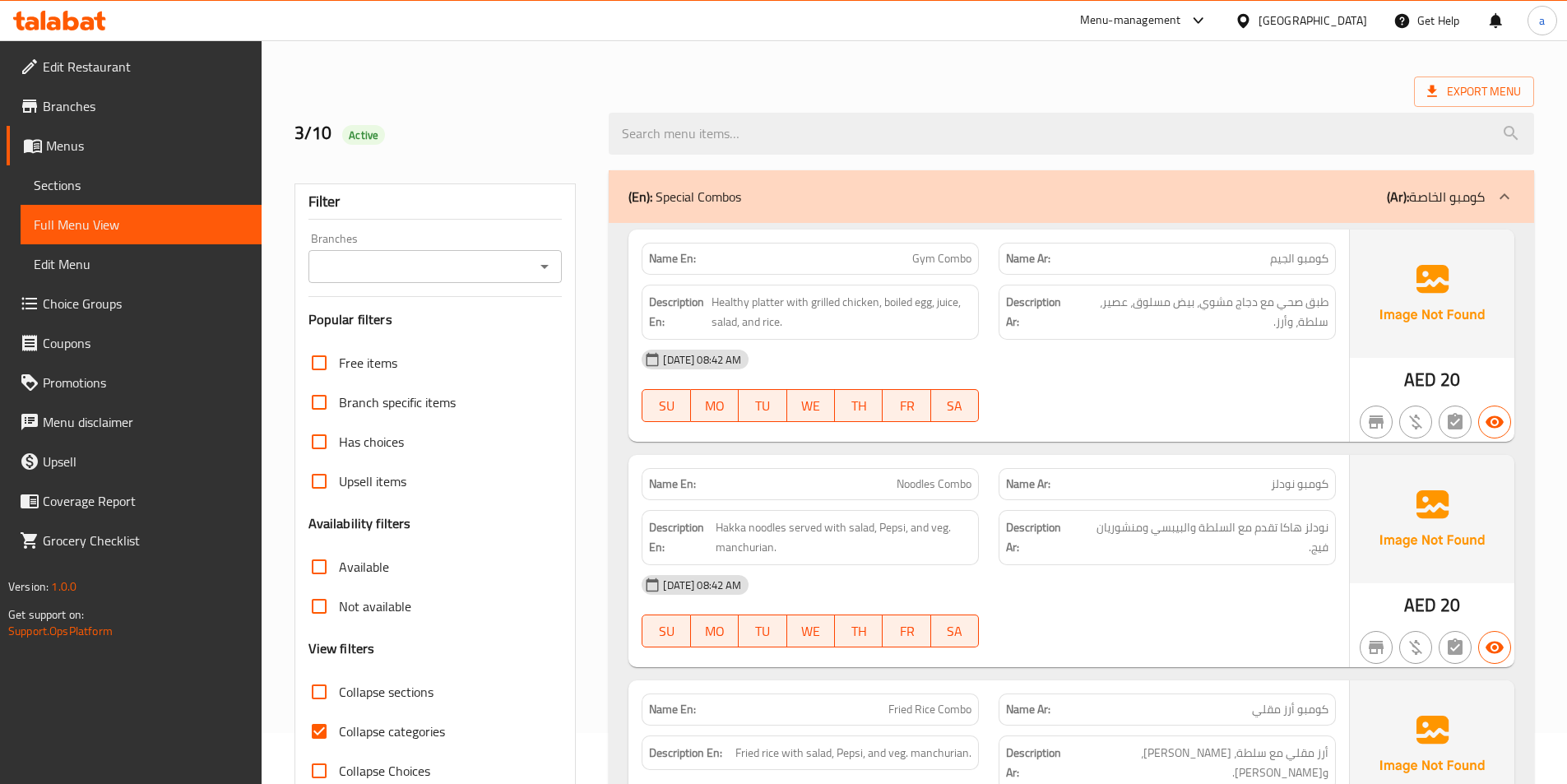
scroll to position [91, 0]
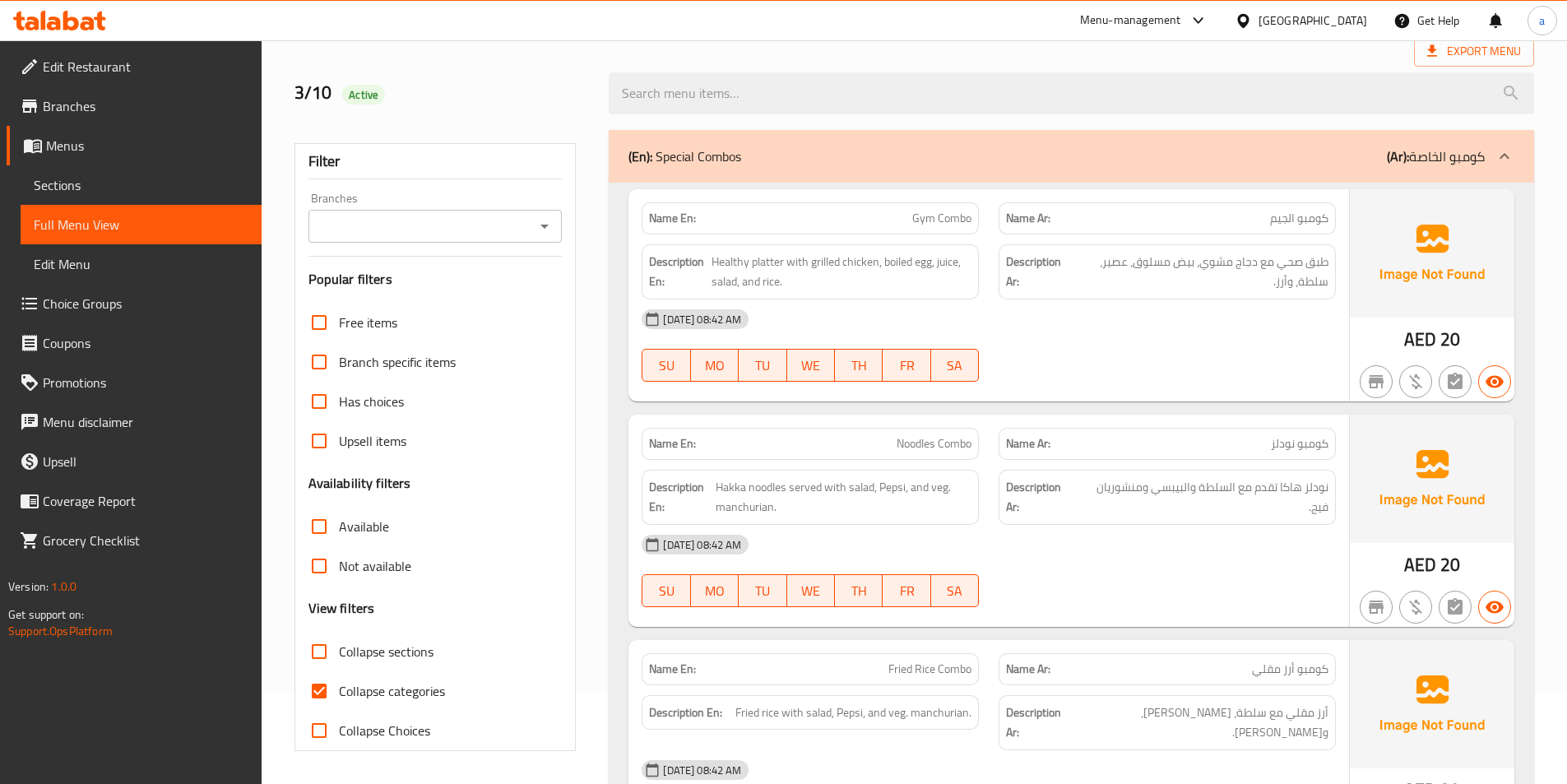
click at [320, 686] on input "Collapse categories" at bounding box center [319, 690] width 39 height 39
checkbox input "false"
click at [312, 657] on input "Collapse sections" at bounding box center [319, 651] width 39 height 39
checkbox input "true"
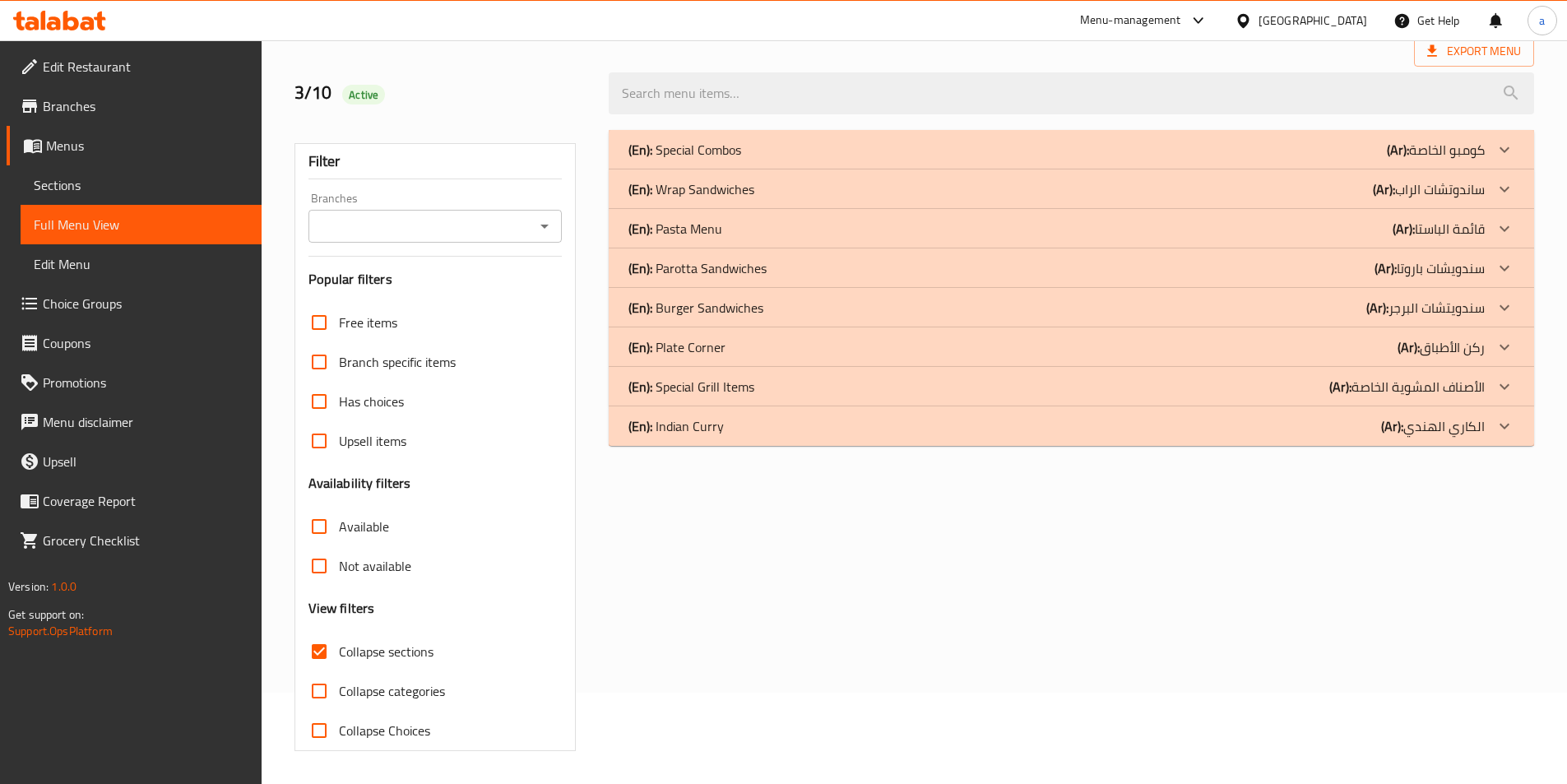
click at [1273, 194] on div "(En): Wrap Sandwiches (Ar): ساندوتشات الراب" at bounding box center [1056, 189] width 857 height 20
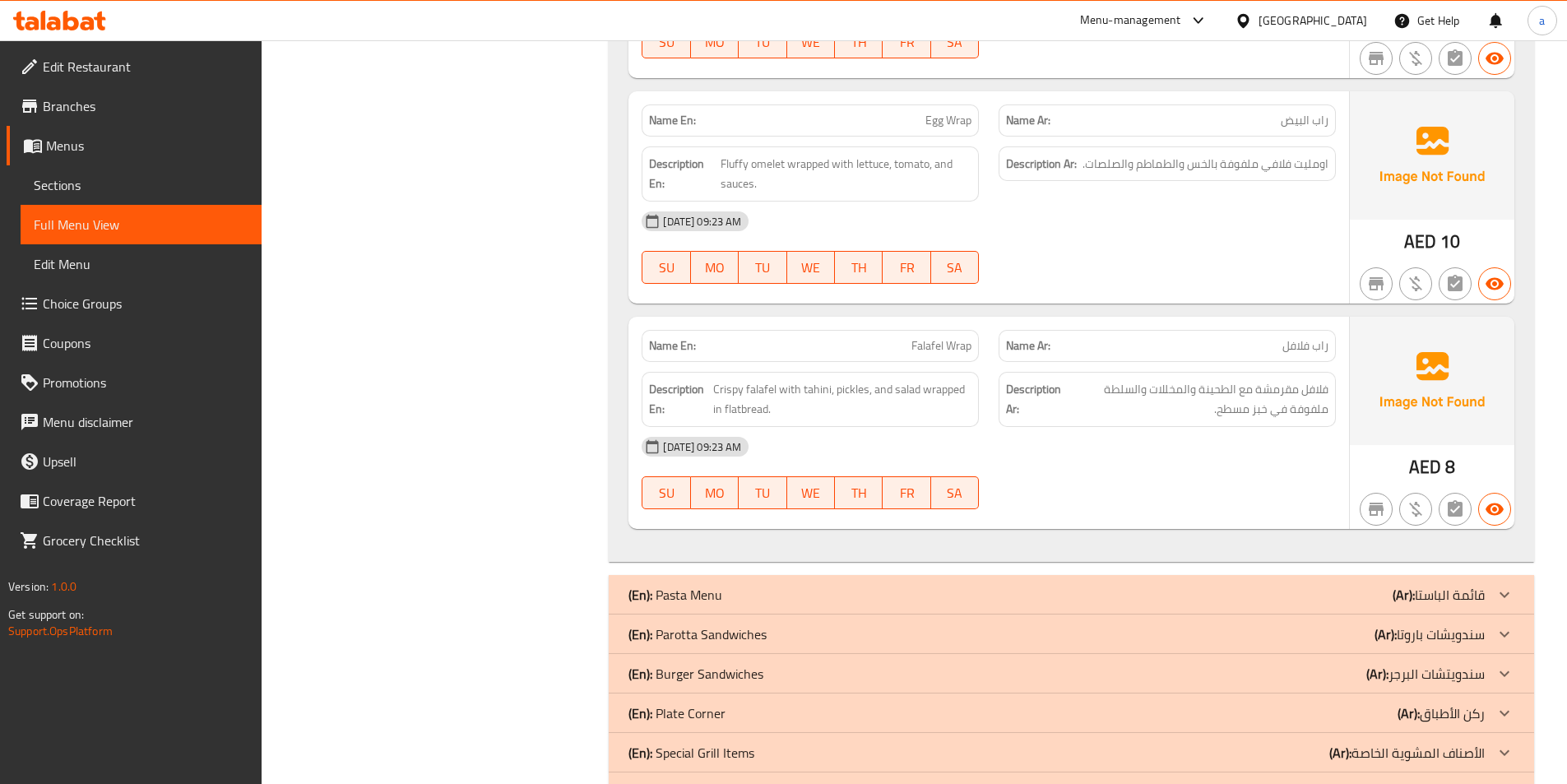
scroll to position [1204, 0]
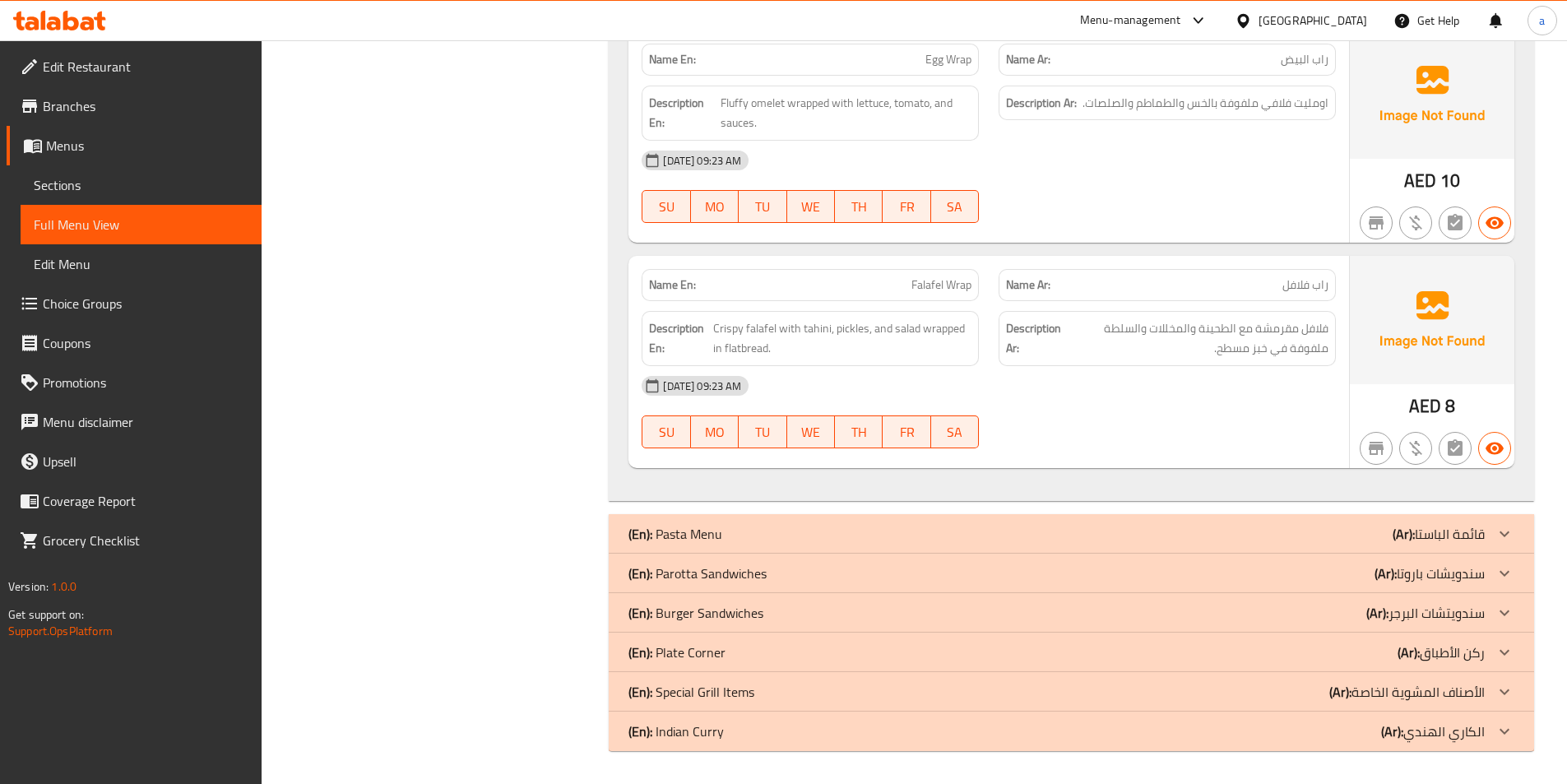
click at [1388, 586] on div "(En): Parotta Sandwiches (Ar): سندويشات باروتا" at bounding box center [1071, 573] width 925 height 39
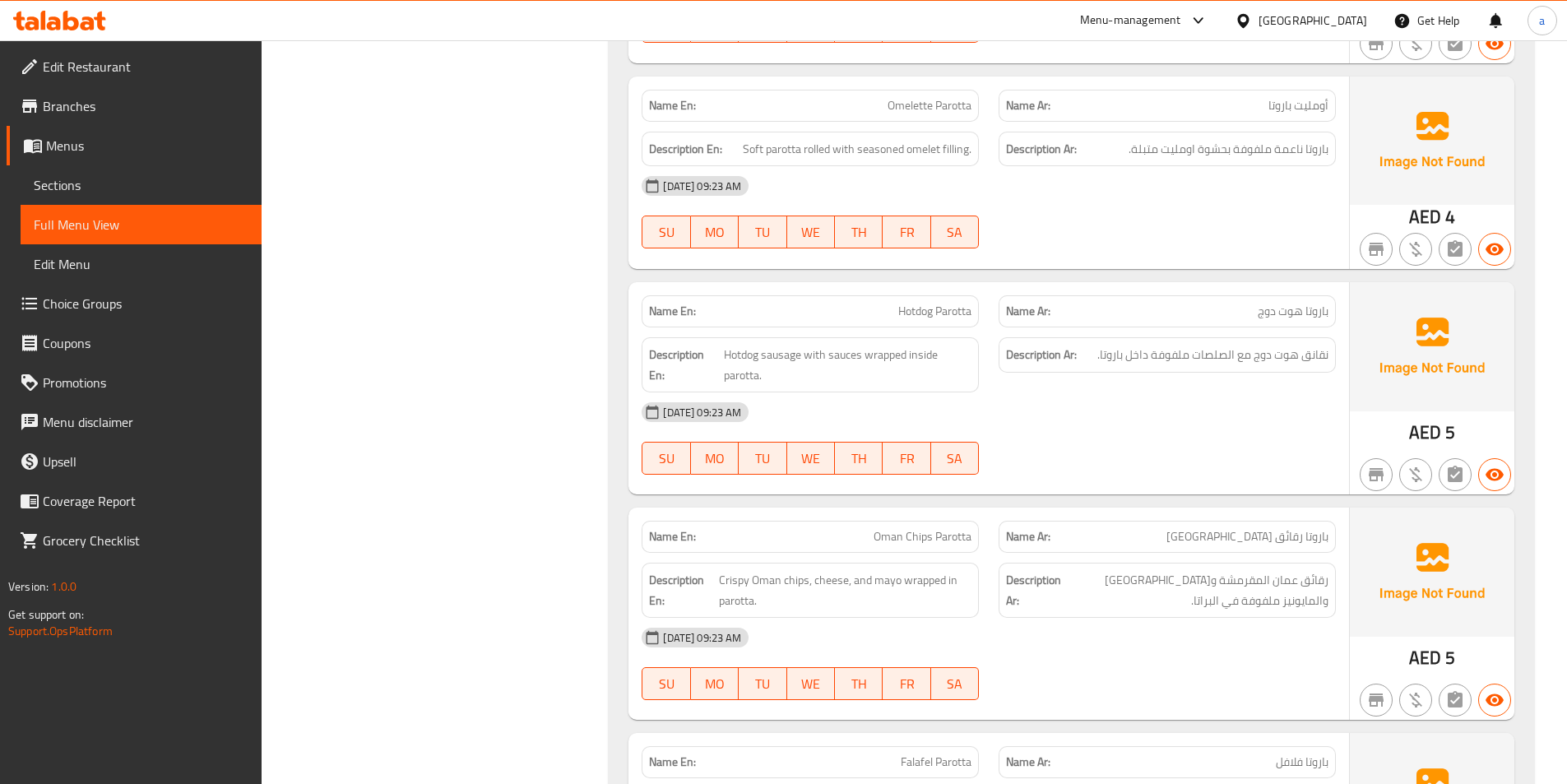
scroll to position [3671, 0]
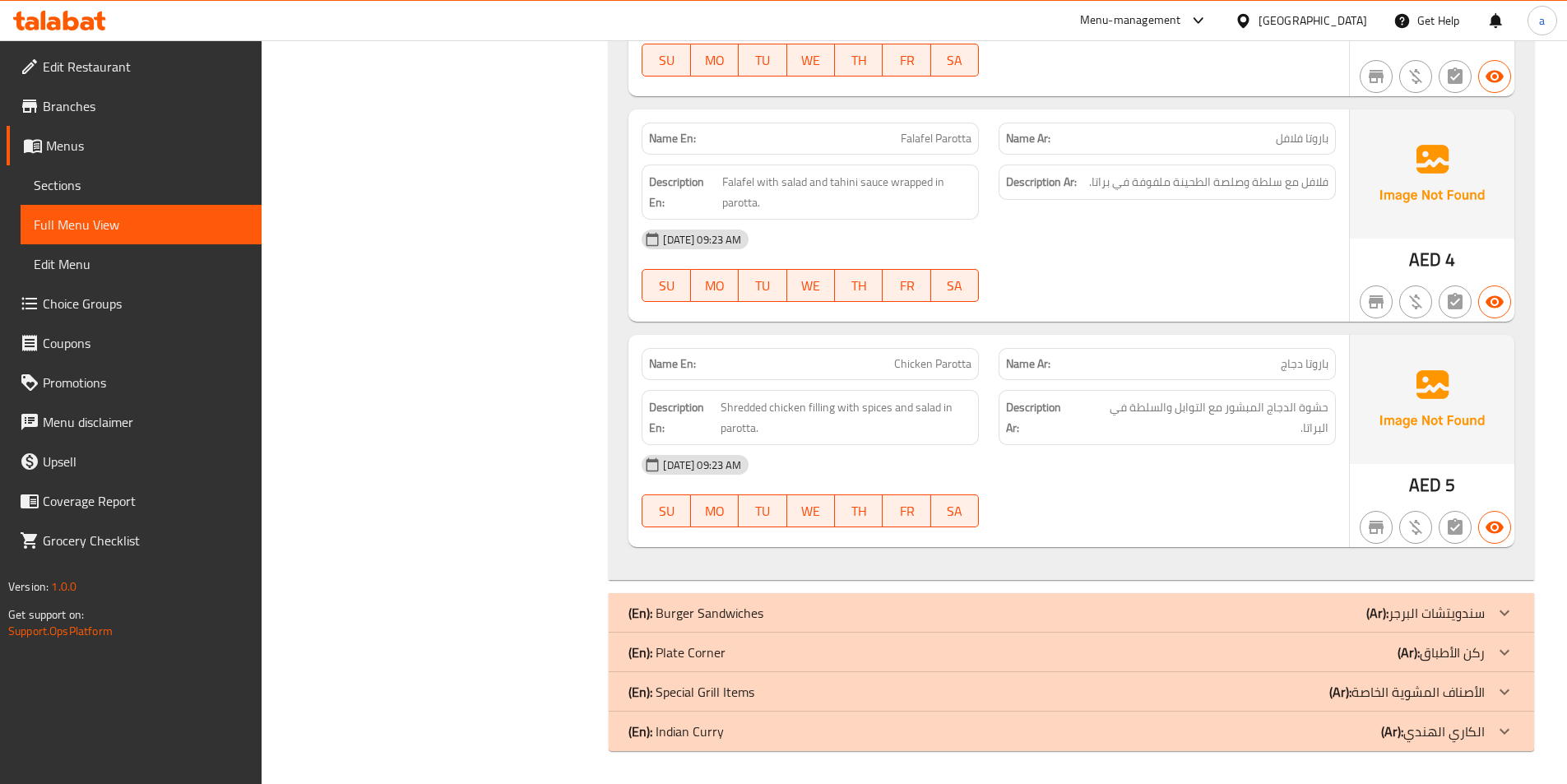
click at [1290, 640] on div "(En): Plate Corner (Ar): ركن الأطباق" at bounding box center [1071, 652] width 925 height 39
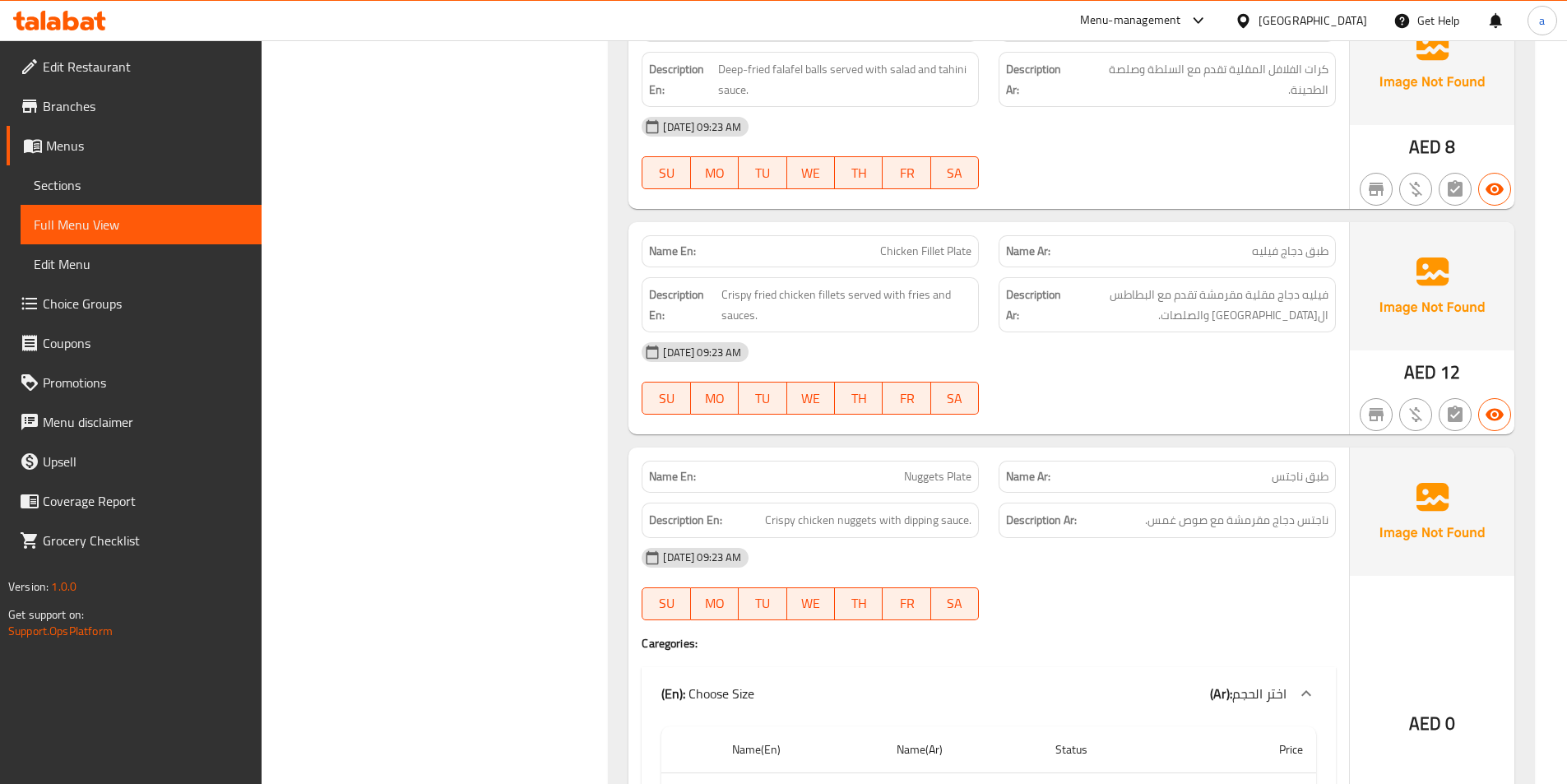
scroll to position [7037, 0]
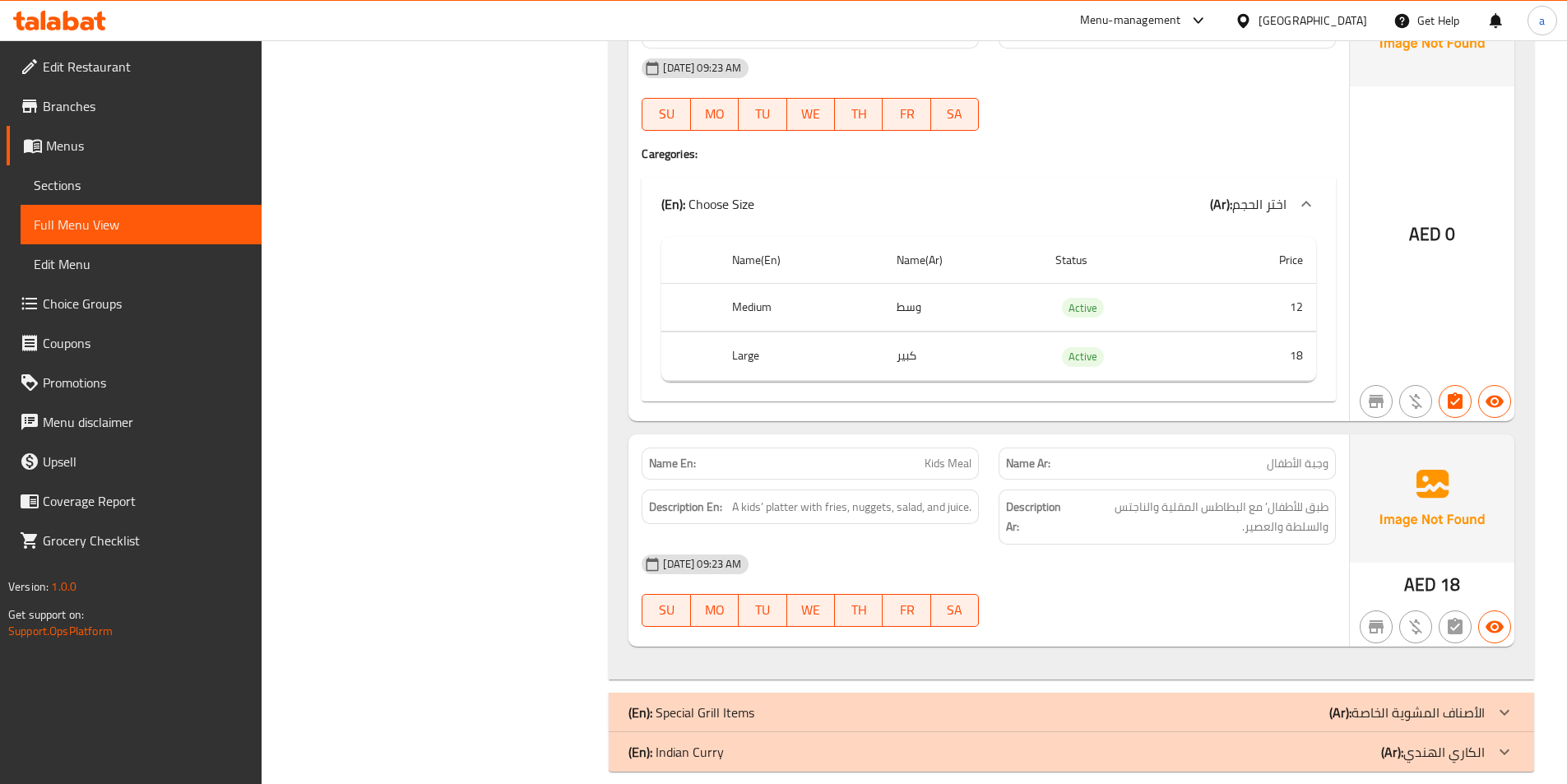
click at [1436, 742] on p "(Ar): الكاري الهندي" at bounding box center [1433, 752] width 103 height 20
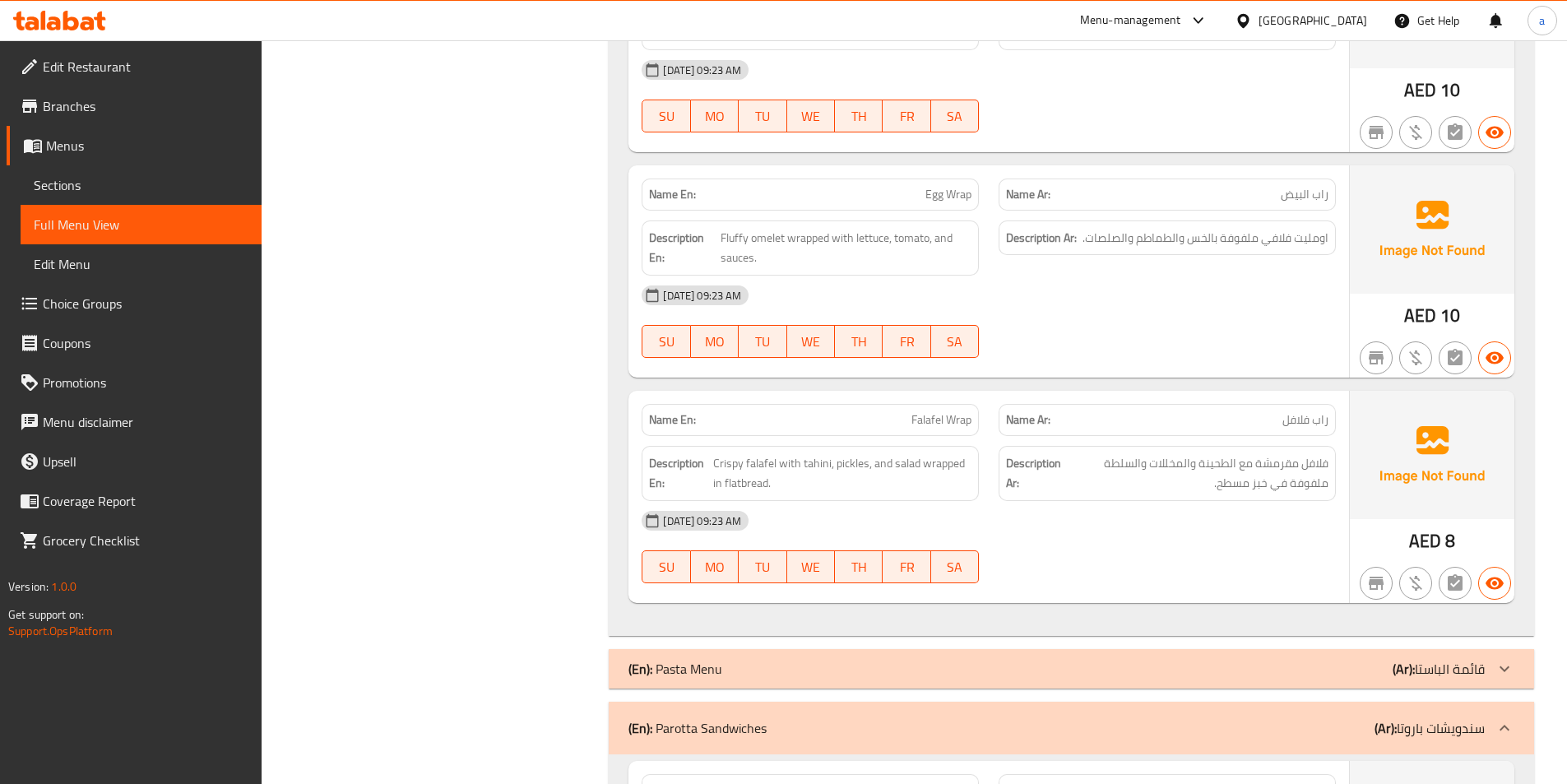
scroll to position [987, 0]
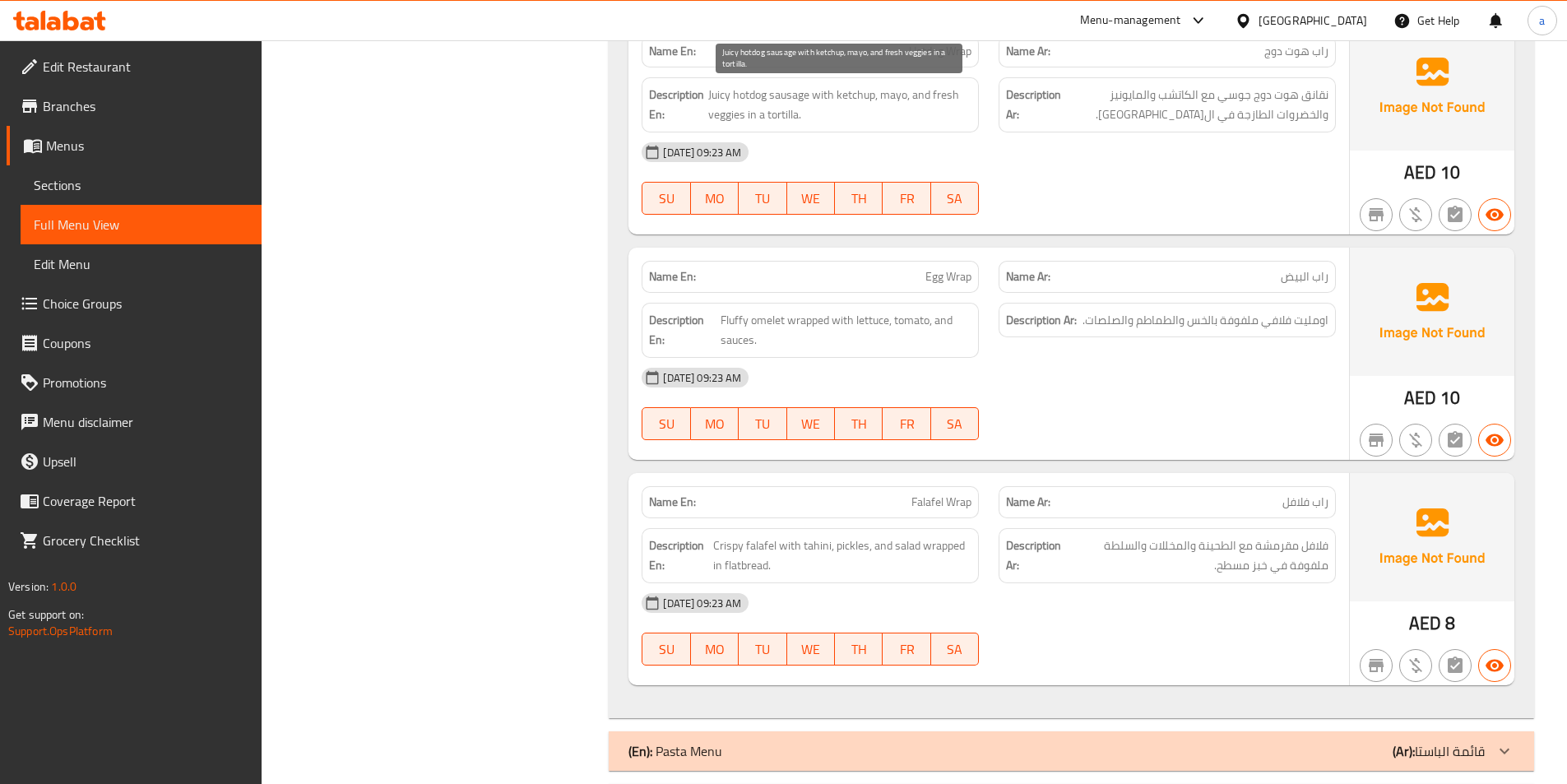
click at [781, 94] on span "Juicy hotdog sausage with ketchup, mayo, and fresh veggies in a tortilla." at bounding box center [840, 104] width 263 height 40
copy span "sausage"
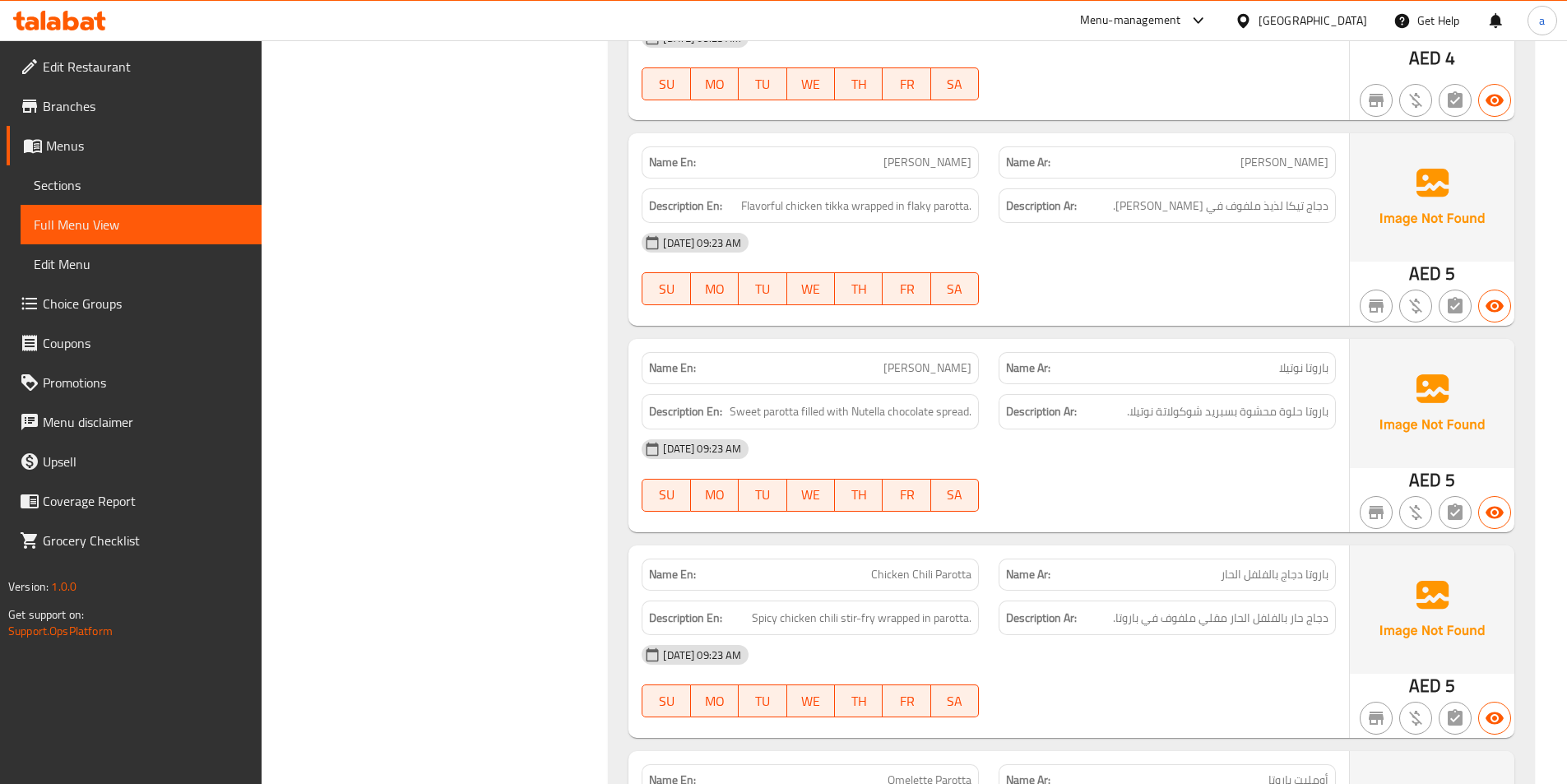
scroll to position [2385, 0]
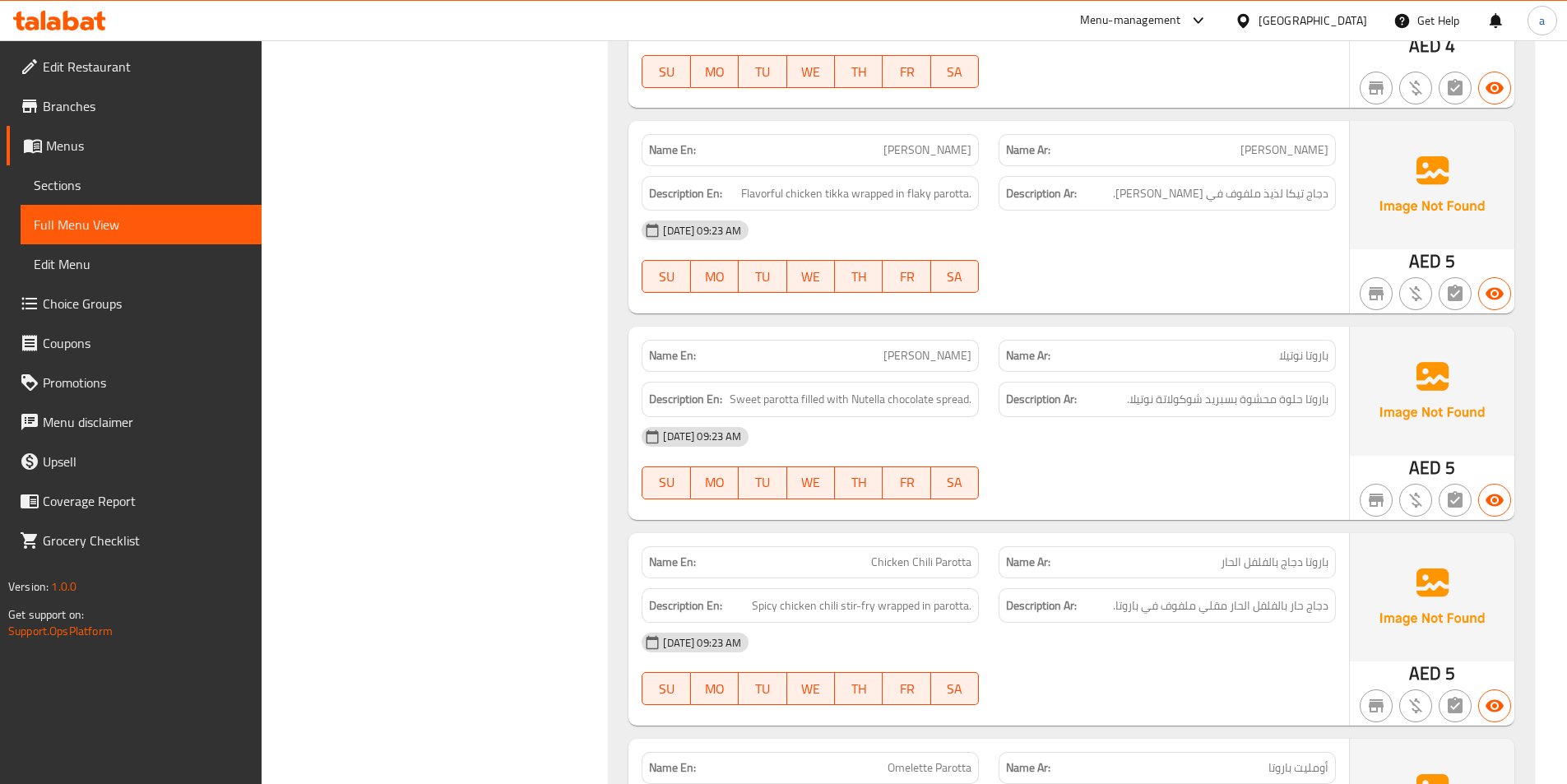
click at [939, 143] on span "[PERSON_NAME]" at bounding box center [927, 150] width 88 height 17
copy span "[PERSON_NAME]"
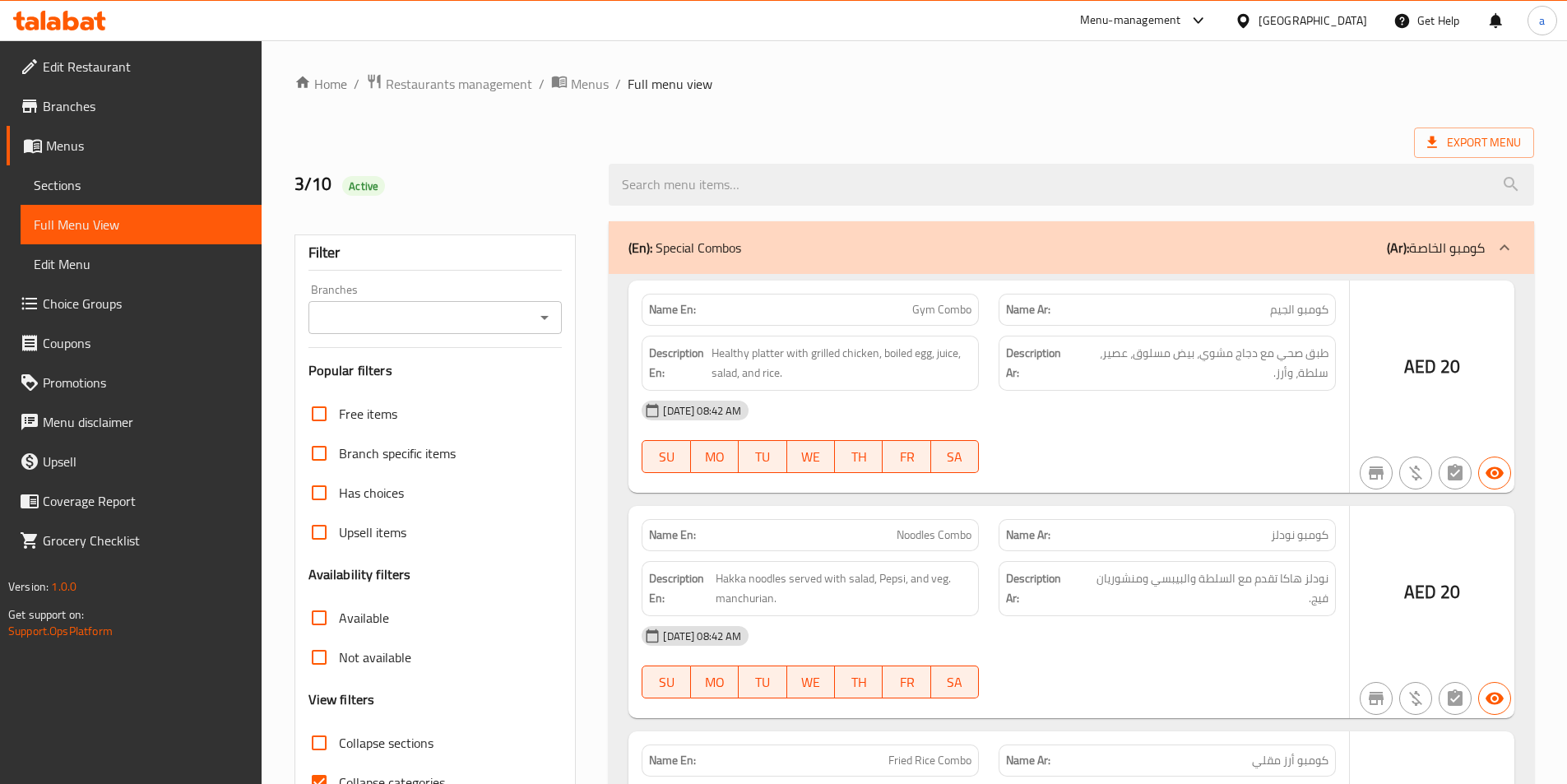
scroll to position [91, 0]
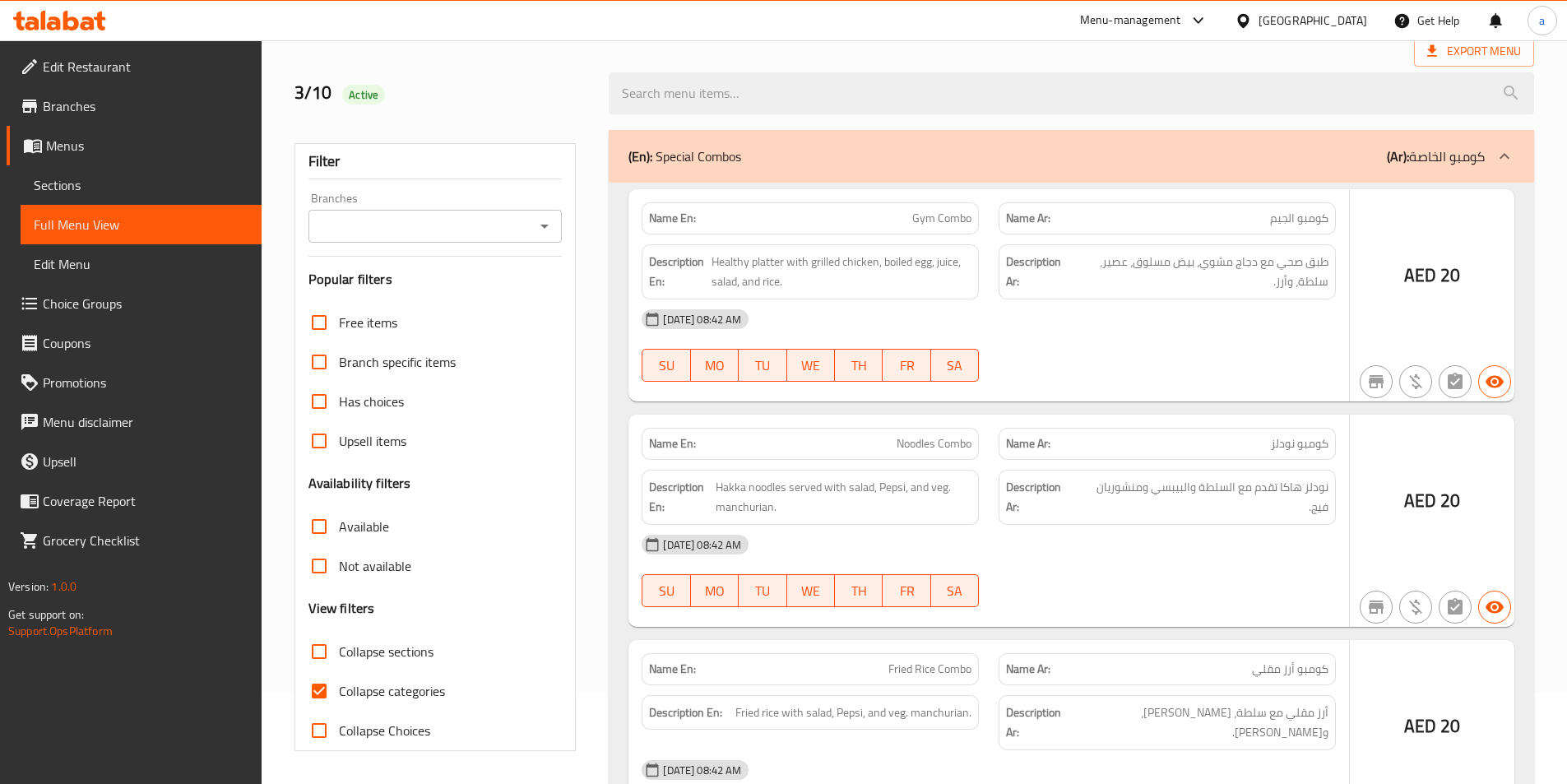
click at [324, 653] on div at bounding box center [784, 392] width 1567 height 784
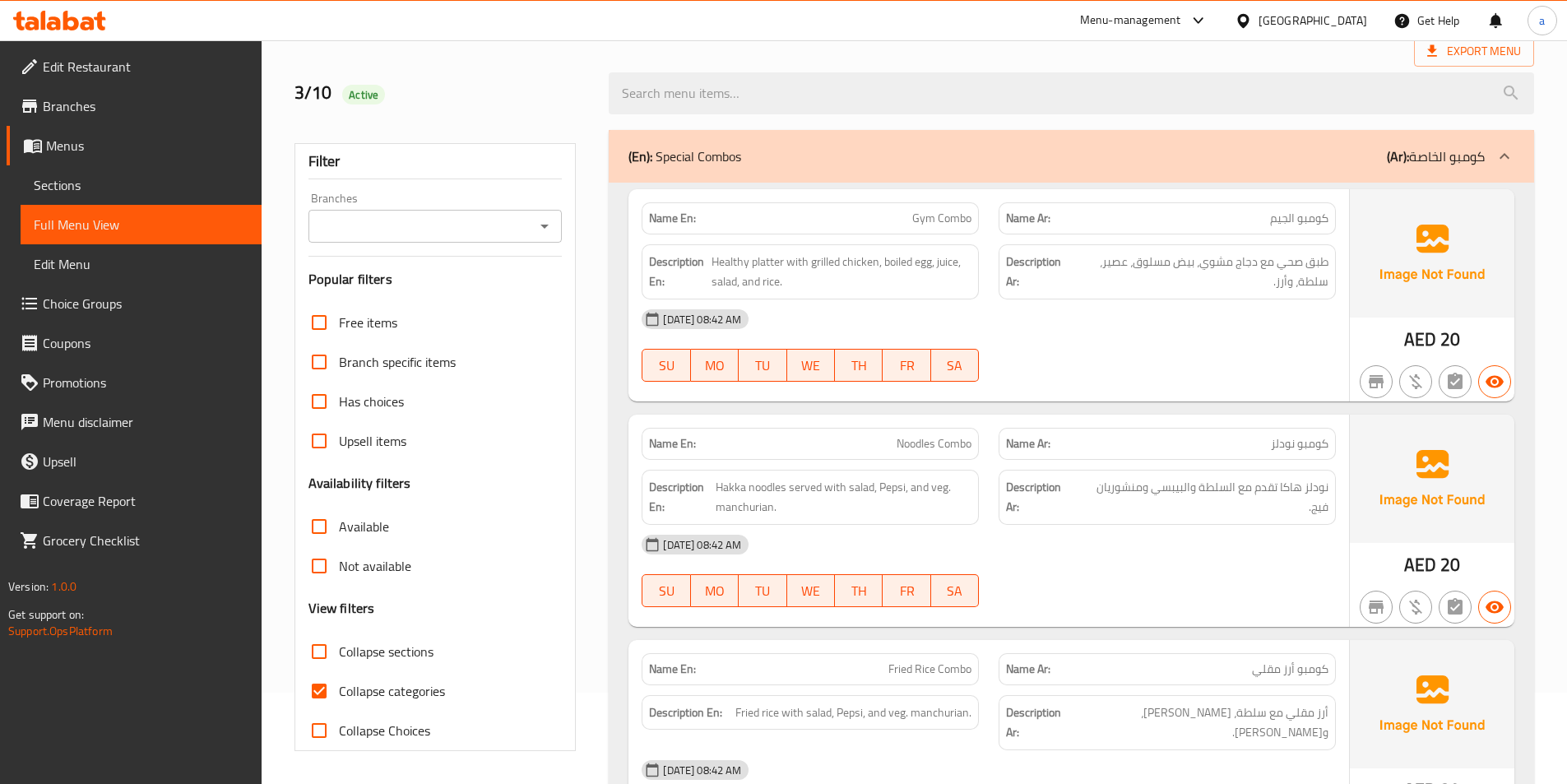
click at [321, 654] on input "Collapse sections" at bounding box center [319, 651] width 39 height 39
checkbox input "true"
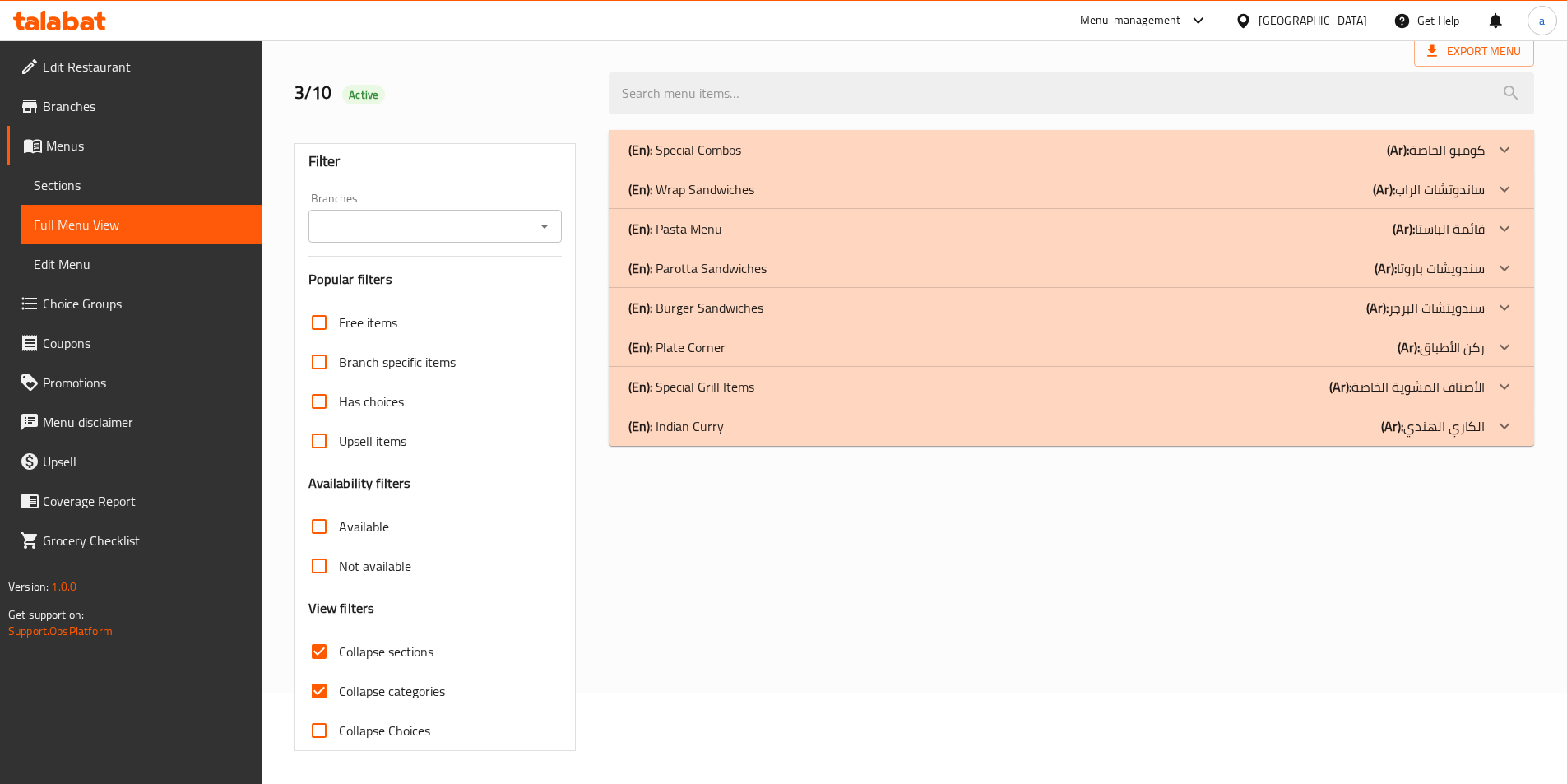
click at [322, 694] on input "Collapse categories" at bounding box center [319, 690] width 39 height 39
checkbox input "false"
click at [721, 192] on p "(En): Wrap Sandwiches" at bounding box center [691, 189] width 126 height 20
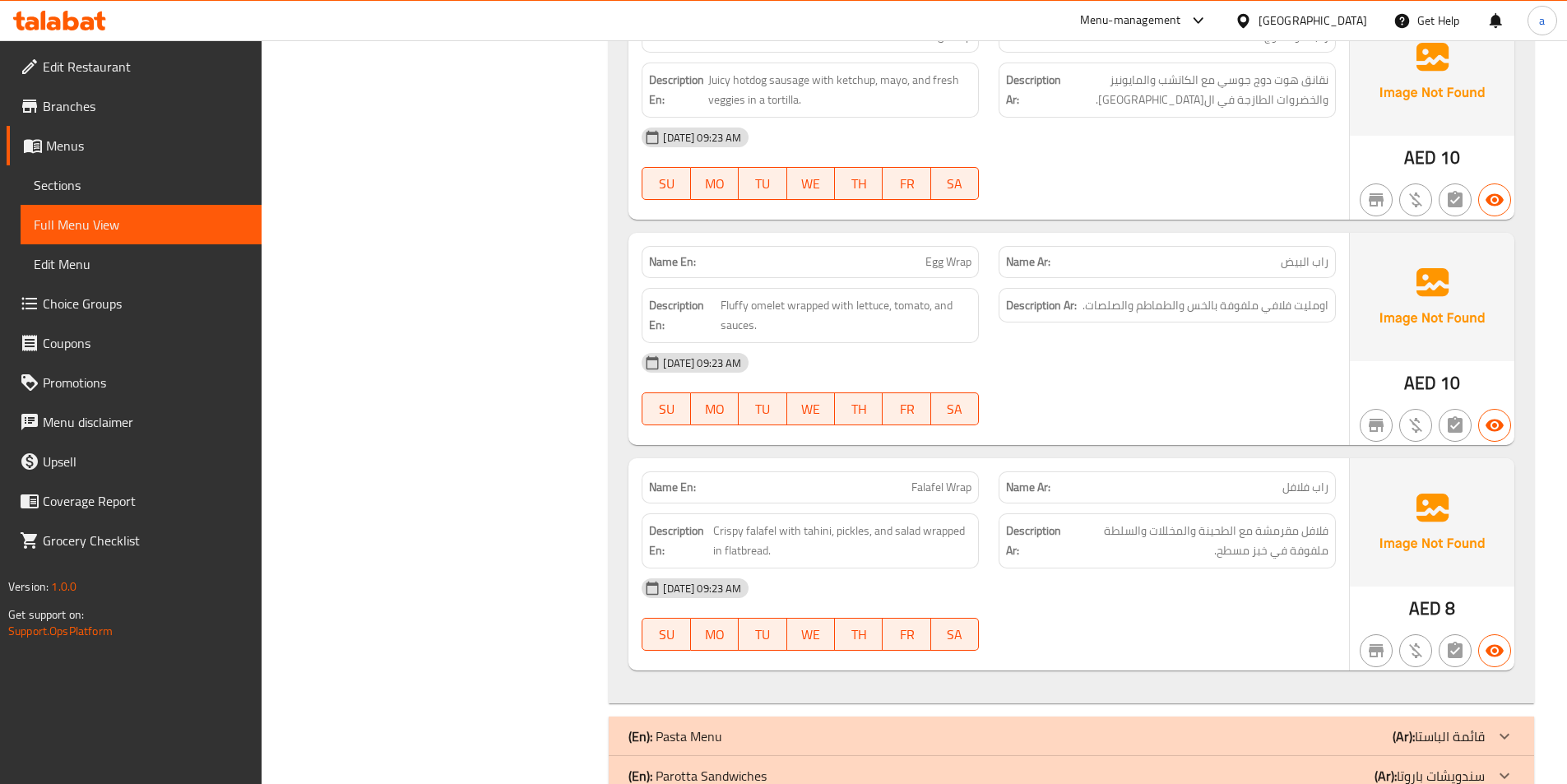
scroll to position [1204, 0]
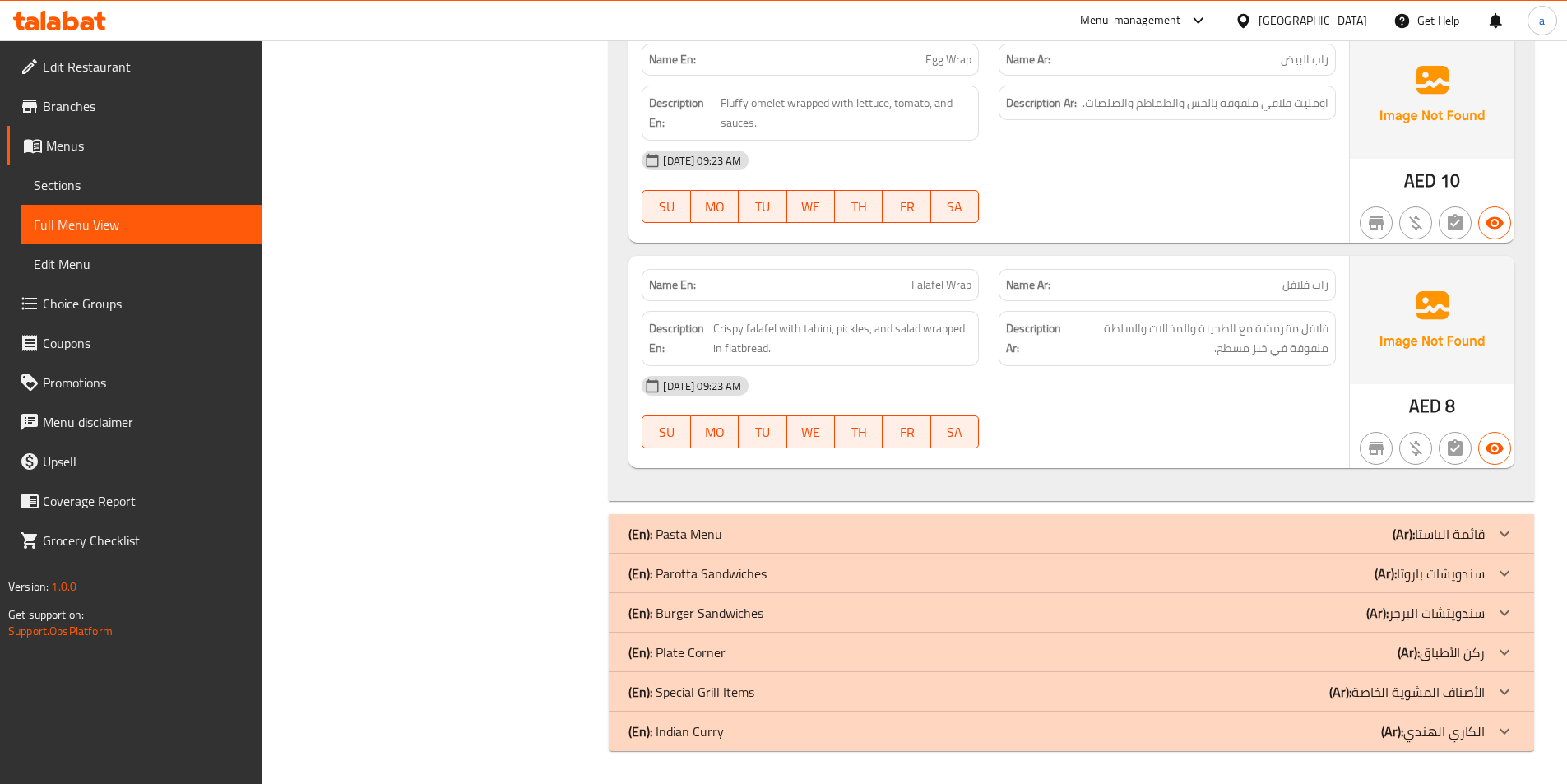
click at [739, 582] on p "(En): Parotta Sandwiches" at bounding box center [697, 573] width 138 height 20
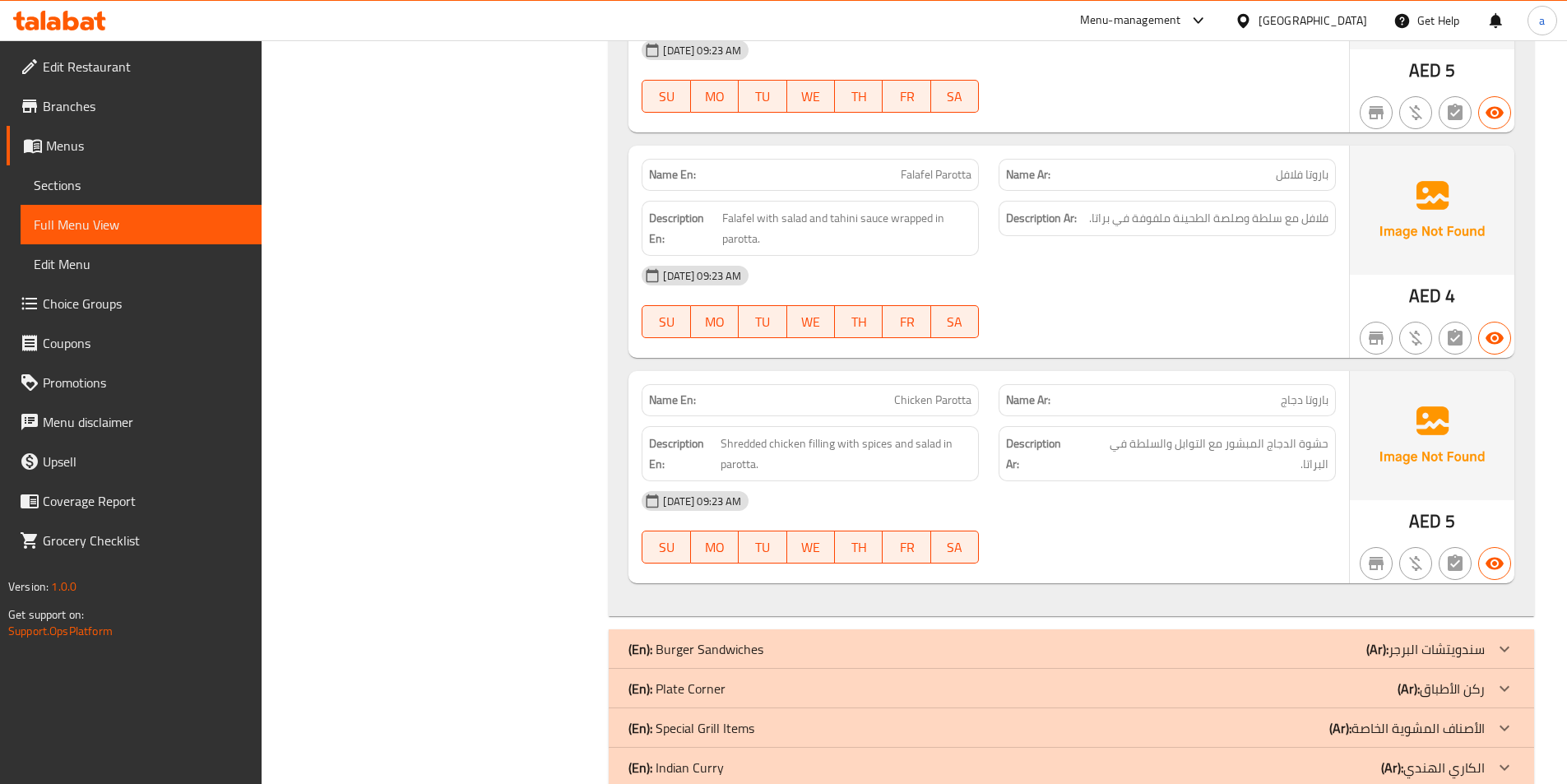
scroll to position [3671, 0]
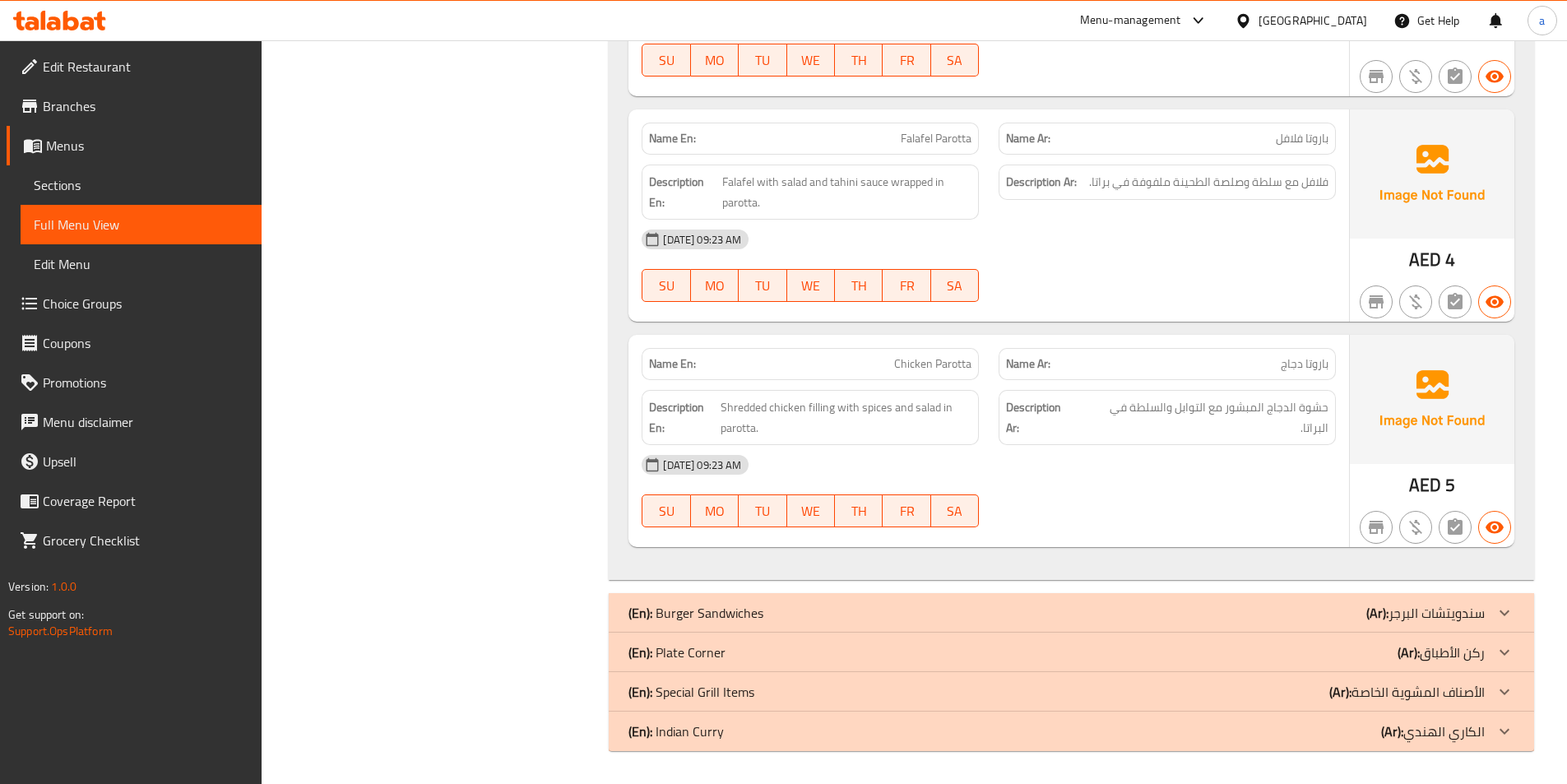
click at [1199, 657] on div "(En): Plate Corner (Ar): ركن الأطباق" at bounding box center [1056, 652] width 857 height 20
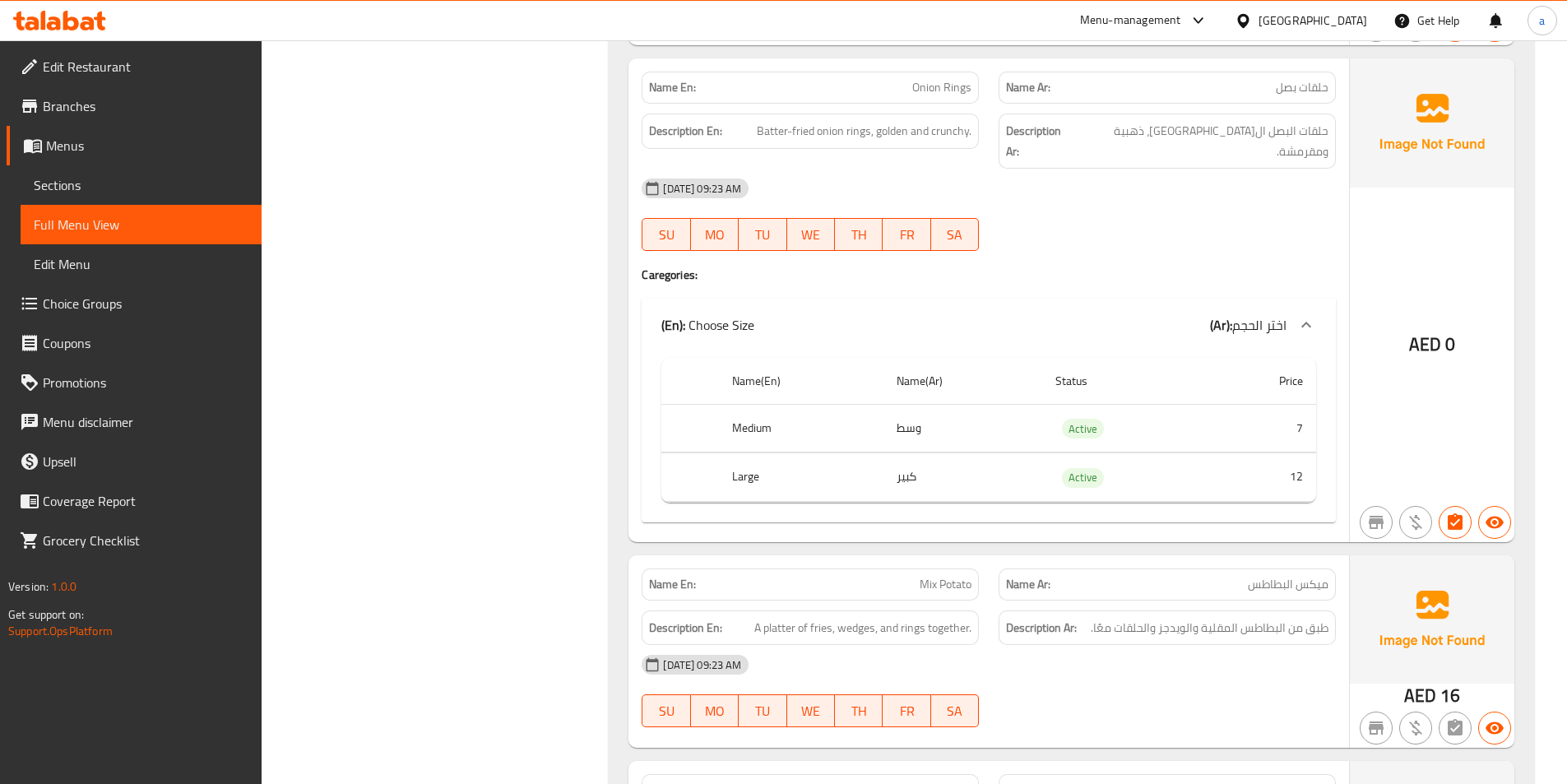
scroll to position [5808, 0]
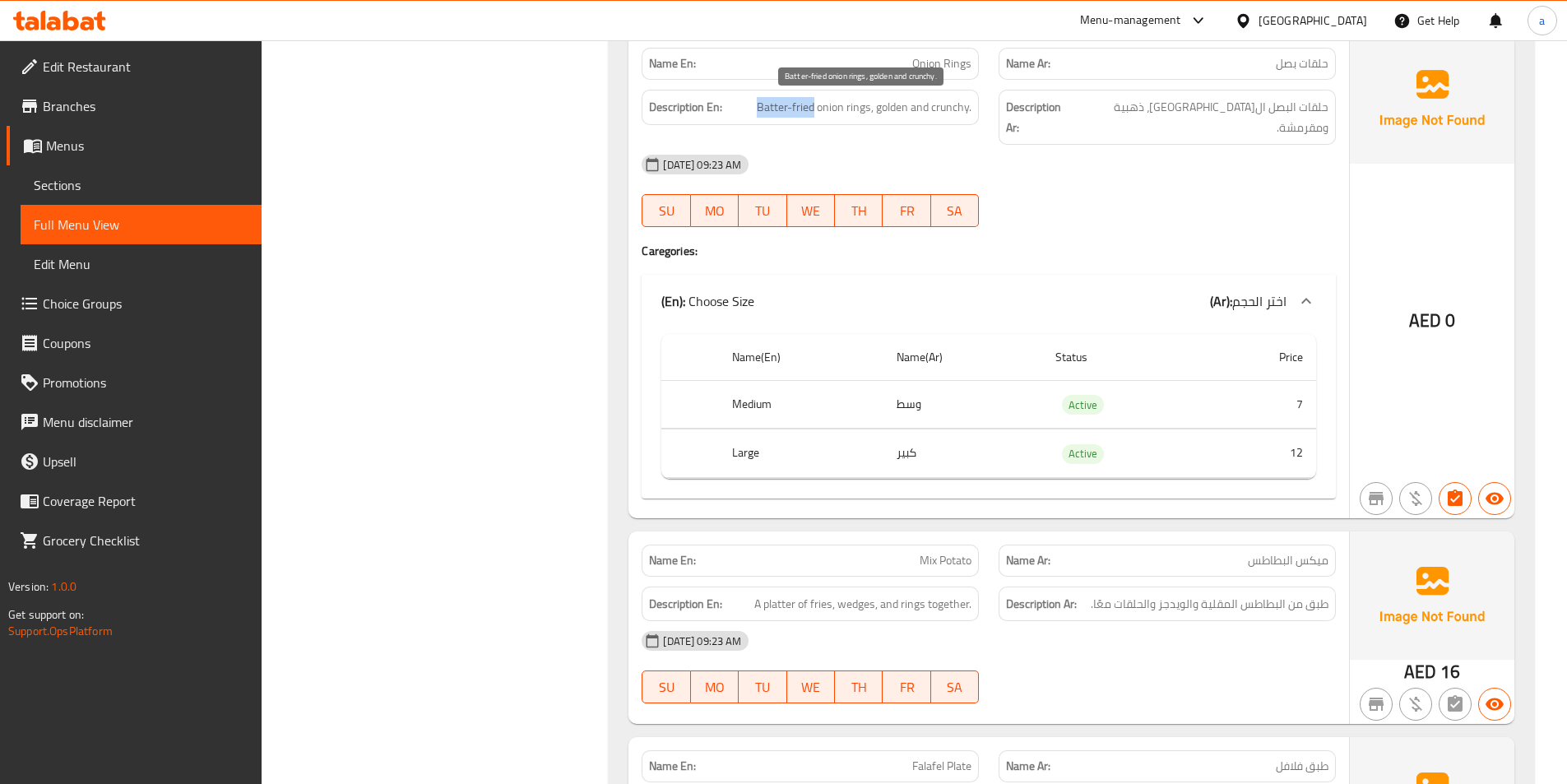
drag, startPoint x: 760, startPoint y: 106, endPoint x: 814, endPoint y: 115, distance: 54.7
click at [814, 115] on span "Batter-fried onion rings, golden and crunchy." at bounding box center [864, 107] width 215 height 20
copy span "Batter-fried"
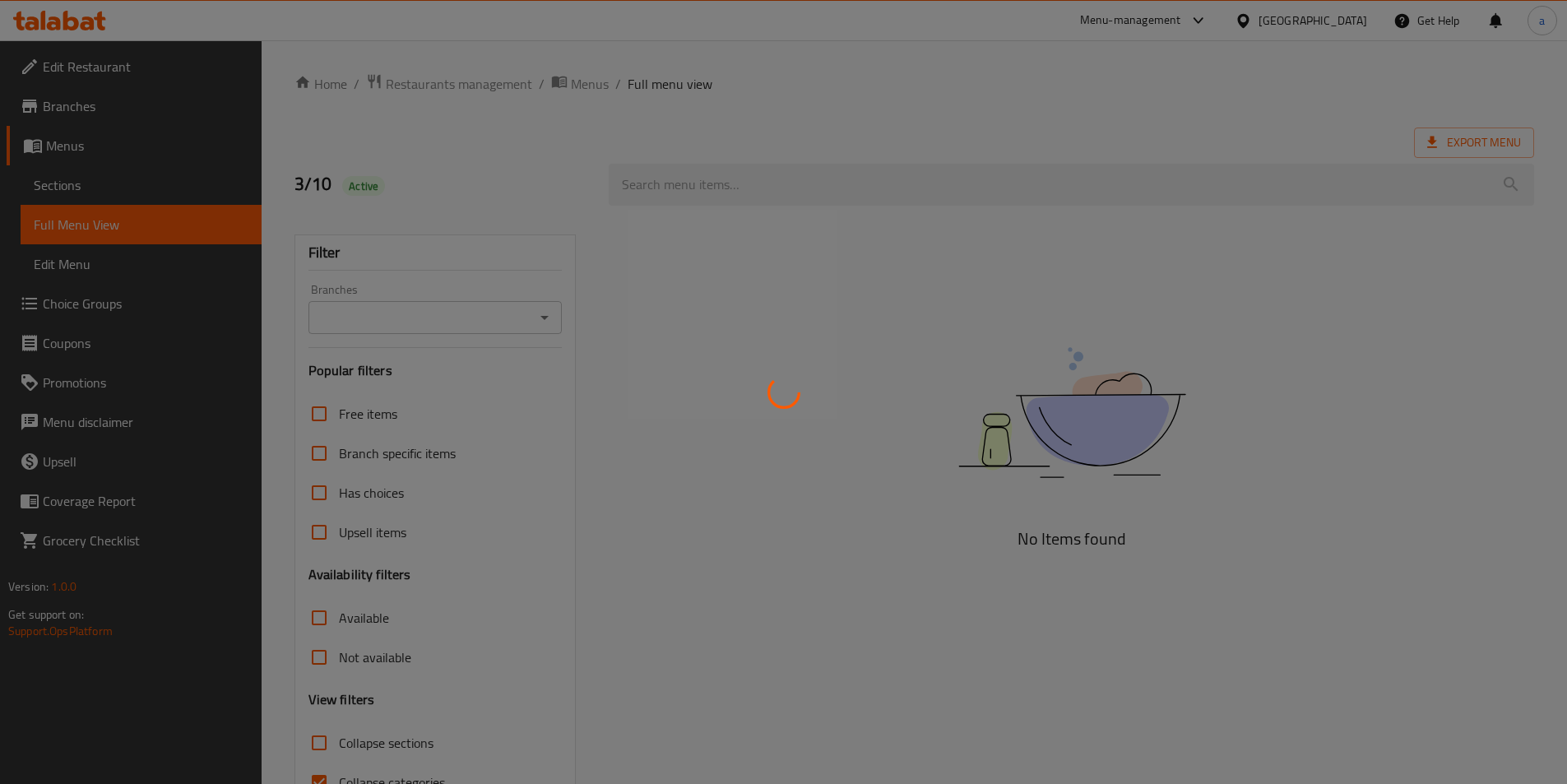
scroll to position [80, 0]
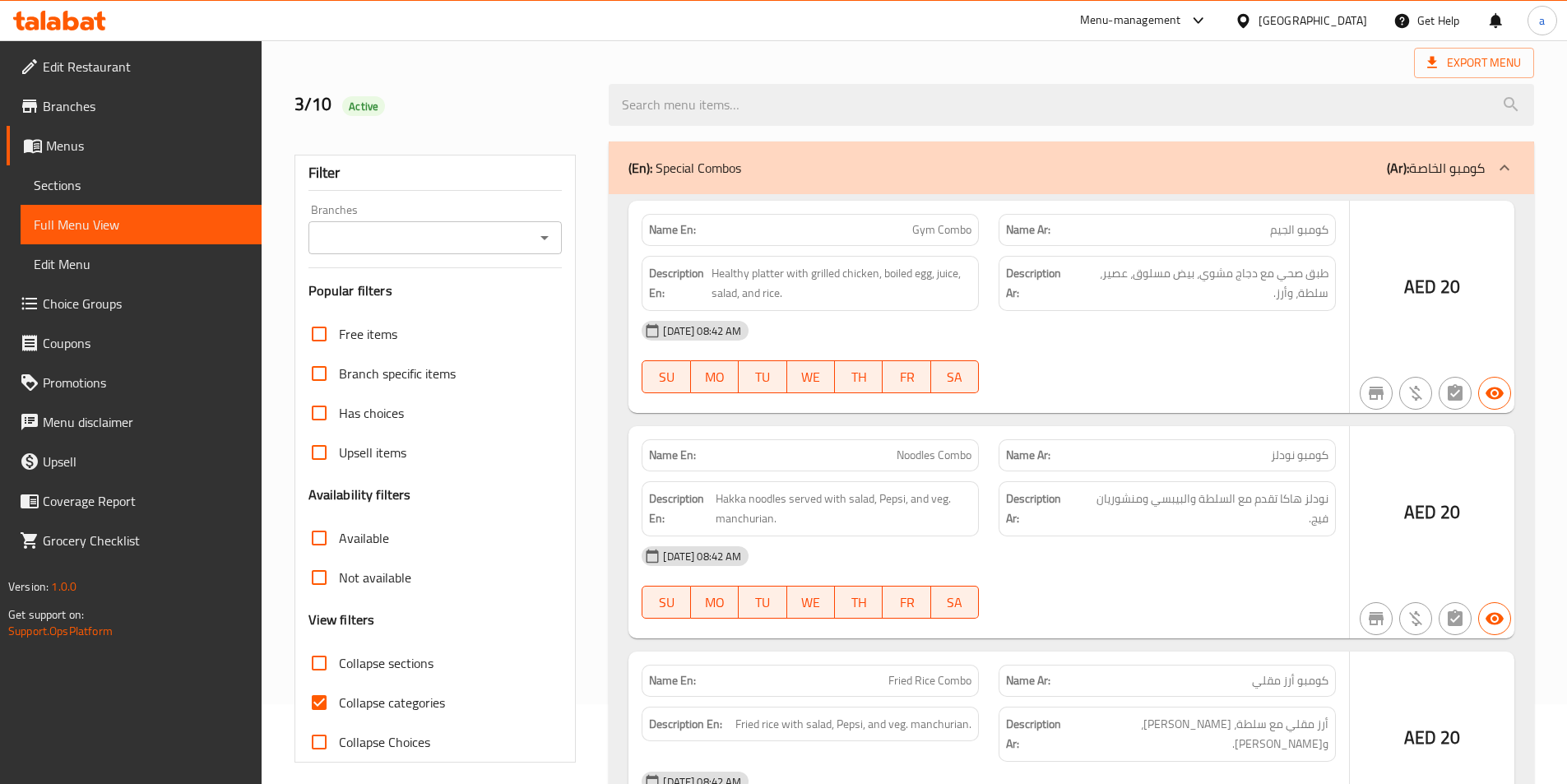
click at [324, 690] on div at bounding box center [784, 392] width 1567 height 784
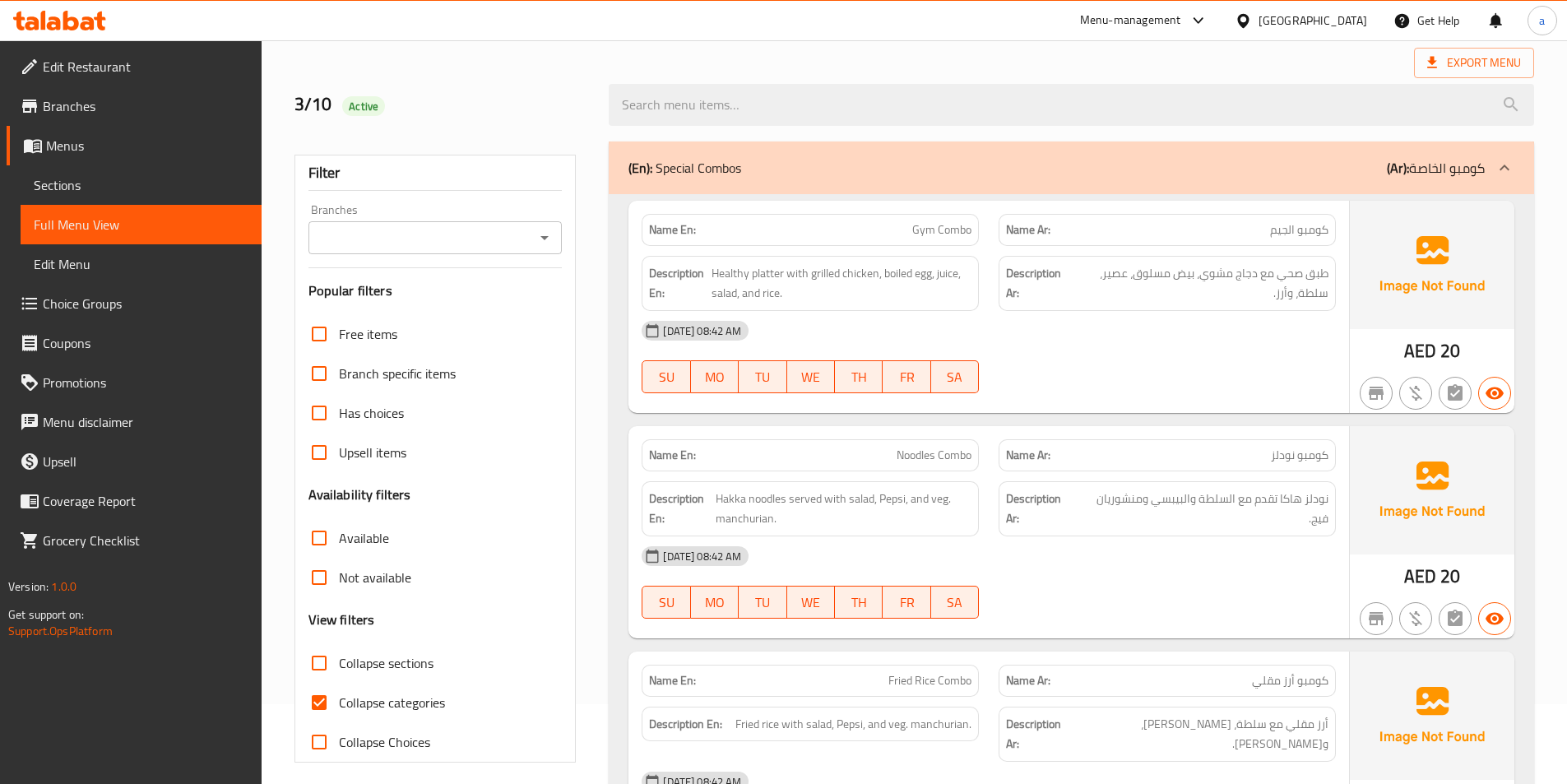
scroll to position [91, 0]
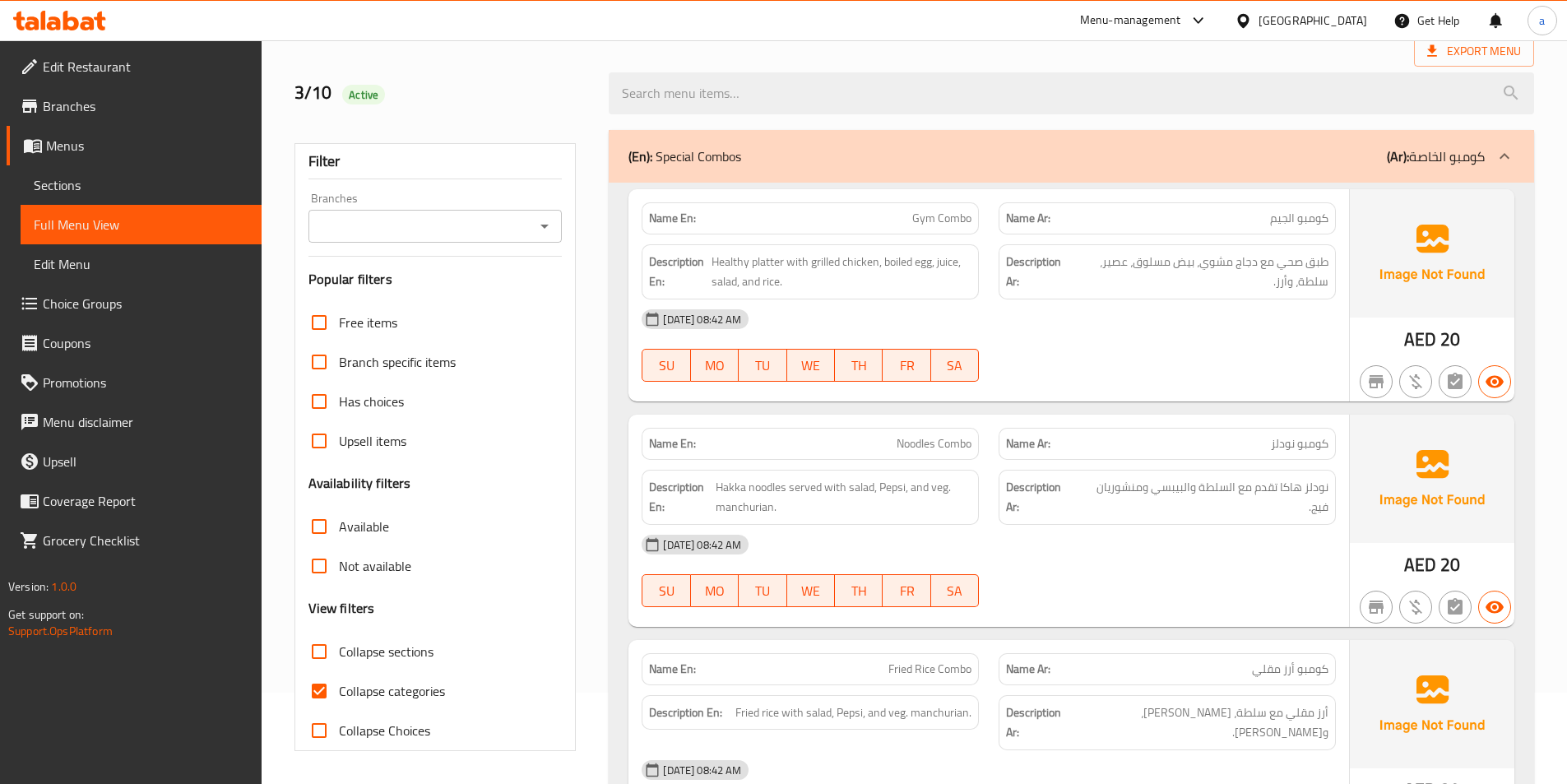
click at [314, 693] on input "Collapse categories" at bounding box center [319, 690] width 39 height 39
checkbox input "false"
click at [325, 656] on input "Collapse sections" at bounding box center [319, 651] width 39 height 39
checkbox input "true"
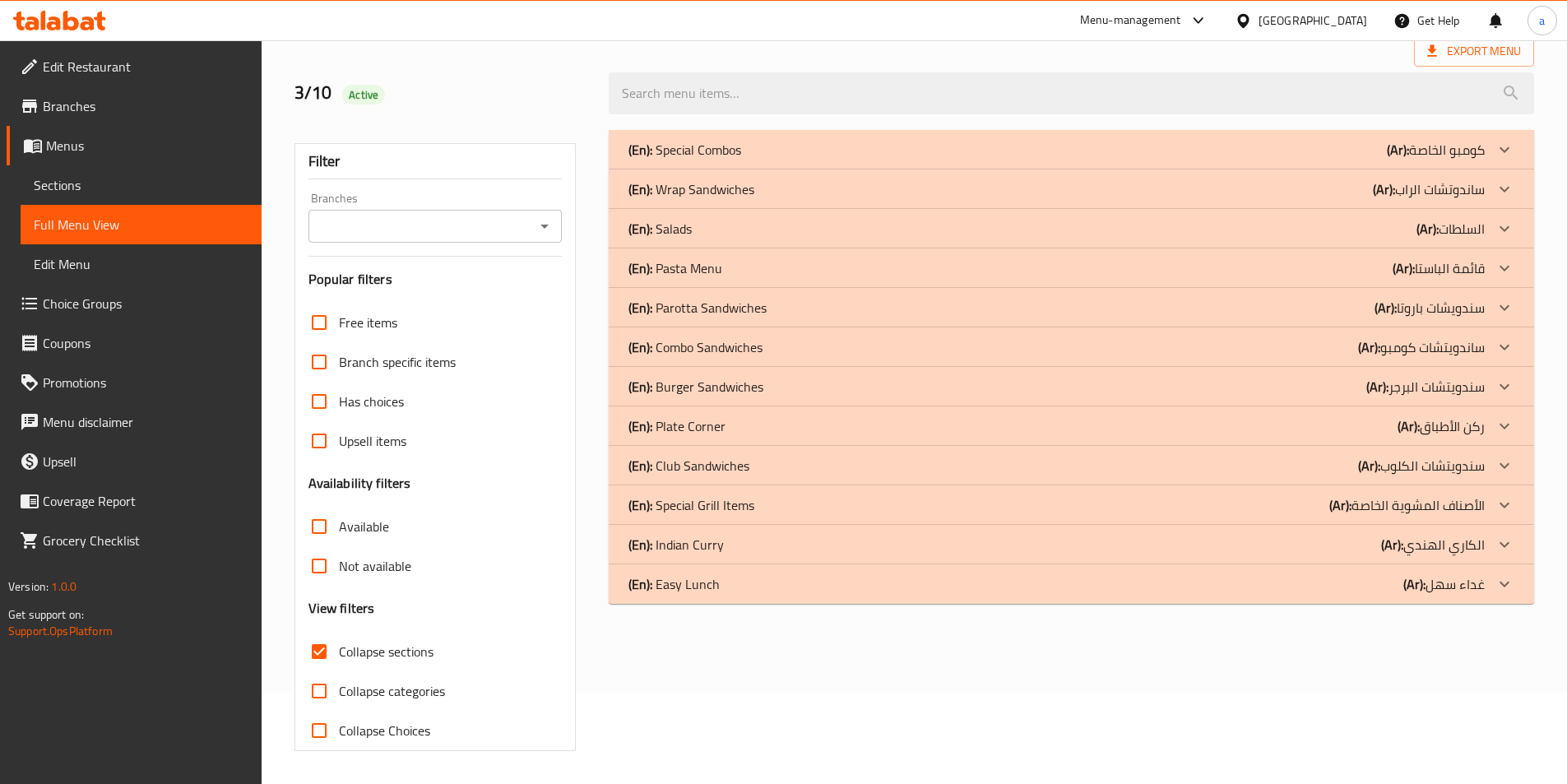
click at [1205, 192] on div "(En): Wrap Sandwiches (Ar): ساندوتشات الراب" at bounding box center [1056, 189] width 857 height 20
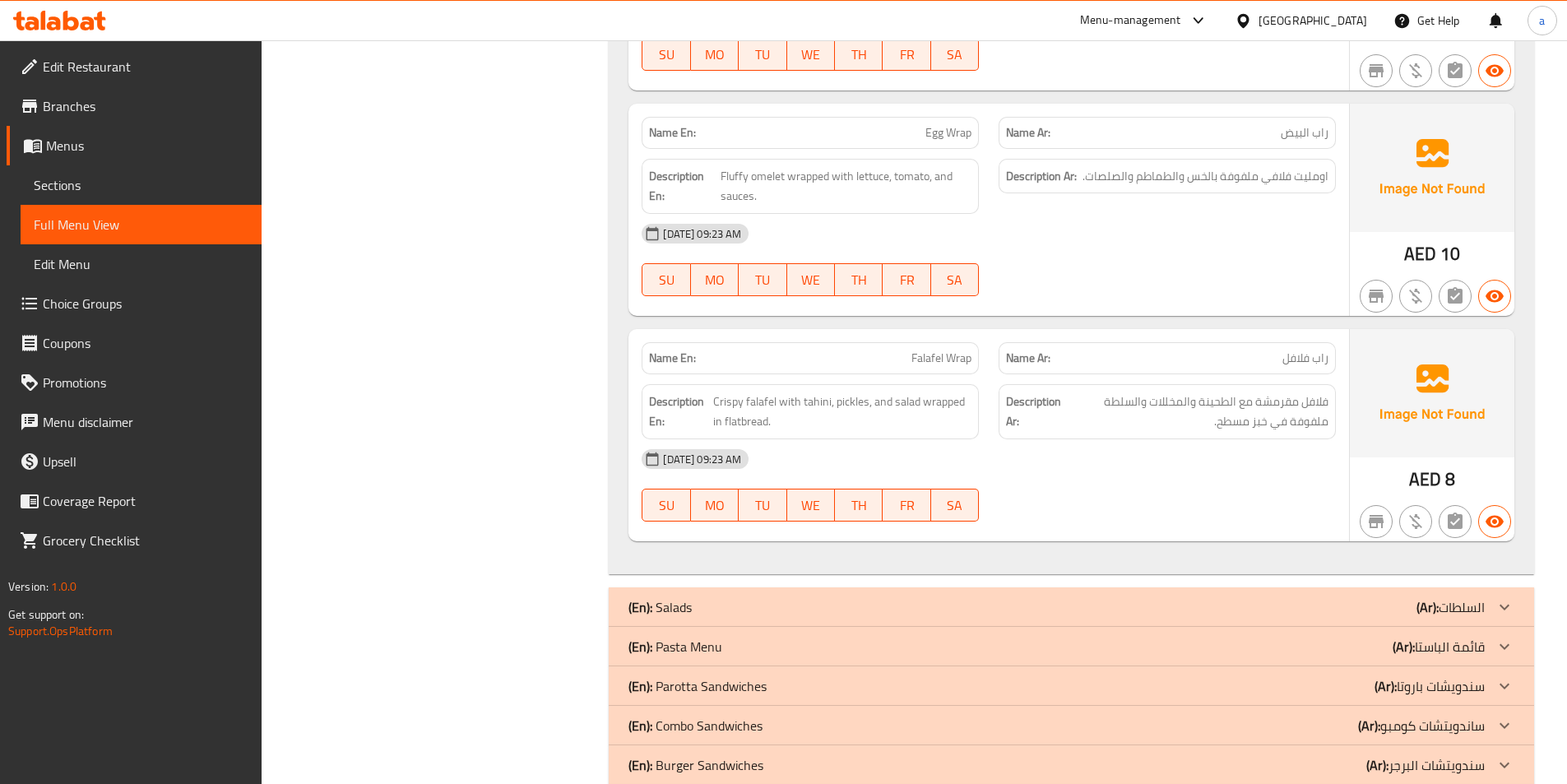
scroll to position [1362, 0]
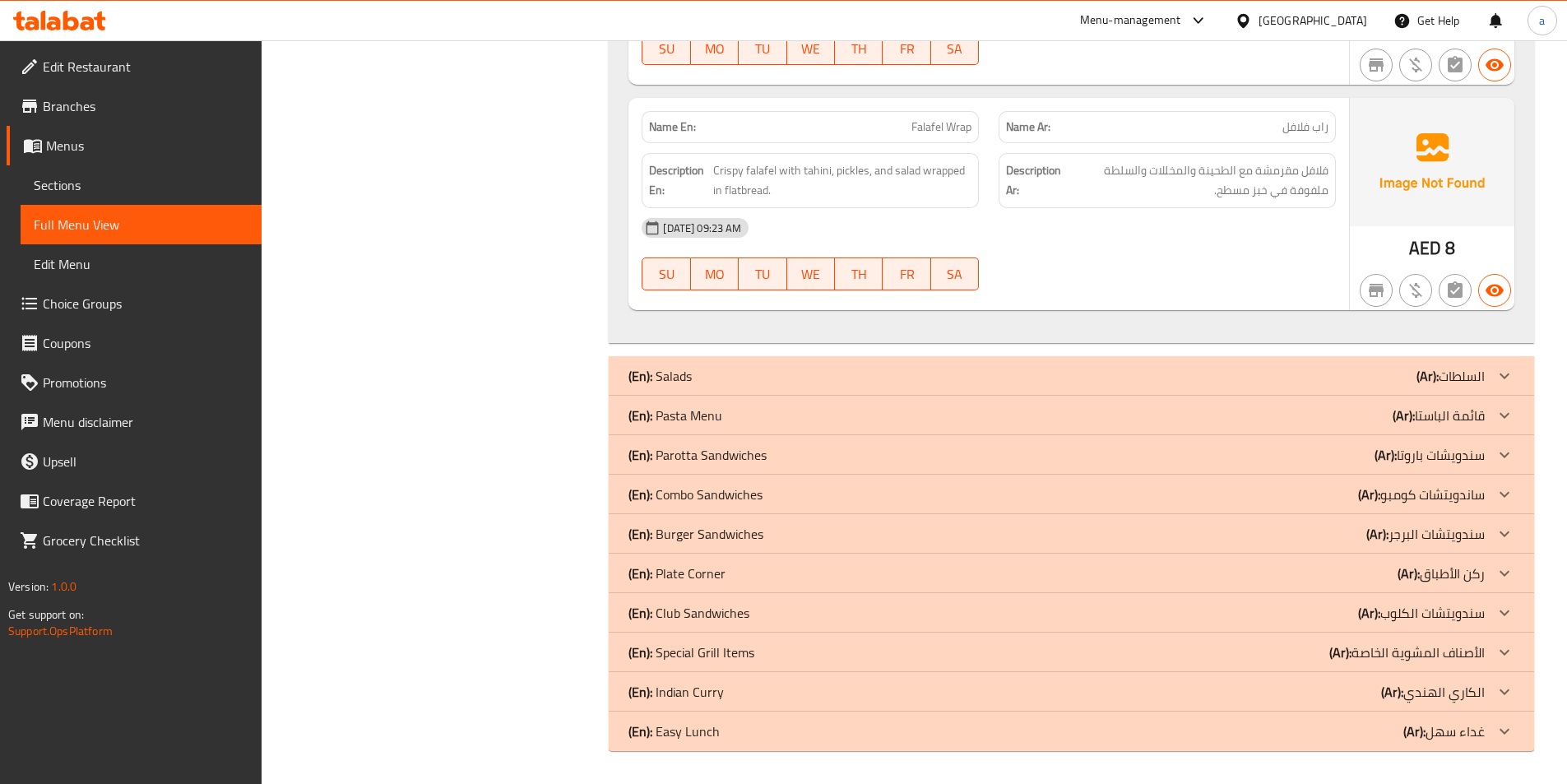
click at [1352, 449] on div "(En): Parotta Sandwiches (Ar): سندويشات باروتا" at bounding box center [1056, 454] width 857 height 20
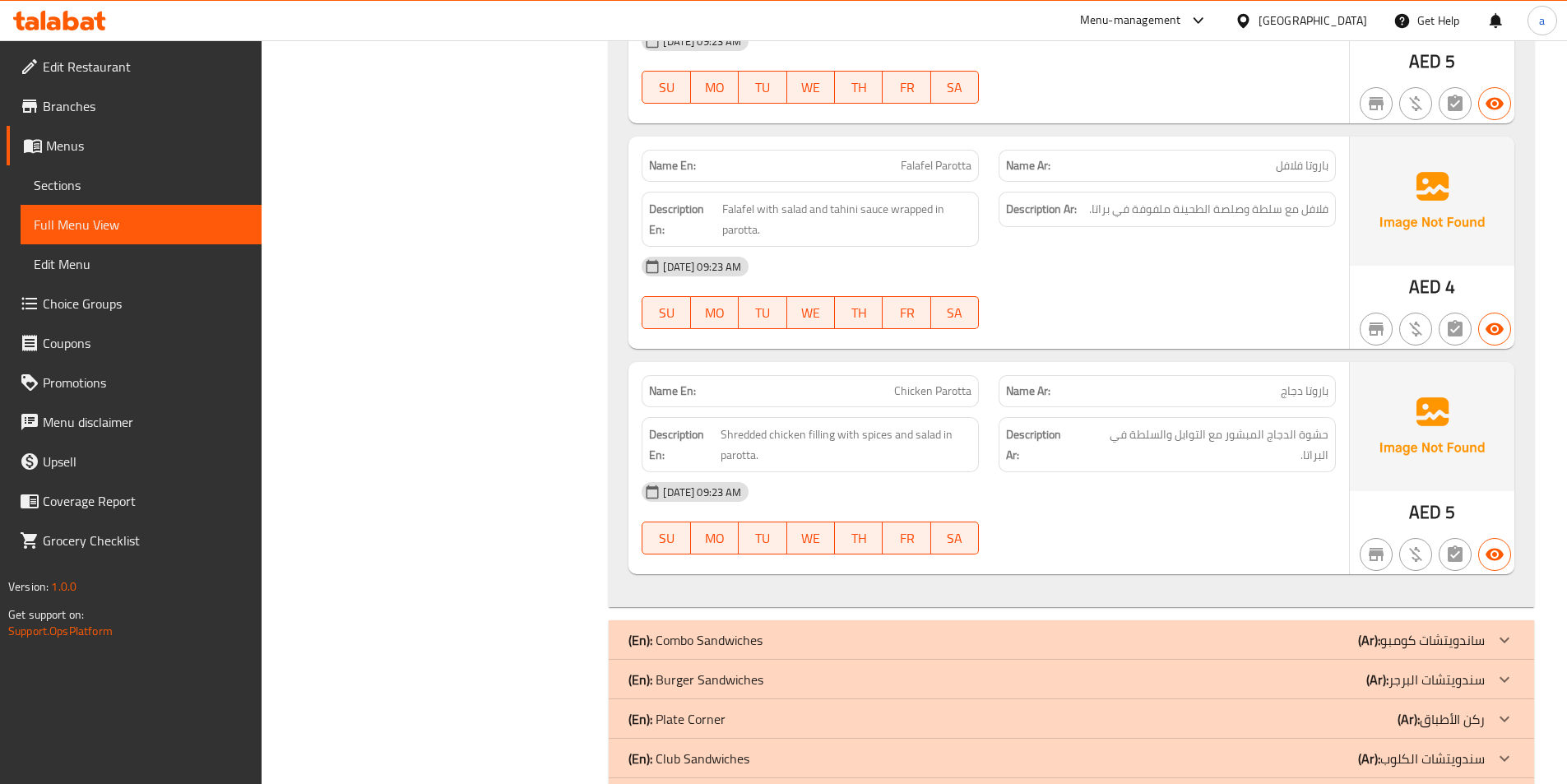
scroll to position [3828, 0]
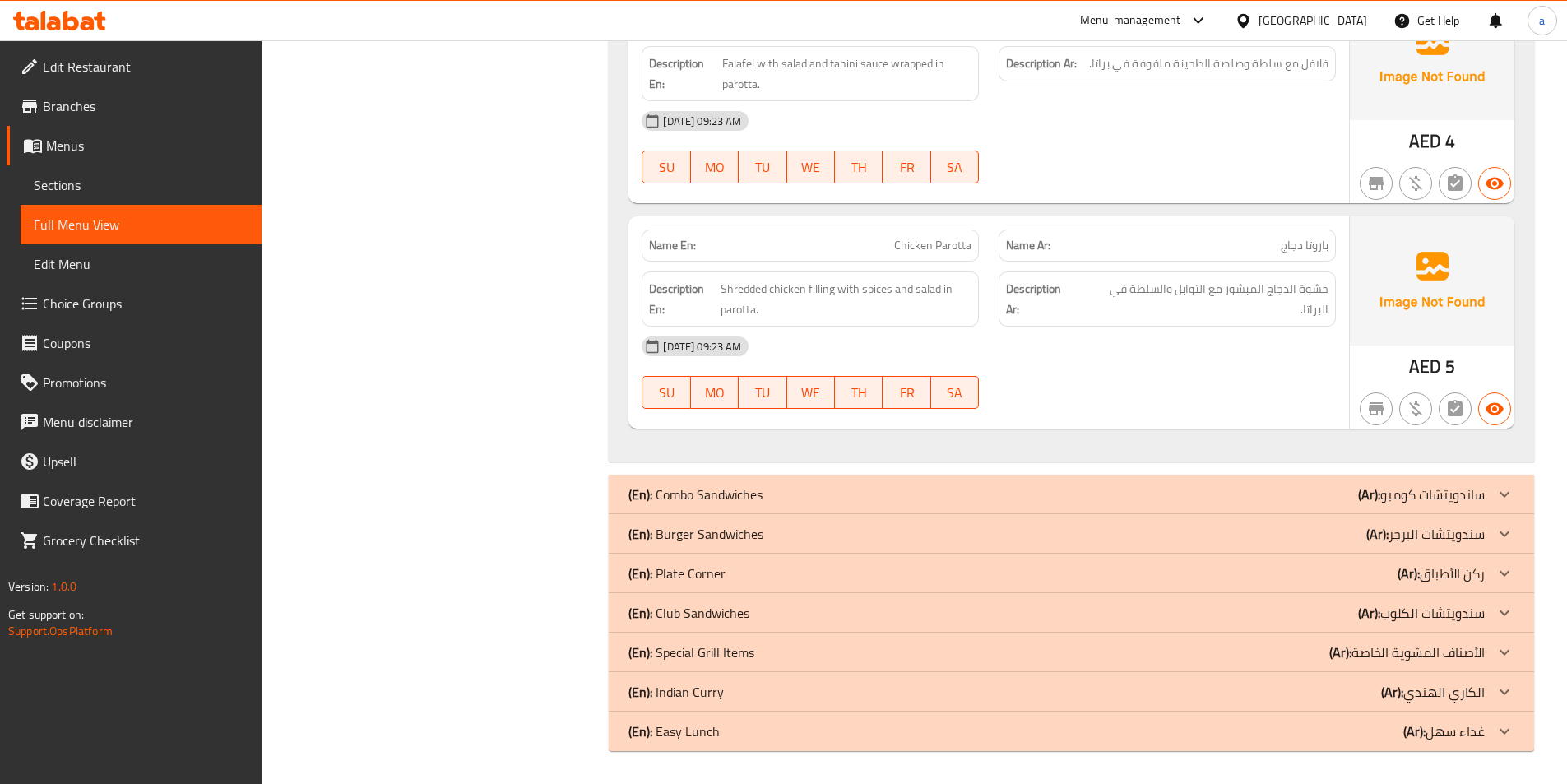
click at [1309, 568] on div "(En): Plate Corner (Ar): ركن الأطباق" at bounding box center [1056, 573] width 857 height 20
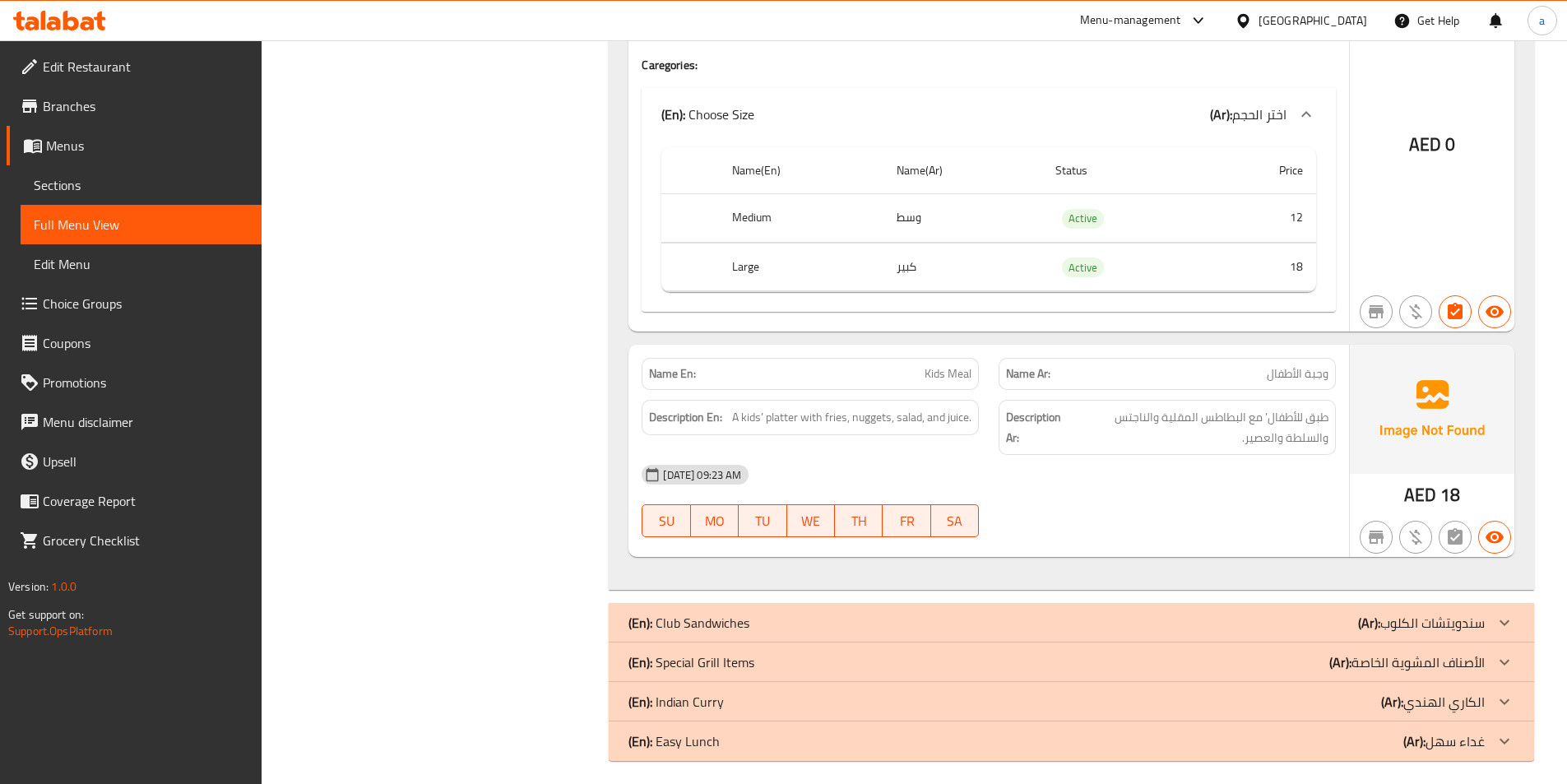
scroll to position [7196, 0]
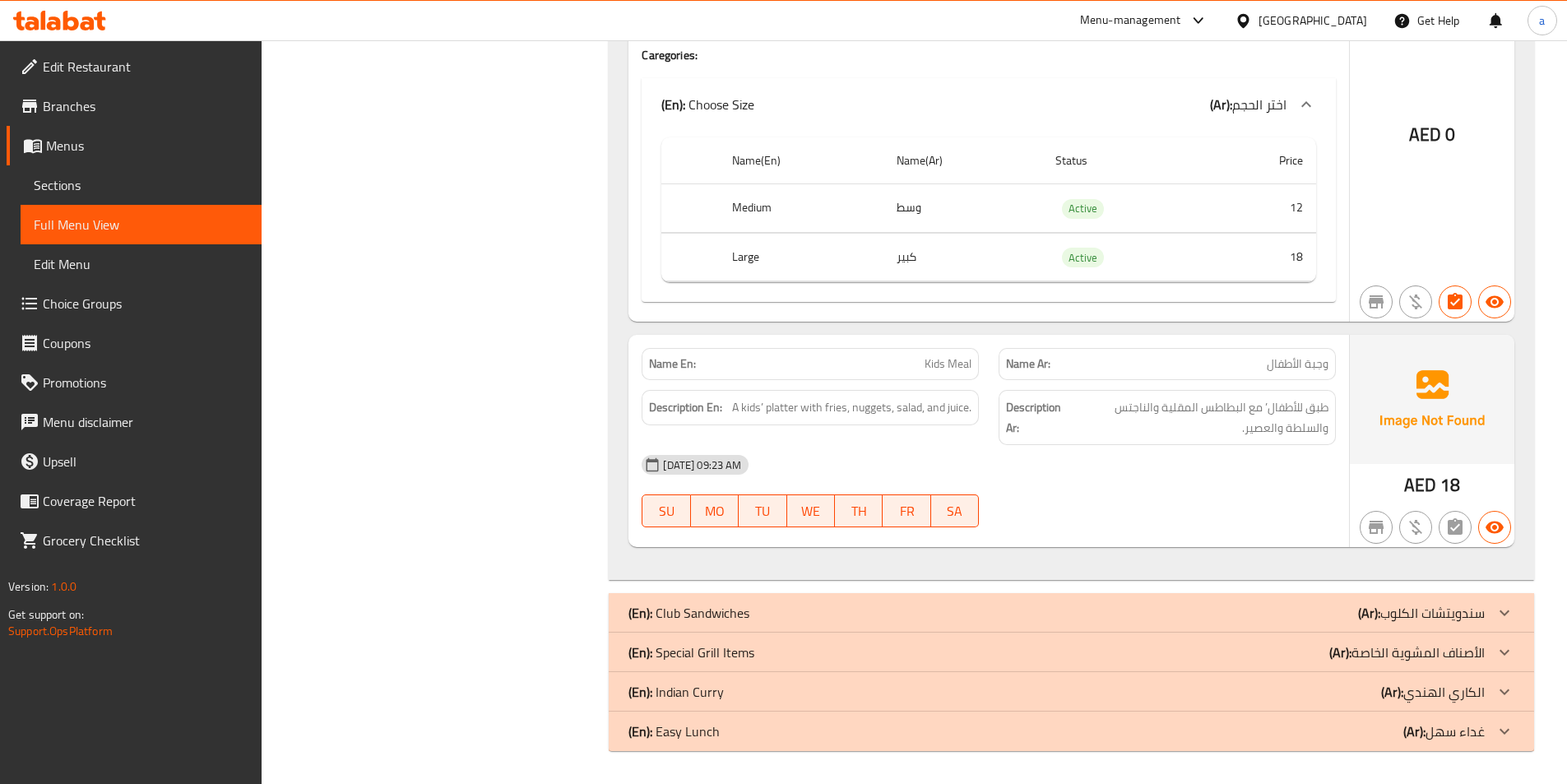
click at [1400, 702] on b "(Ar):" at bounding box center [1392, 691] width 22 height 25
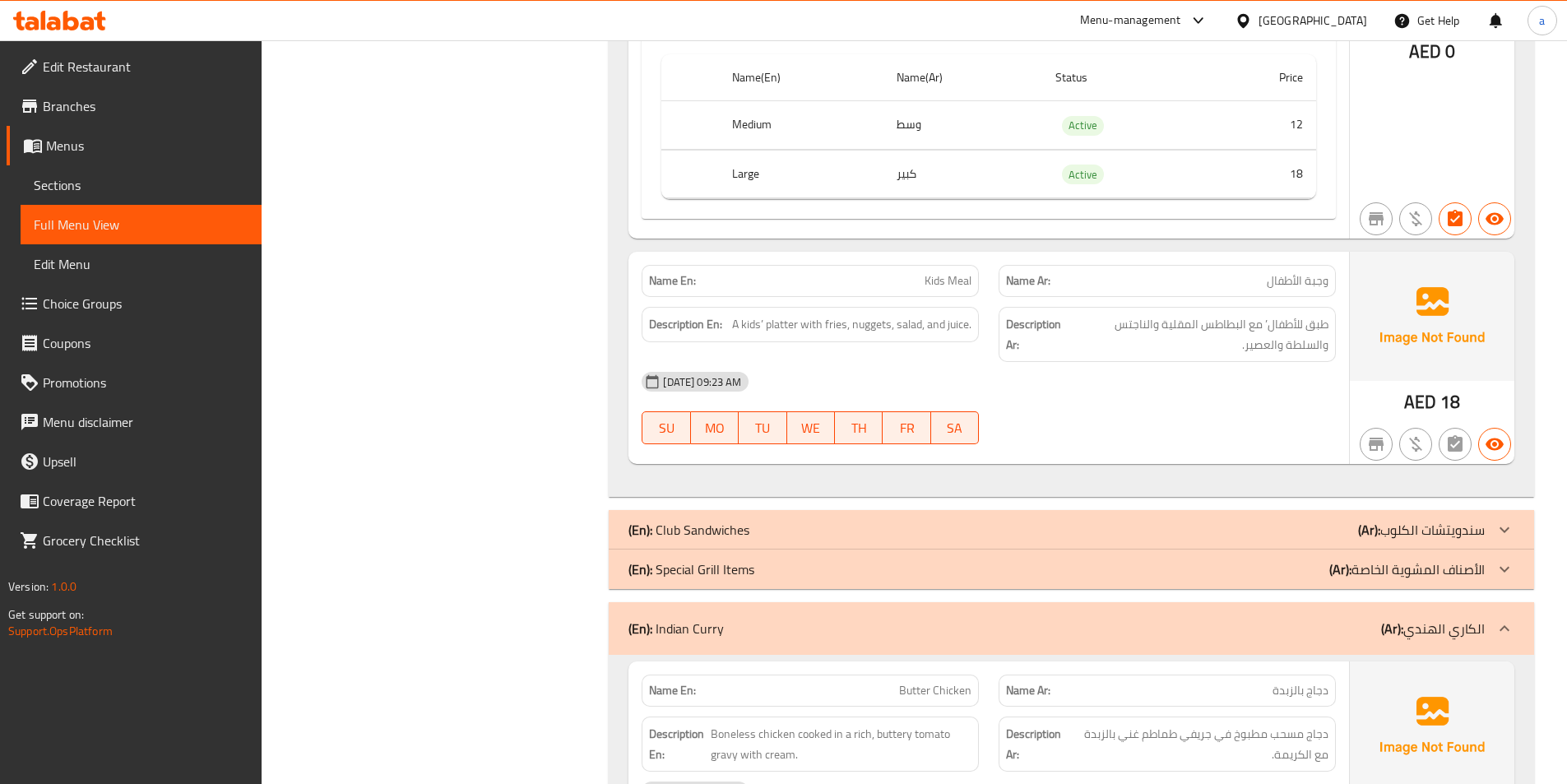
scroll to position [7093, 0]
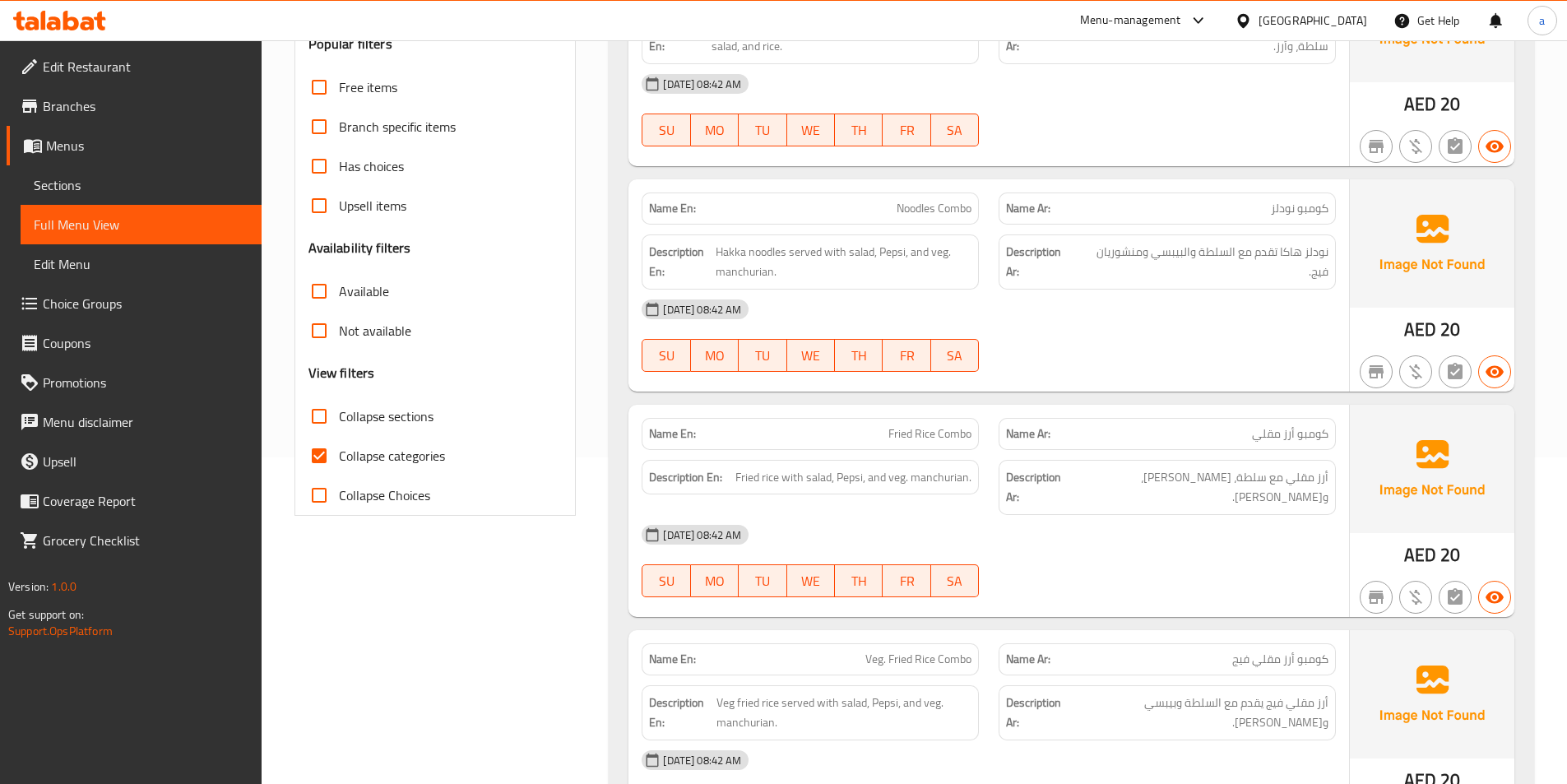
scroll to position [329, 0]
click at [324, 415] on input "Collapse sections" at bounding box center [319, 413] width 39 height 39
checkbox input "true"
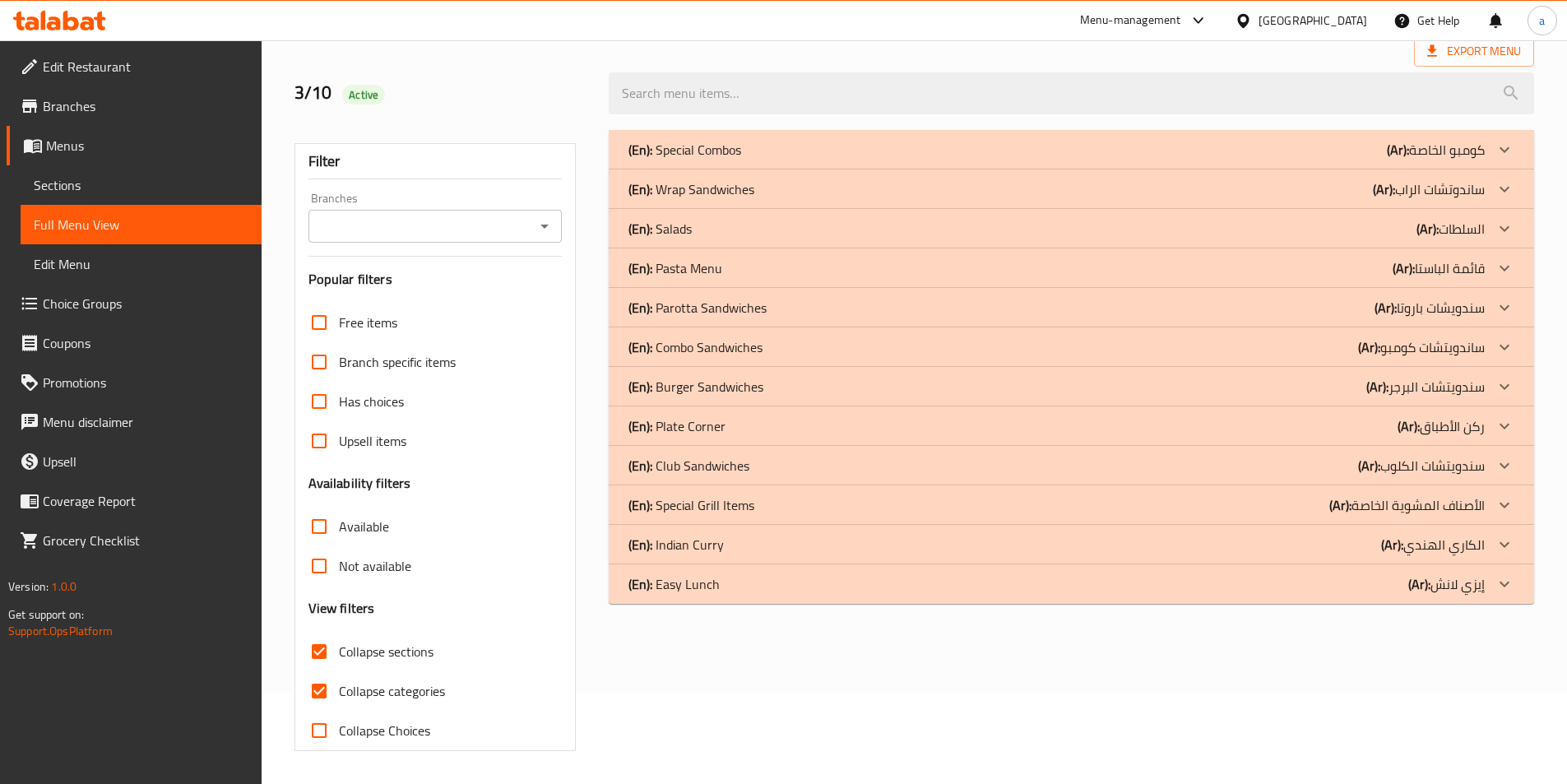
click at [324, 671] on input "Collapse categories" at bounding box center [319, 690] width 39 height 39
checkbox input "false"
click at [775, 191] on div "(En): Wrap Sandwiches (Ar): ساندوتشات الراب" at bounding box center [1056, 189] width 857 height 20
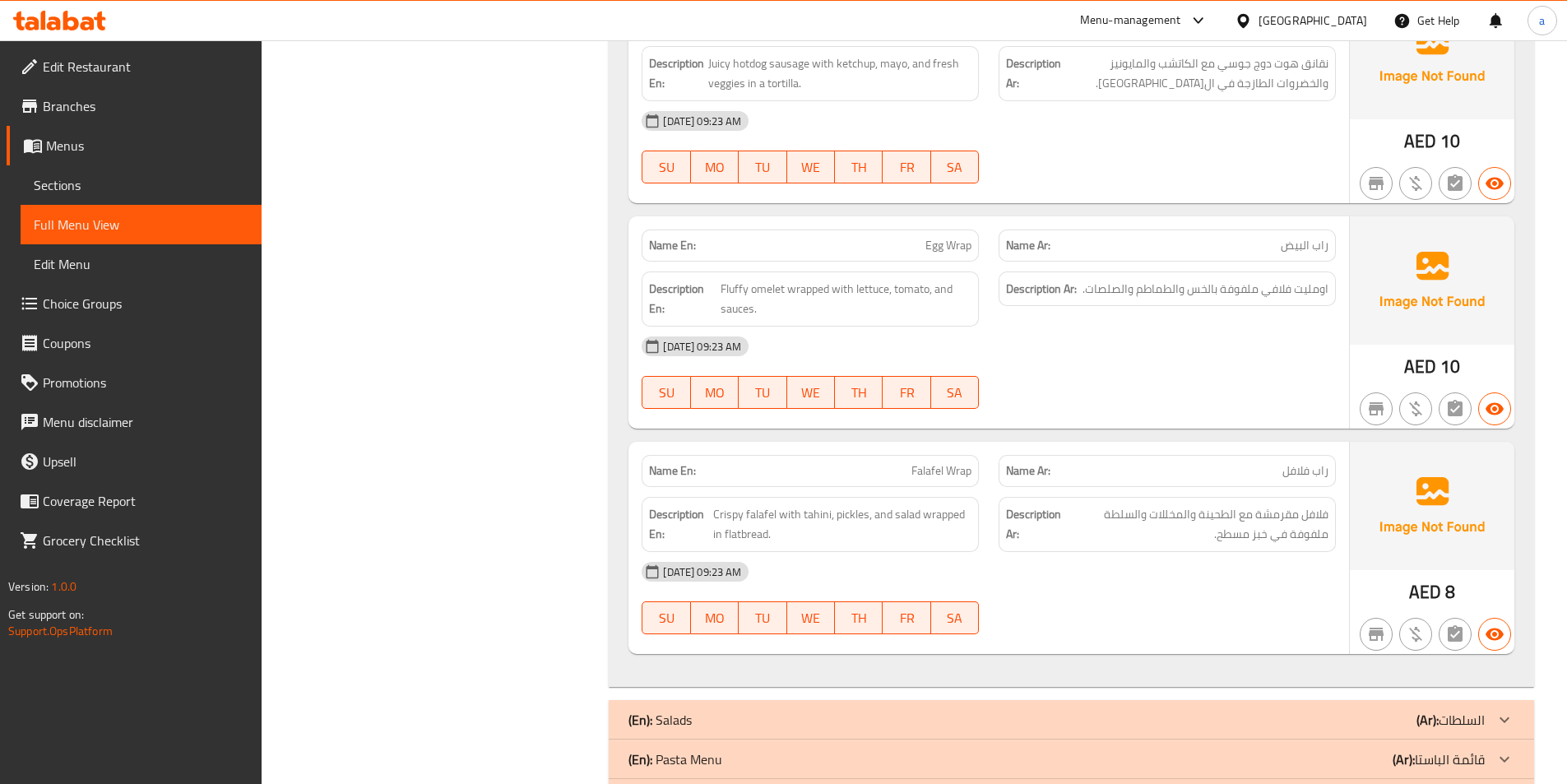
scroll to position [1362, 0]
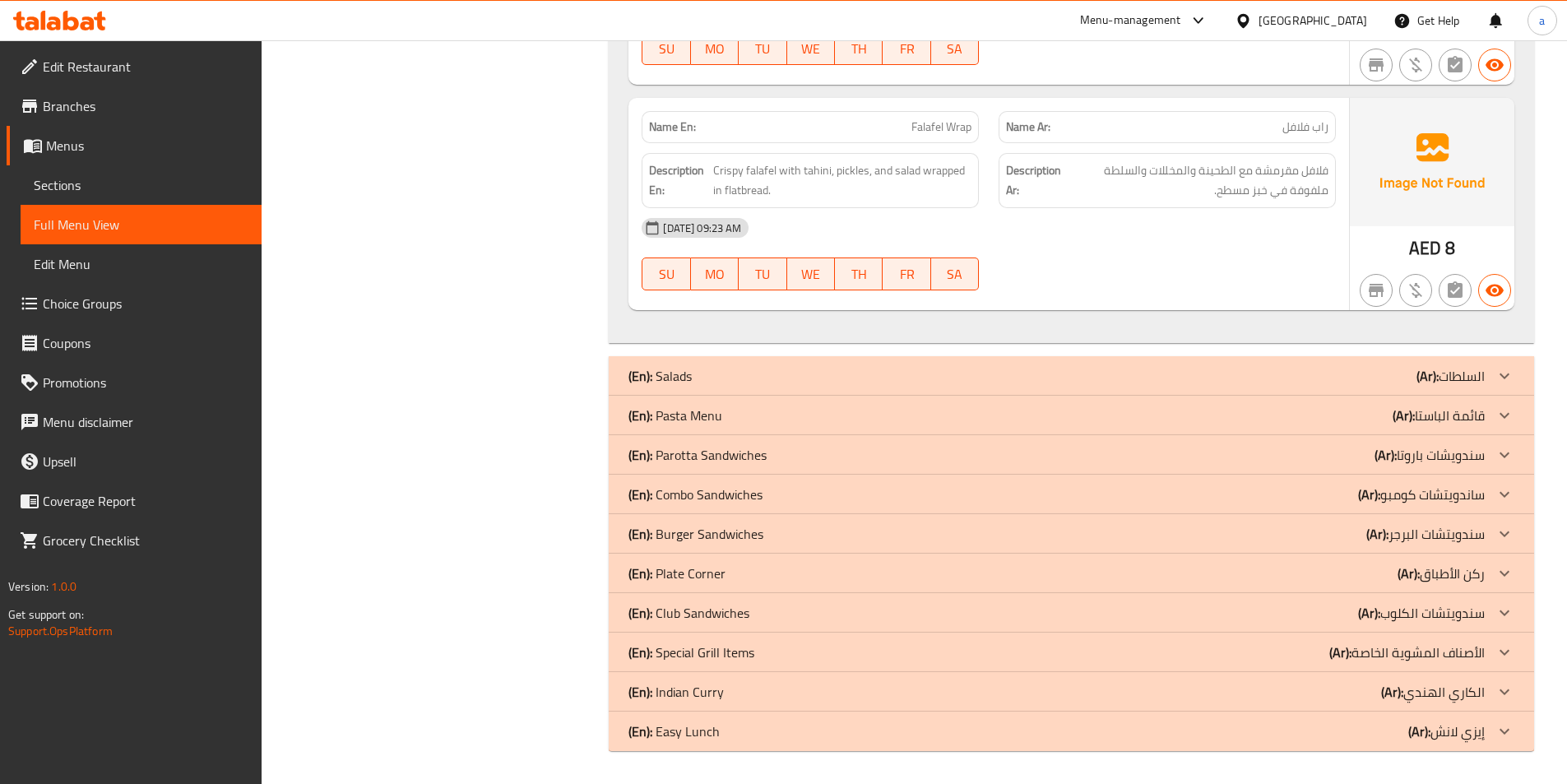
click at [720, 454] on p "(En): Parotta Sandwiches" at bounding box center [697, 454] width 138 height 20
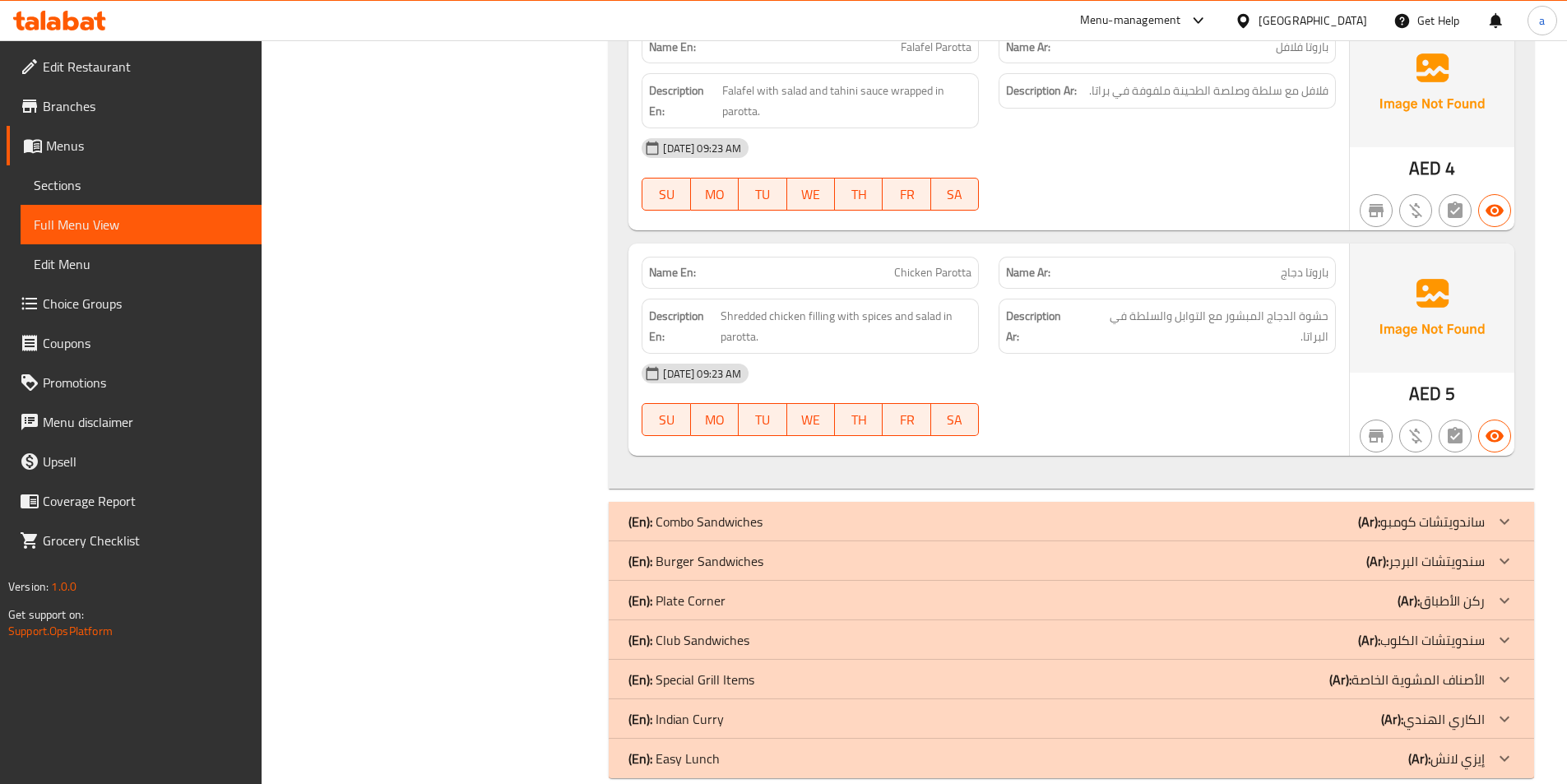
scroll to position [3828, 0]
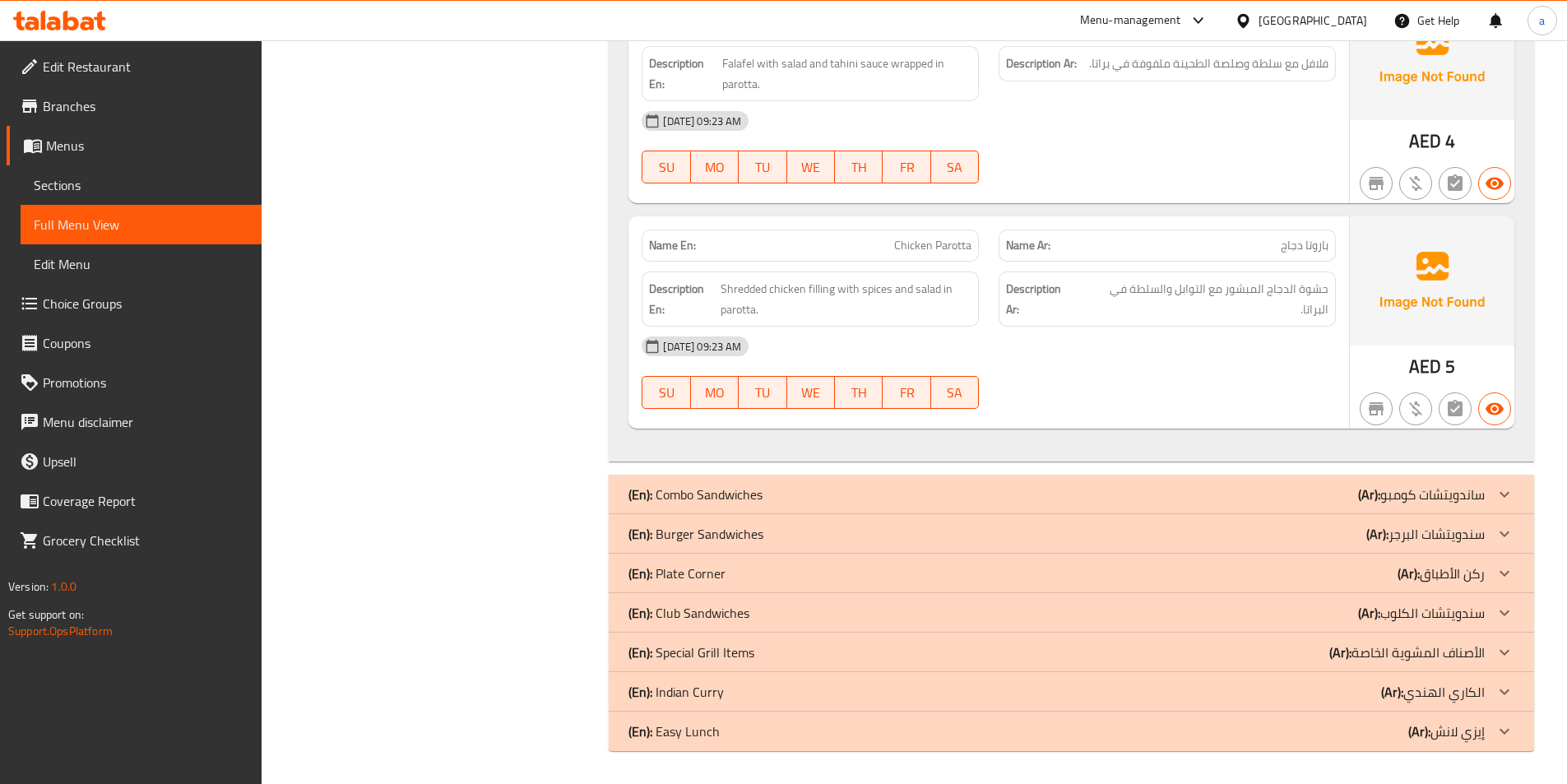
click at [685, 560] on div "(En): Plate Corner (Ar): ركن الأطباق" at bounding box center [1071, 573] width 925 height 39
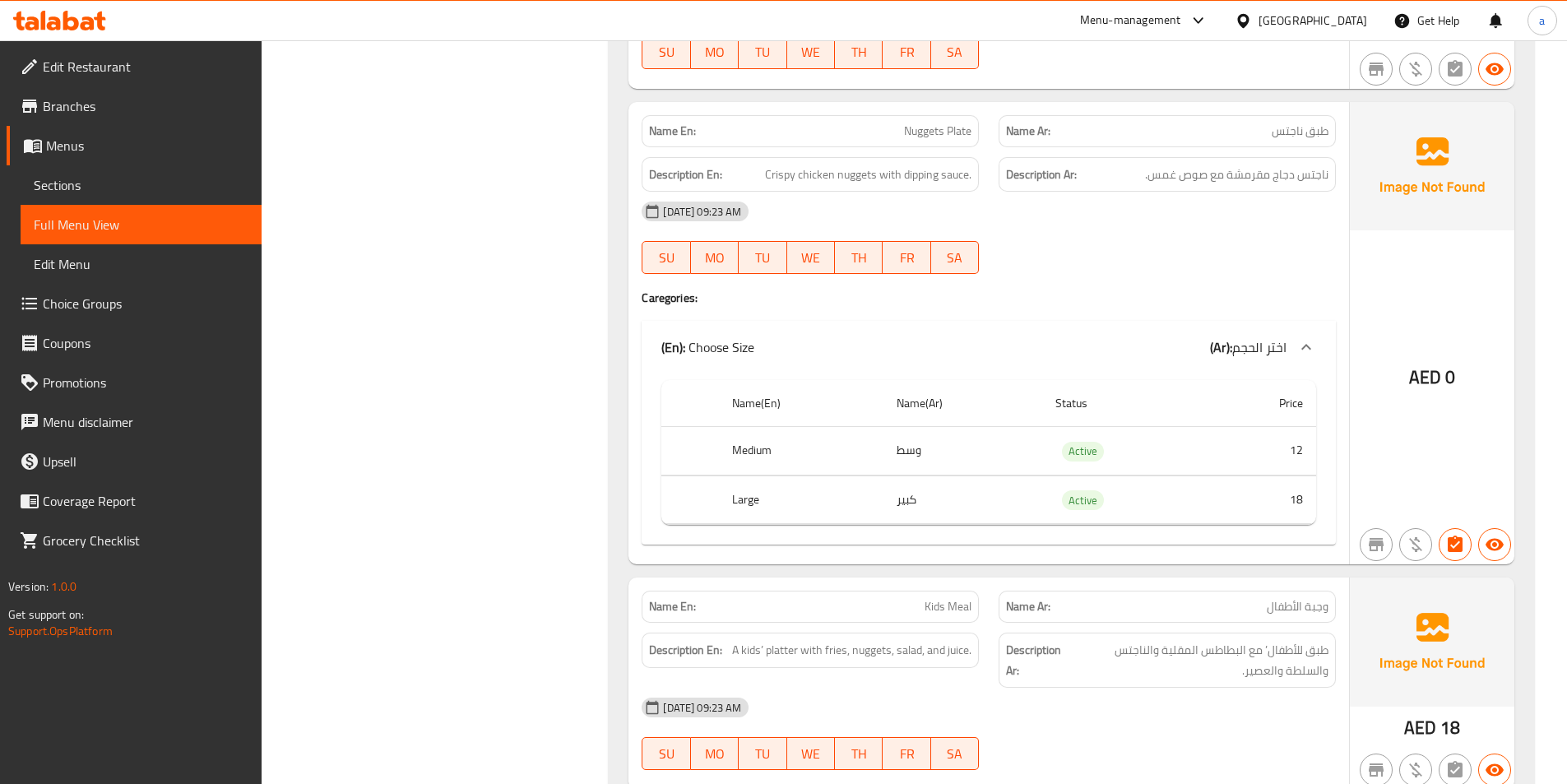
scroll to position [7196, 0]
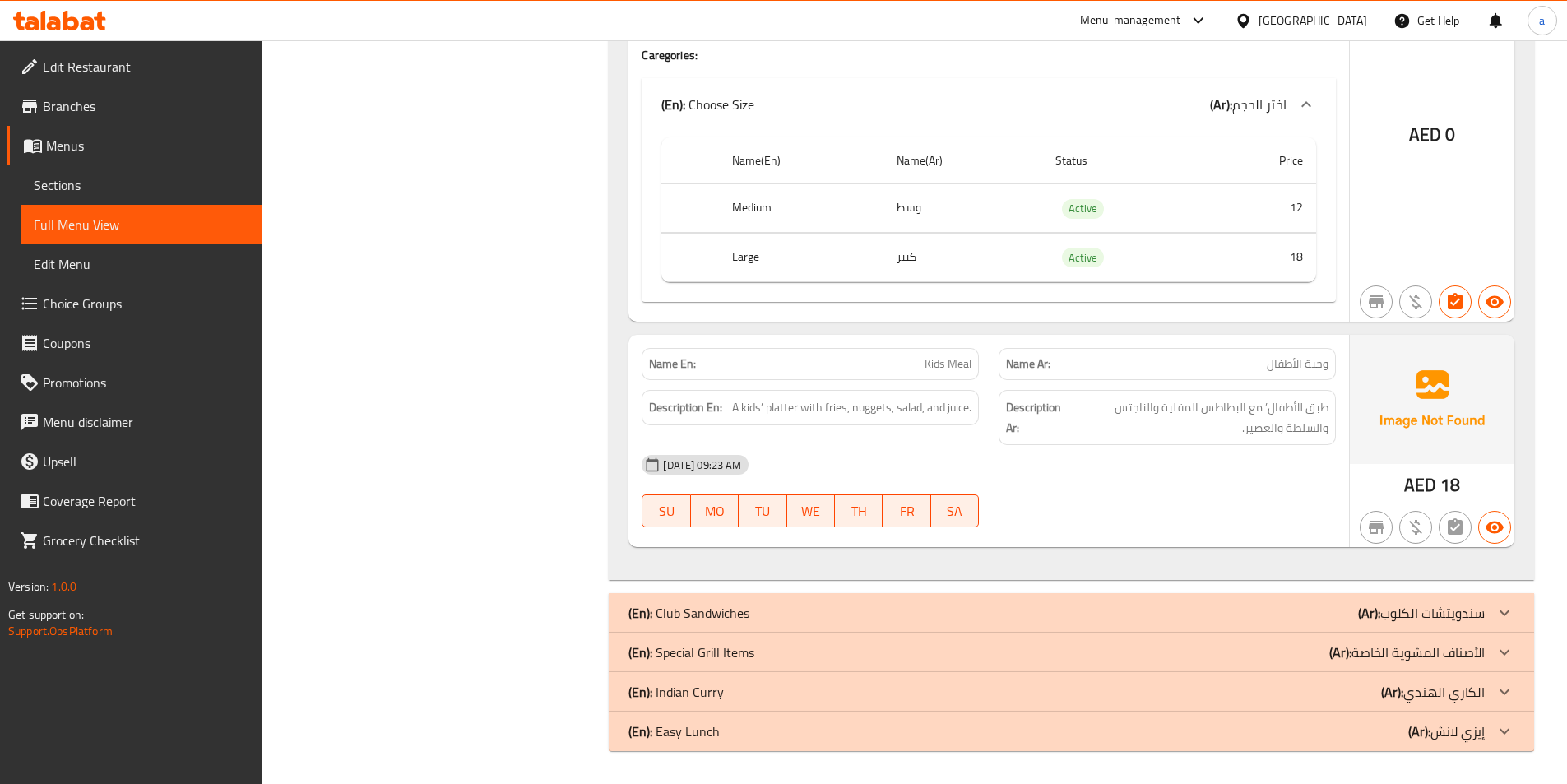
click at [727, 690] on div "(En): Indian Curry (Ar): الكاري ال[DEMOGRAPHIC_DATA]" at bounding box center [1056, 691] width 857 height 20
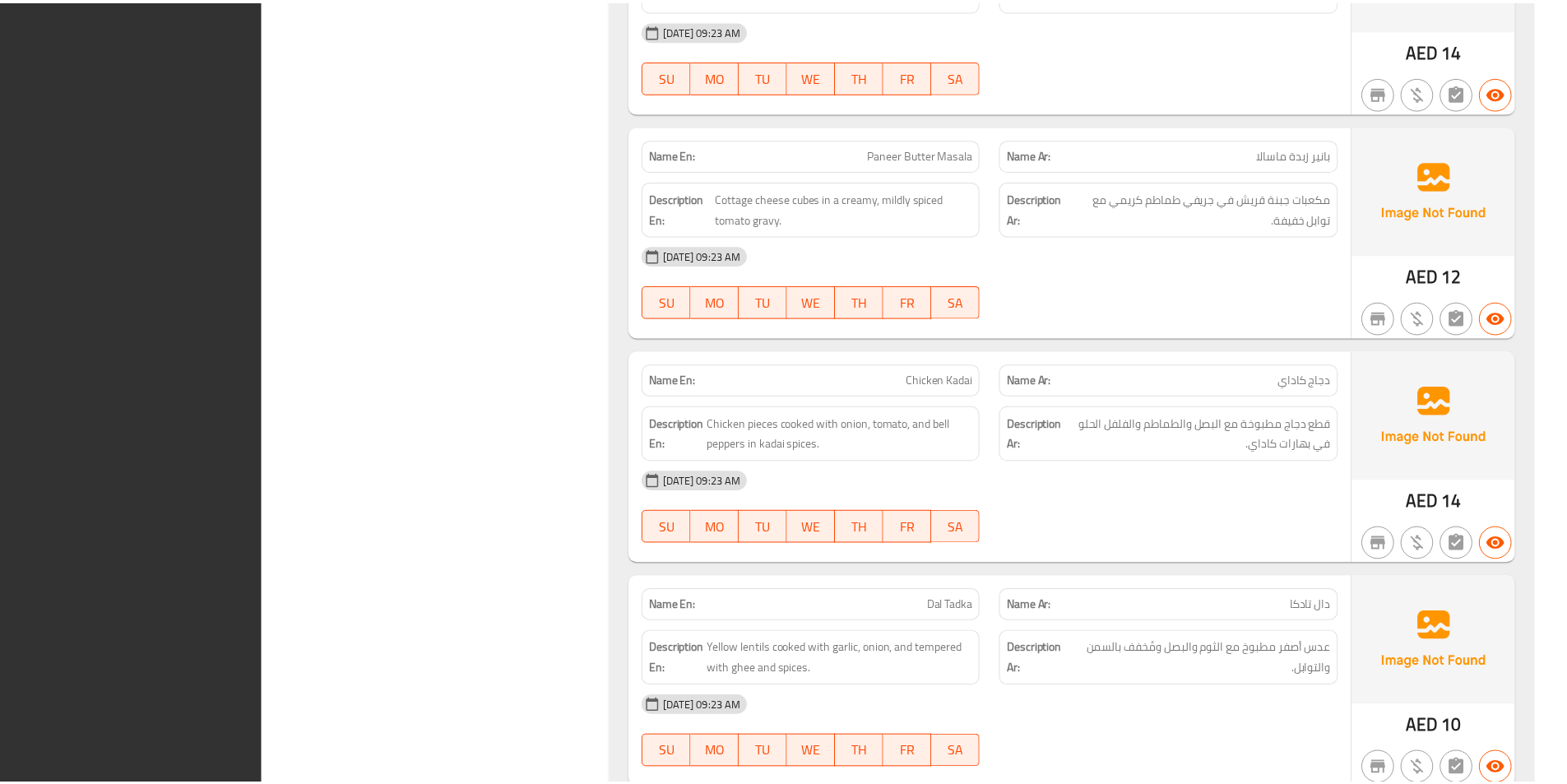
scroll to position [8163, 0]
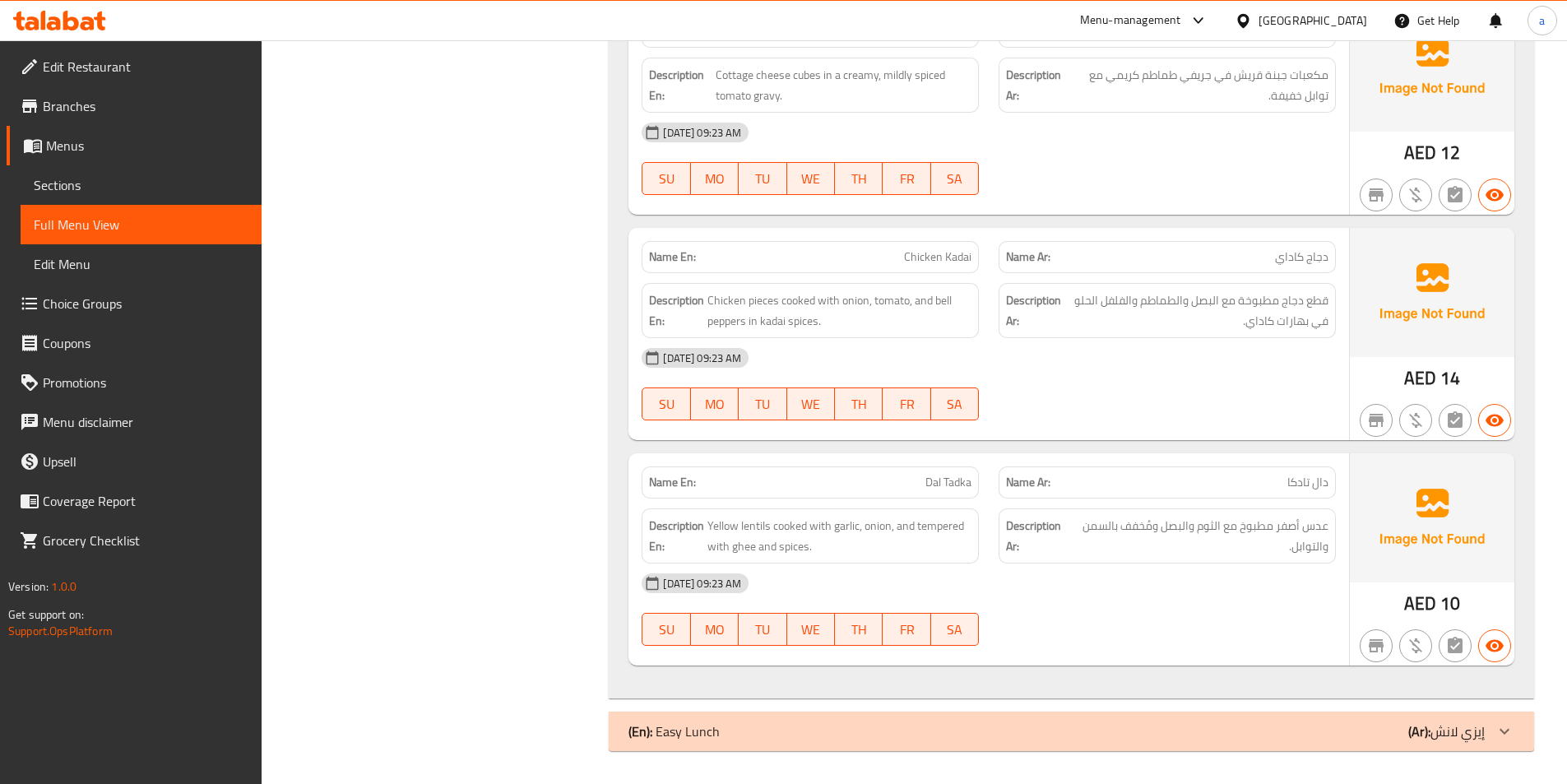
click at [110, 184] on span "Sections" at bounding box center [141, 185] width 215 height 20
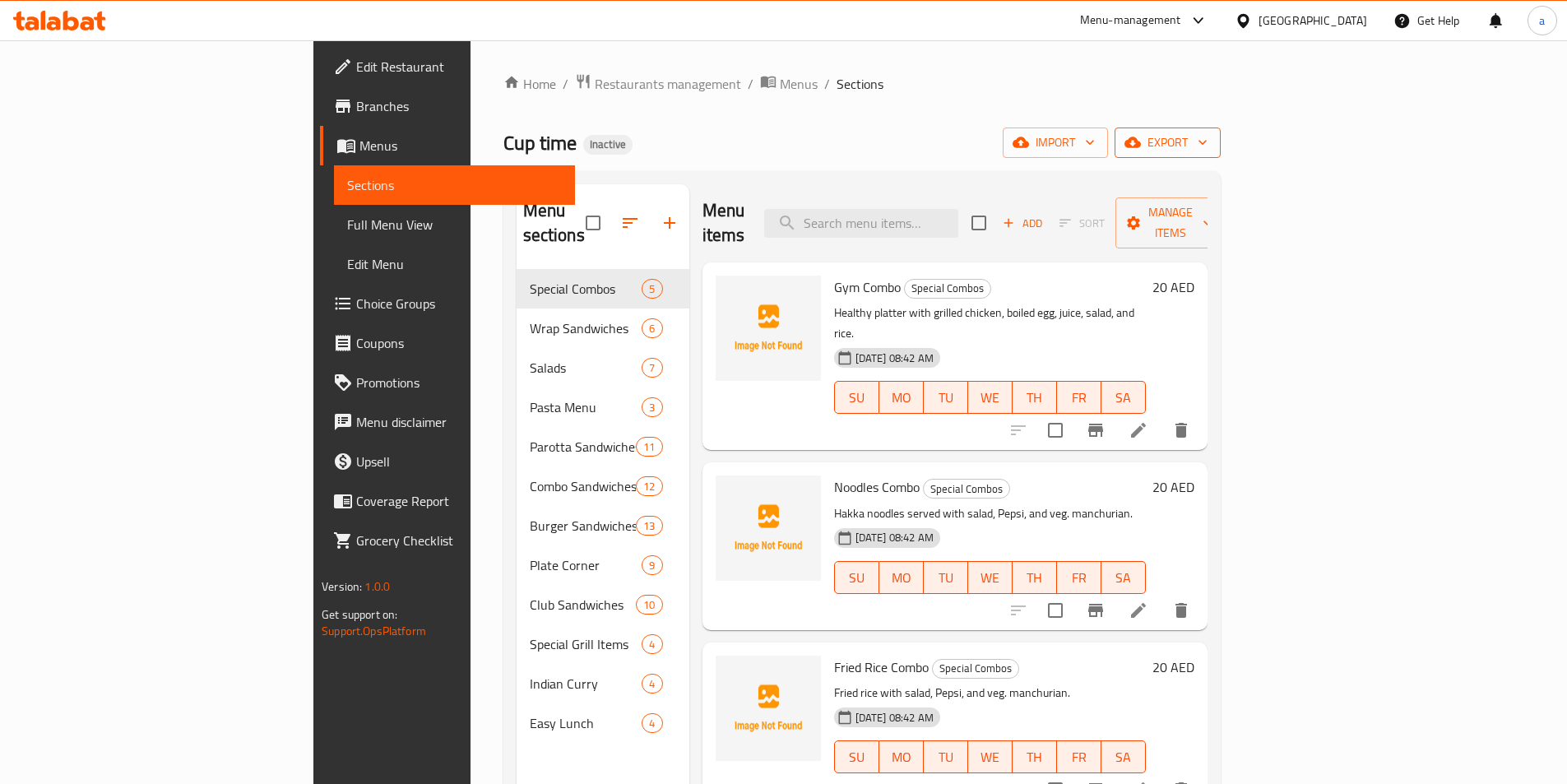
click at [1208, 145] on span "export" at bounding box center [1168, 143] width 80 height 20
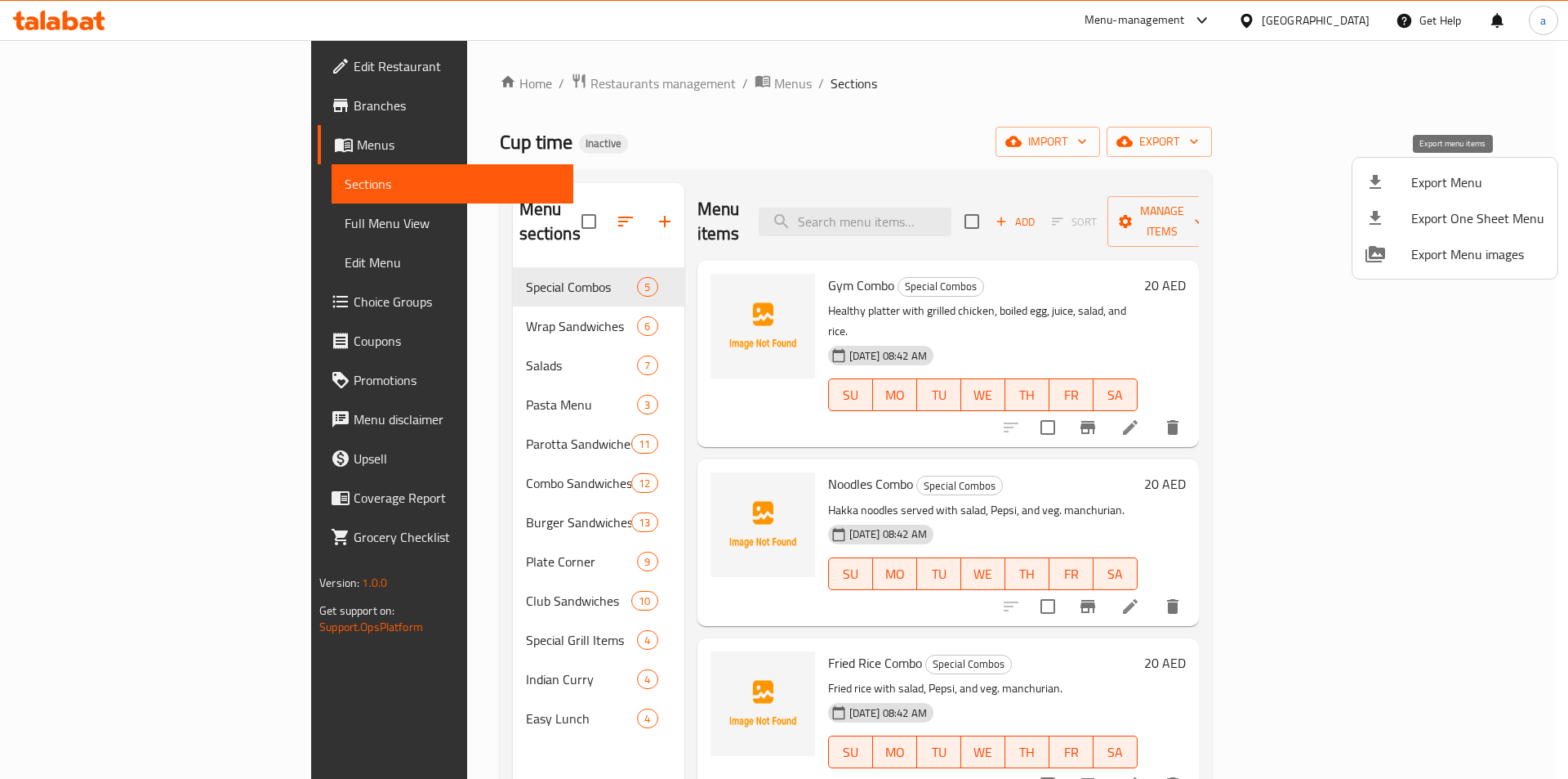
click at [1396, 168] on li "Export Menu" at bounding box center [1456, 182] width 205 height 36
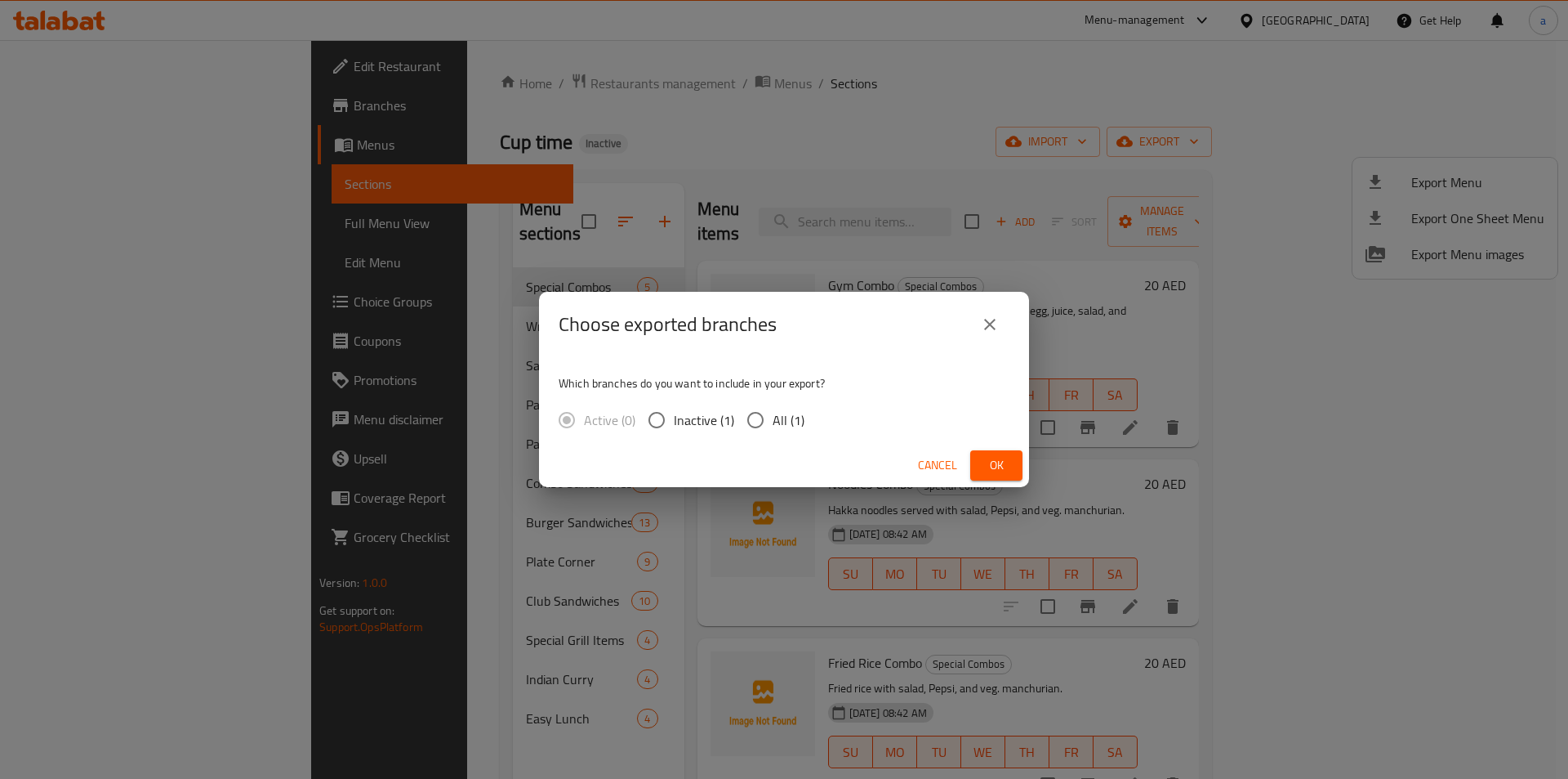
drag, startPoint x: 780, startPoint y: 422, endPoint x: 929, endPoint y: 466, distance: 155.4
click at [780, 422] on span "All (1)" at bounding box center [788, 420] width 32 height 19
click at [766, 422] on input "All (1)" at bounding box center [755, 420] width 35 height 35
radio input "true"
click at [1004, 461] on span "Ok" at bounding box center [996, 465] width 27 height 20
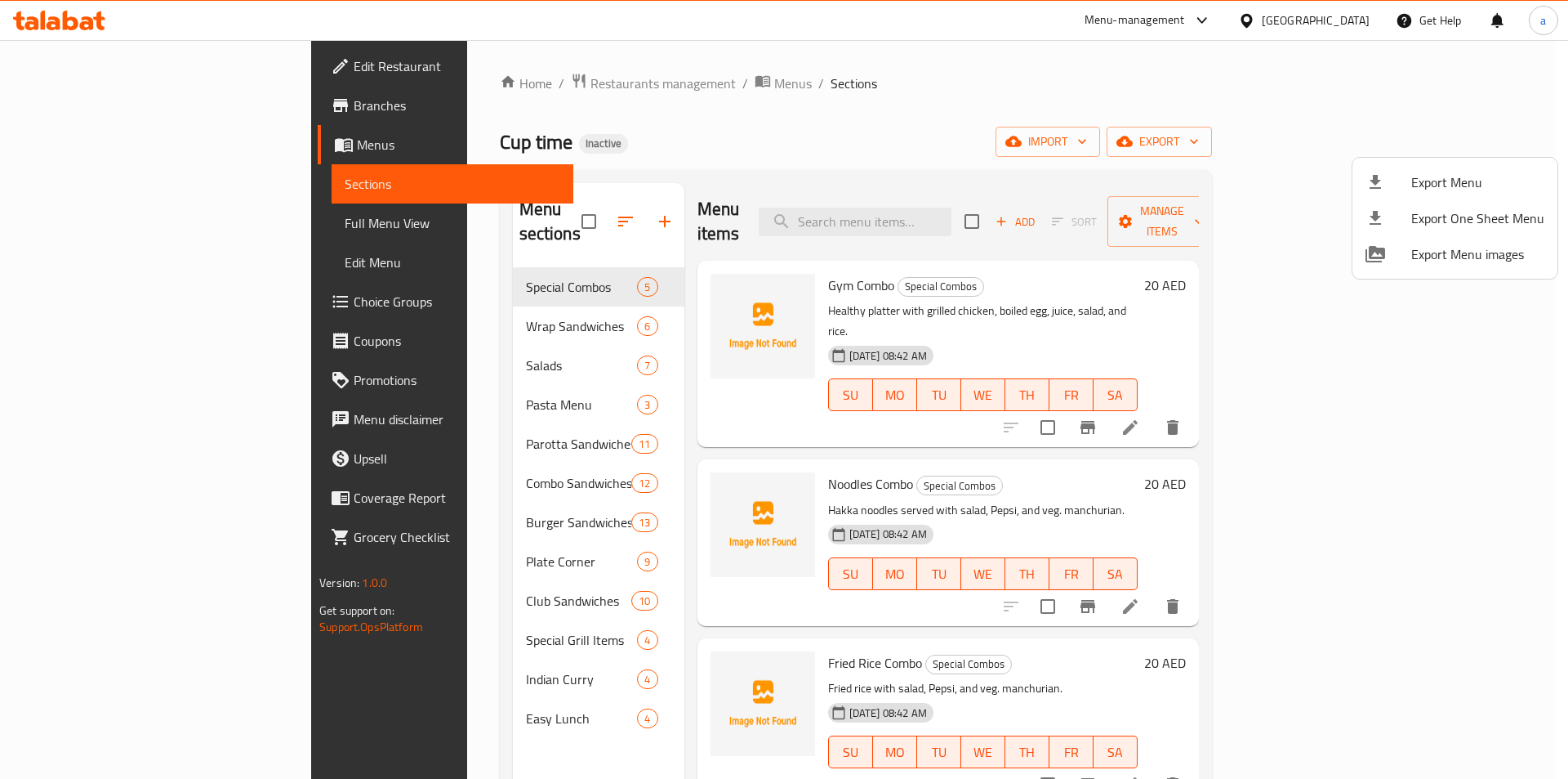
click at [472, 95] on div at bounding box center [784, 390] width 1568 height 779
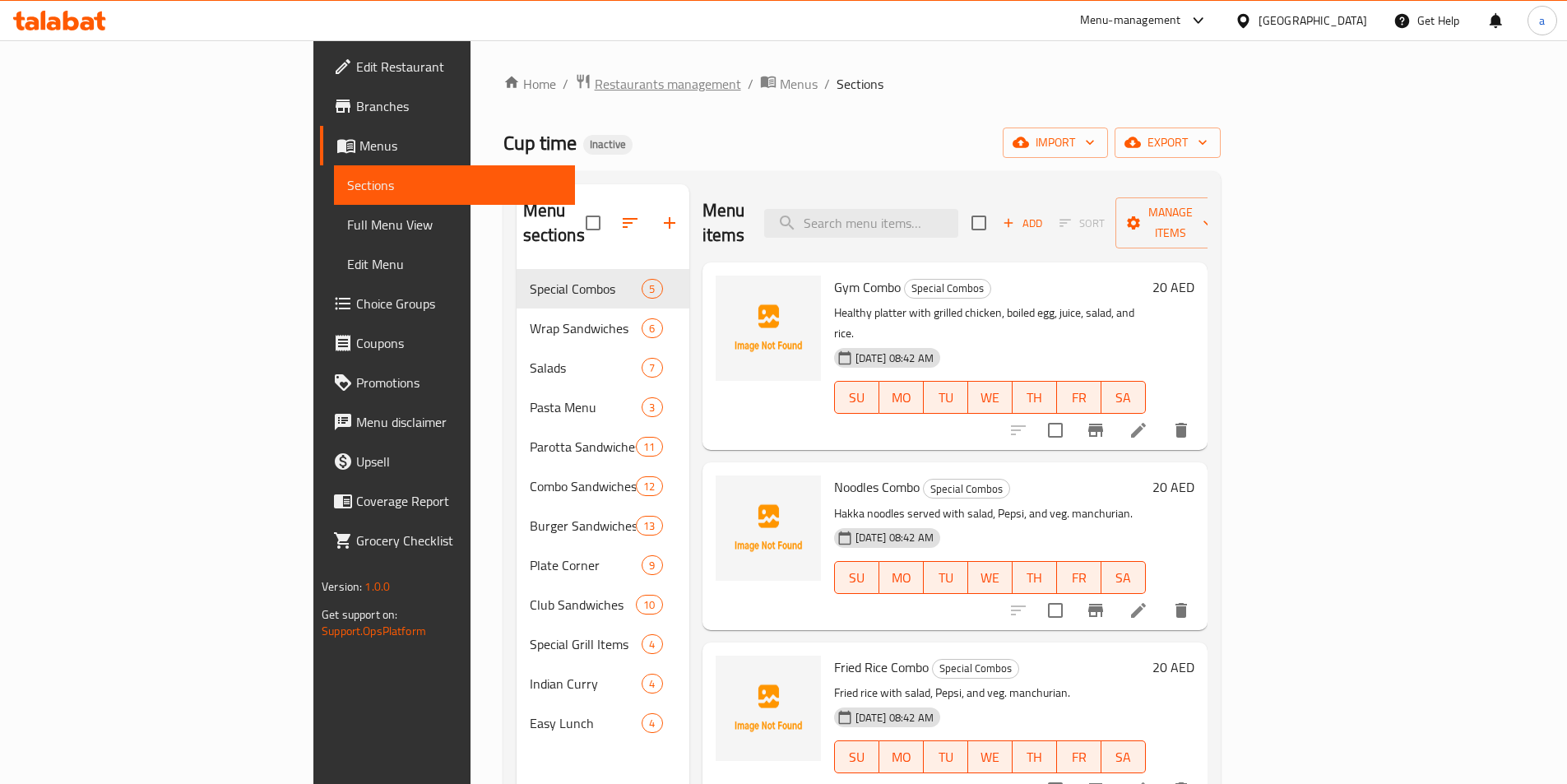
click at [595, 74] on span "Restaurants management" at bounding box center [668, 84] width 146 height 20
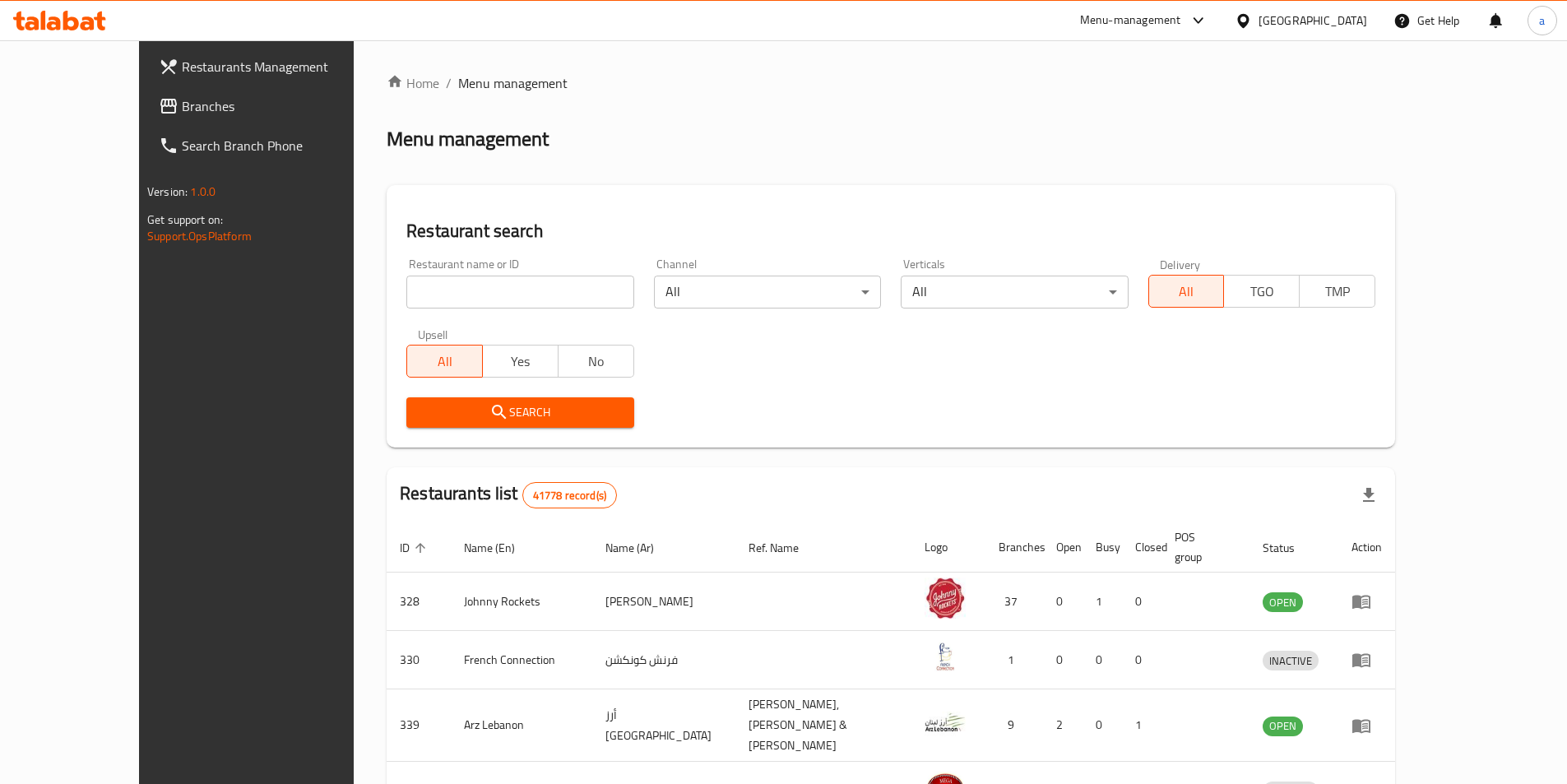
click at [465, 171] on div "Home / Menu management Menu management Restaurant search Restaurant name or ID …" at bounding box center [891, 649] width 1009 height 1153
click at [182, 99] on span "Branches" at bounding box center [284, 106] width 206 height 20
